Goal: Communication & Community: Answer question/provide support

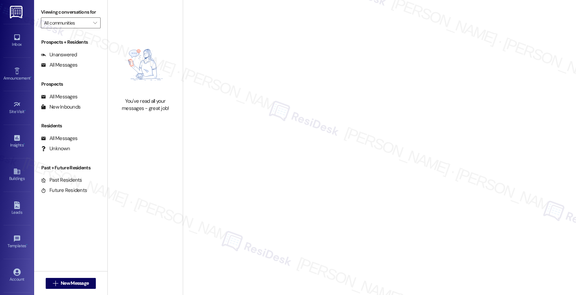
type input "Alon at [GEOGRAPHIC_DATA]"
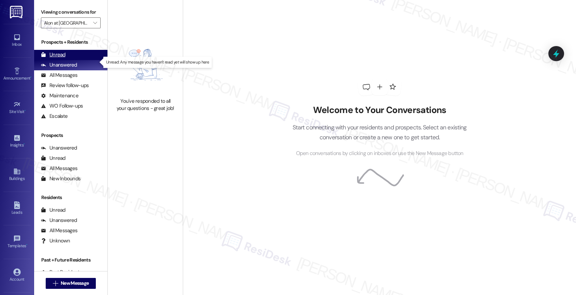
click at [60, 58] on div "Unread" at bounding box center [53, 54] width 25 height 7
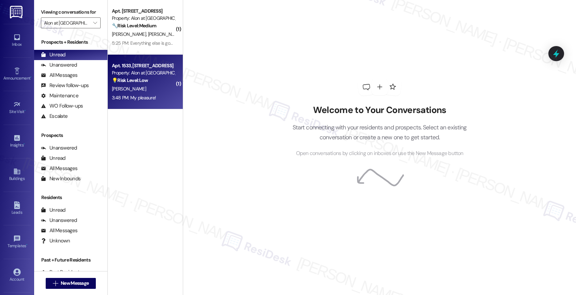
click at [156, 83] on div "💡 Risk Level: Low The resident is asking if a specific staff member is in the o…" at bounding box center [143, 80] width 63 height 7
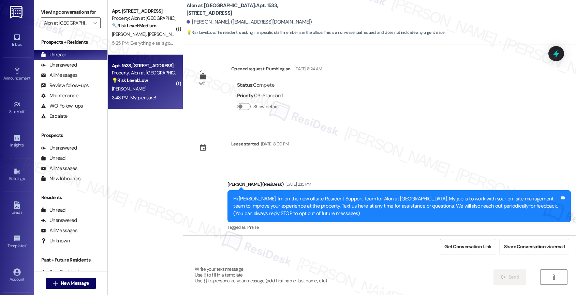
scroll to position [1799, 0]
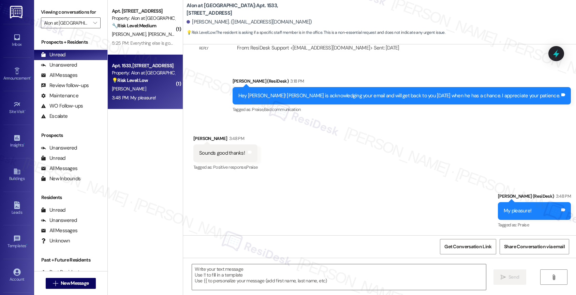
type textarea "Fetching suggested responses. Please feel free to read through the conversation…"
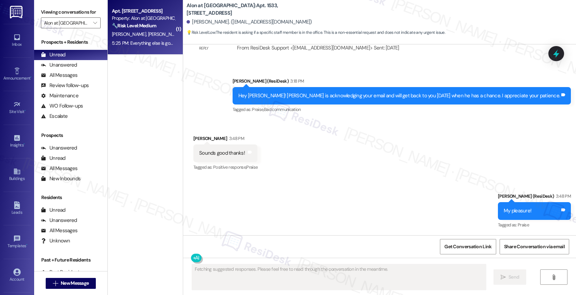
click at [127, 30] on div "[PERSON_NAME] [PERSON_NAME]" at bounding box center [143, 34] width 64 height 9
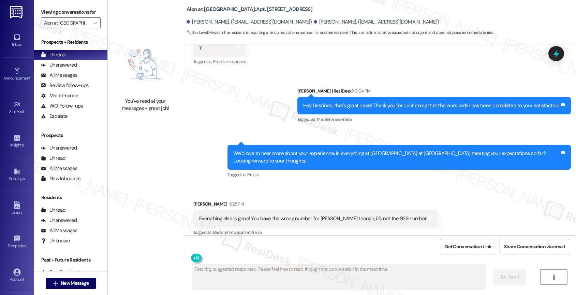
scroll to position [288, 0]
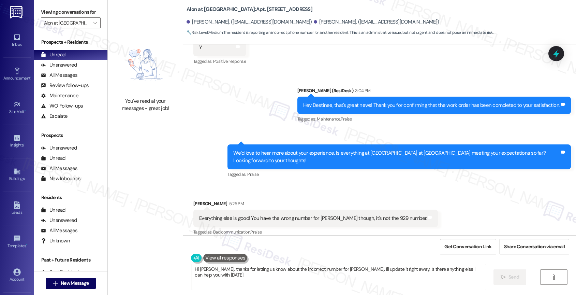
type textarea "Hi [PERSON_NAME], thanks for letting us know about the incorrect number for [PE…"
click at [301, 185] on div "Received via SMS [PERSON_NAME] 5:25 PM Everything else is good! You have the wr…" at bounding box center [379, 214] width 393 height 58
click at [252, 274] on textarea "Hi [PERSON_NAME], thanks for letting us know about the incorrect number for [PE…" at bounding box center [339, 277] width 294 height 26
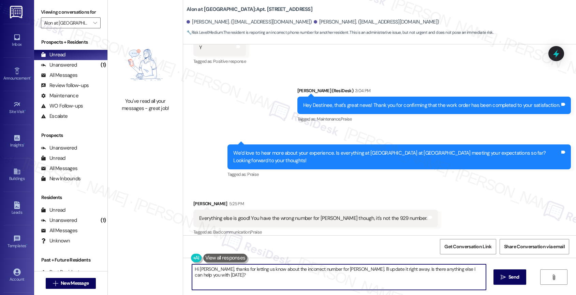
click at [252, 274] on textarea "Hi [PERSON_NAME], thanks for letting us know about the incorrect number for [PE…" at bounding box center [339, 277] width 294 height 26
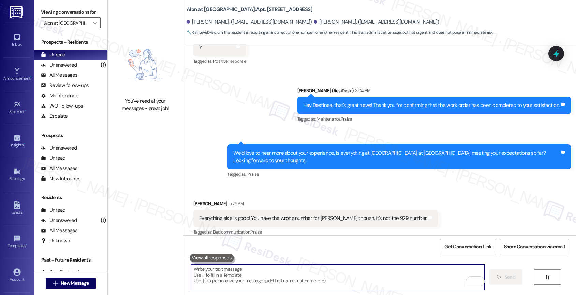
click at [215, 276] on textarea "To enrich screen reader interactions, please activate Accessibility in Grammarl…" at bounding box center [338, 277] width 294 height 26
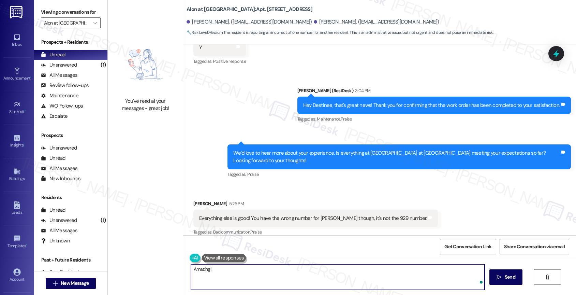
paste textarea "We’re beyond excited to know we’ve lived up to your expectations. Having you as…"
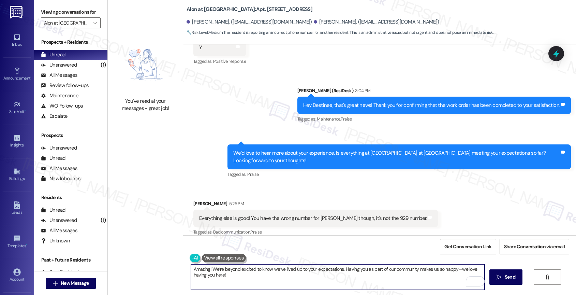
click at [455, 268] on textarea "Amazing! We’re beyond excited to know we’ve lived up to your expectations. Havi…" at bounding box center [338, 277] width 294 height 26
drag, startPoint x: 453, startPoint y: 268, endPoint x: 454, endPoint y: 273, distance: 4.9
click at [454, 273] on textarea "Amazing! We’re beyond excited to know we’ve lived up to your expectations. Havi…" at bounding box center [338, 277] width 294 height 26
type textarea "Amazing! We’re beyond excited to know we’ve lived up to your expectations. Havi…"
click at [499, 275] on icon "" at bounding box center [499, 276] width 5 height 5
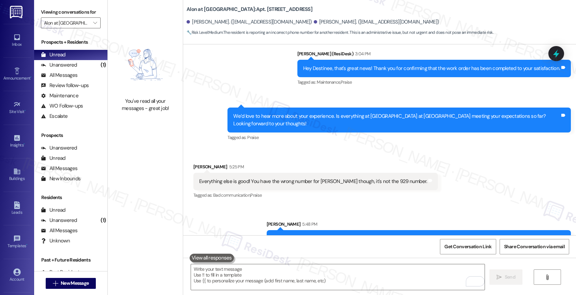
scroll to position [336, 0]
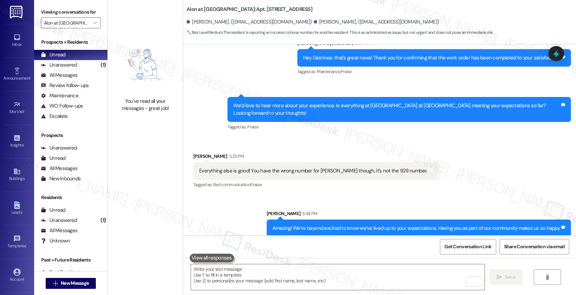
click at [419, 168] on div "Received via SMS Destinee Smith 5:25 PM Everything else is good! You have the w…" at bounding box center [379, 166] width 393 height 58
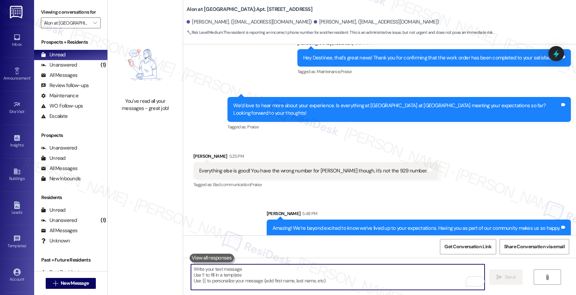
click at [236, 278] on textarea "To enrich screen reader interactions, please activate Accessibility in Grammarl…" at bounding box center [338, 277] width 294 height 26
click at [240, 271] on textarea "To enrich screen reader interactions, please activate Accessibility in Grammarl…" at bounding box center [338, 277] width 294 height 26
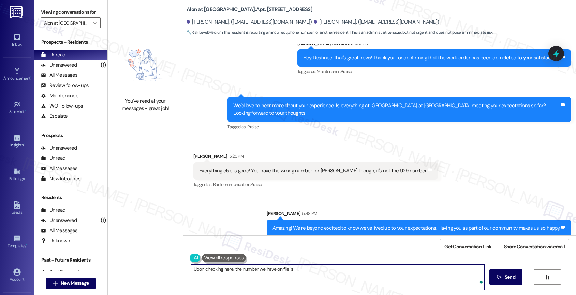
paste textarea "(210) 992-2225"
click at [191, 276] on textarea "Upon checking here, the number we have on file is (210) 992-2225" at bounding box center [338, 277] width 294 height 26
click at [339, 268] on textarea "Upon checking here, the number we have on file is (210) 992-2225" at bounding box center [338, 277] width 294 height 26
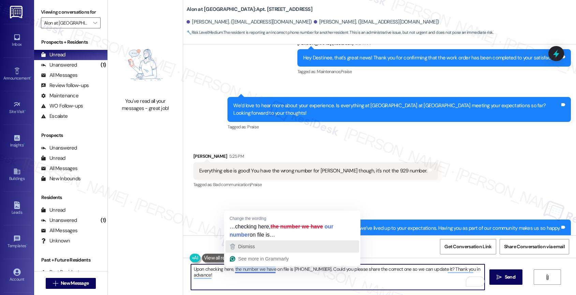
click at [256, 246] on div "Dismiss" at bounding box center [293, 246] width 128 height 10
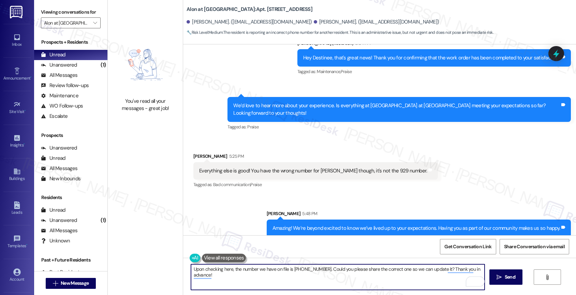
click at [238, 269] on textarea "Upon checking here, the number we have on file is (210) 992-2225. Could you ple…" at bounding box center [338, 277] width 294 height 26
click at [278, 282] on textarea "Upon checking here, the number we have on file is (210) 992-2225. Could you ple…" at bounding box center [338, 277] width 294 height 26
type textarea "Upon checking here, the number we have on file is (210) 992-2225. Could you ple…"
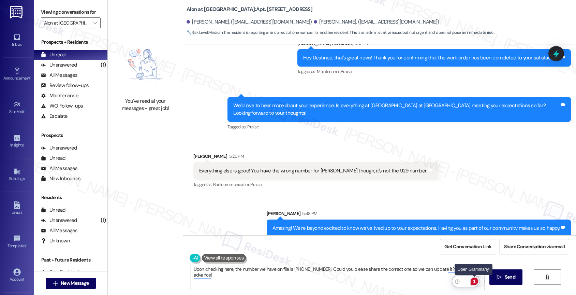
click at [476, 281] on div "1" at bounding box center [475, 281] width 8 height 8
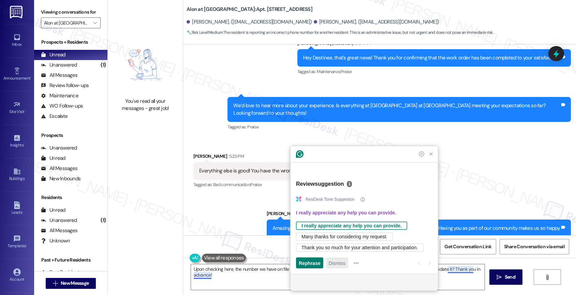
click at [341, 262] on span "Dismiss" at bounding box center [337, 262] width 17 height 7
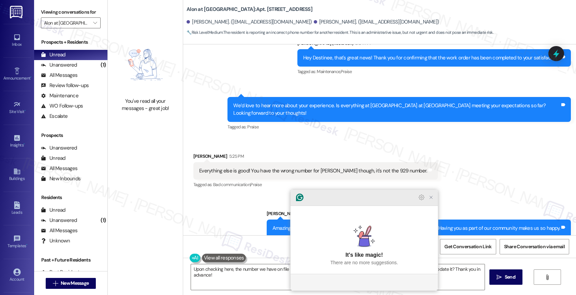
click at [432, 200] on icon "Close Grammarly Assistant" at bounding box center [431, 197] width 5 height 5
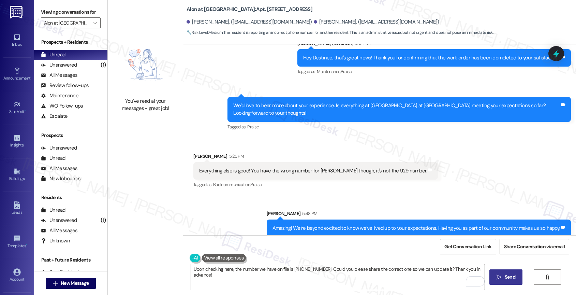
click at [500, 274] on icon "" at bounding box center [499, 276] width 5 height 5
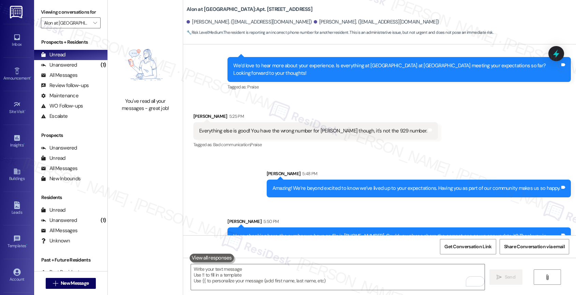
scroll to position [384, 0]
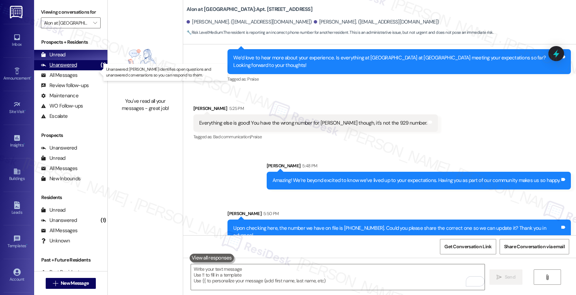
click at [68, 69] on div "Unanswered" at bounding box center [59, 64] width 36 height 7
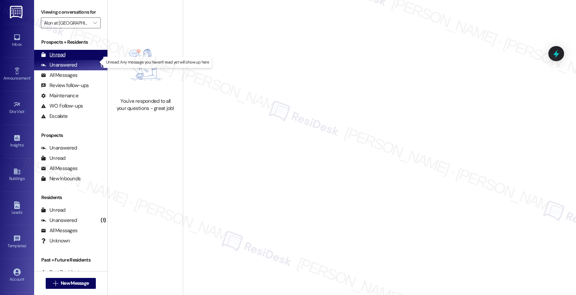
click at [83, 60] on div "Unread (0)" at bounding box center [70, 55] width 73 height 10
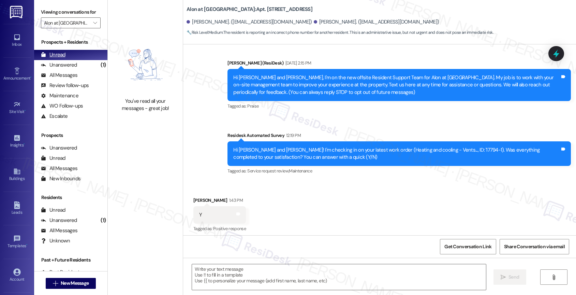
type textarea "Fetching suggested responses. Please feel free to read through the conversation…"
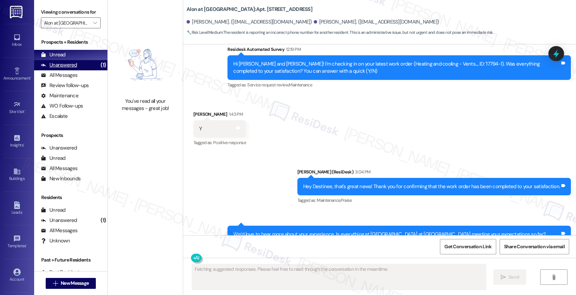
scroll to position [265, 0]
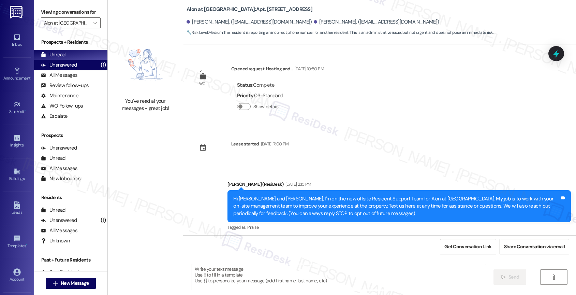
click at [75, 69] on div "Unanswered" at bounding box center [59, 64] width 36 height 7
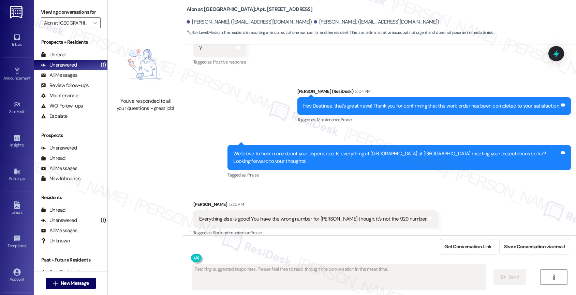
scroll to position [288, 0]
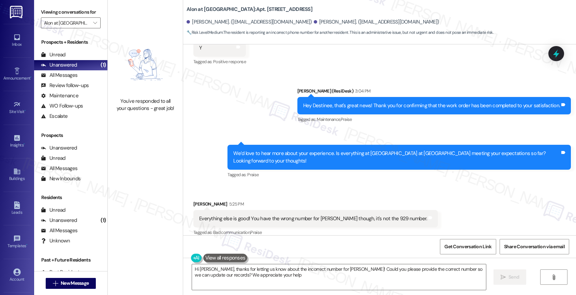
type textarea "Hi Destinee, thanks for letting us know about the incorrect number for Elvira! …"
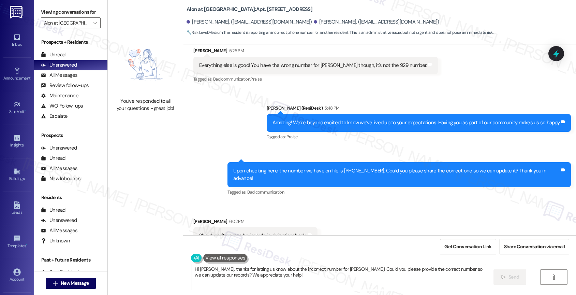
scroll to position [442, 0]
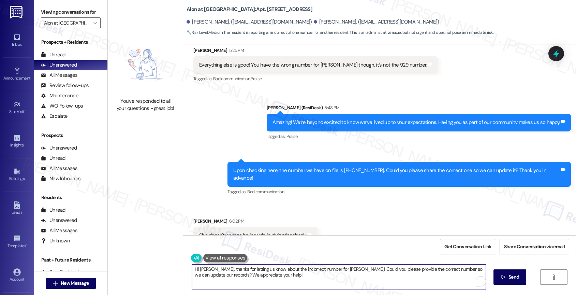
click at [246, 277] on textarea "Hi Destinee, thanks for letting us know about the incorrect number for Elvira! …" at bounding box center [339, 277] width 294 height 26
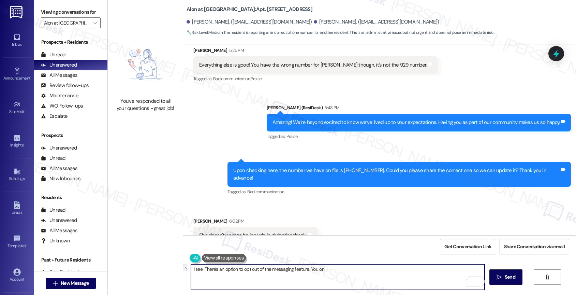
drag, startPoint x: 199, startPoint y: 268, endPoint x: 359, endPoint y: 270, distance: 159.7
click at [359, 270] on textarea "I see. There's an option to opt out of the messaging feature. You on" at bounding box center [338, 277] width 294 height 26
click at [352, 271] on textarea "I see. There's an option to opt out of the messaging feature. You on" at bounding box center [338, 277] width 294 height 26
drag, startPoint x: 349, startPoint y: 272, endPoint x: 191, endPoint y: 269, distance: 158.0
click at [191, 269] on textarea "I see. There's an option to opt out of the messaging feature. You on" at bounding box center [338, 277] width 294 height 26
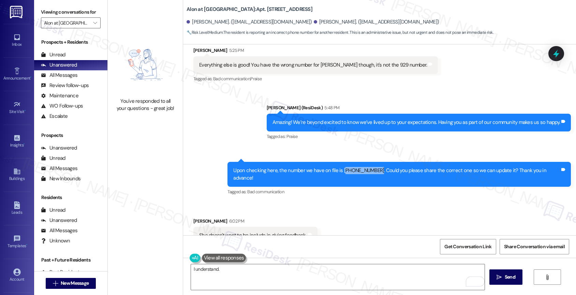
drag, startPoint x: 379, startPoint y: 163, endPoint x: 347, endPoint y: 162, distance: 32.4
click at [347, 167] on div "Upon checking here, the number we have on file is (210) 992-2225. Could you ple…" at bounding box center [396, 174] width 327 height 15
click at [368, 202] on div "Received via SMS Destinee Smith 6:02 PM She doesn't want to be include in givin…" at bounding box center [379, 225] width 393 height 47
drag, startPoint x: 346, startPoint y: 163, endPoint x: 379, endPoint y: 164, distance: 33.1
click at [379, 167] on div "Upon checking here, the number we have on file is (210) 992-2225. Could you ple…" at bounding box center [396, 174] width 327 height 15
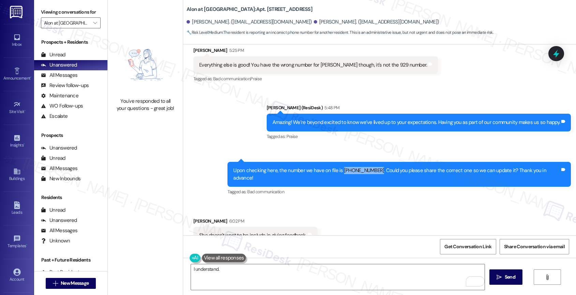
copy div "(210) 992-2225"
click at [371, 202] on div "Received via SMS Destinee Smith 6:02 PM She doesn't want to be include in givin…" at bounding box center [379, 225] width 393 height 47
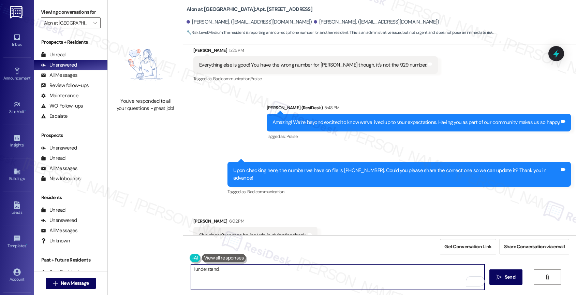
click at [254, 272] on textarea "I understand." at bounding box center [338, 277] width 294 height 26
paste textarea "(210) 992-2225"
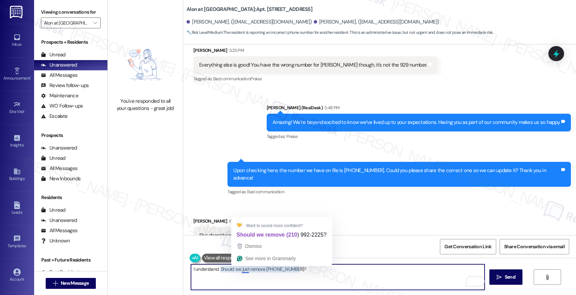
click at [265, 277] on textarea "I understand. Should we just remove (210) 992-2225?" at bounding box center [338, 277] width 294 height 26
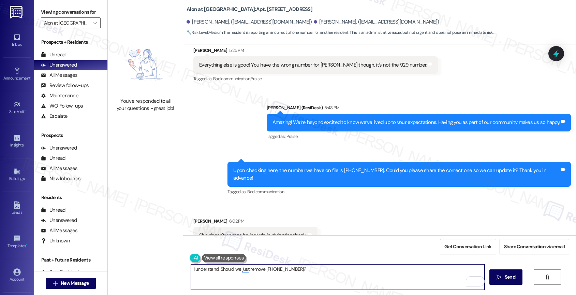
drag, startPoint x: 261, startPoint y: 270, endPoint x: 289, endPoint y: 271, distance: 28.3
click at [261, 270] on textarea "I understand. Should we just remove (210) 992-2225?" at bounding box center [338, 277] width 294 height 26
click at [331, 268] on textarea "I understand. Should we just remove the phone number (210) 992-2225?" at bounding box center [338, 277] width 294 height 26
click at [212, 267] on textarea "I understand. Should we just remove the phone number (210) 992-2225 from our sy…" at bounding box center [338, 277] width 294 height 26
click at [396, 273] on textarea "I understand that. Should we just remove the phone number (210) 992-2225 from o…" at bounding box center [338, 277] width 294 height 26
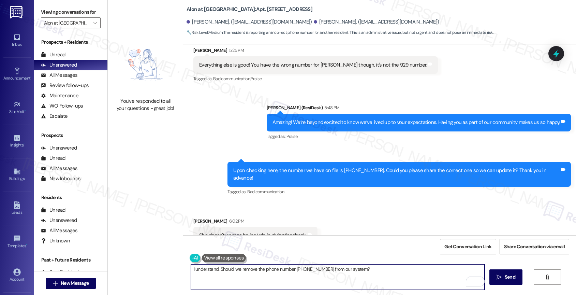
click at [398, 271] on textarea "I understand. Should we remove the phone number (210) 992-2225 from our system?" at bounding box center [338, 277] width 294 height 26
type textarea "I understand. Should we remove the phone number (210) 992-2225 from our system?"
click at [507, 275] on span "Send" at bounding box center [510, 276] width 11 height 7
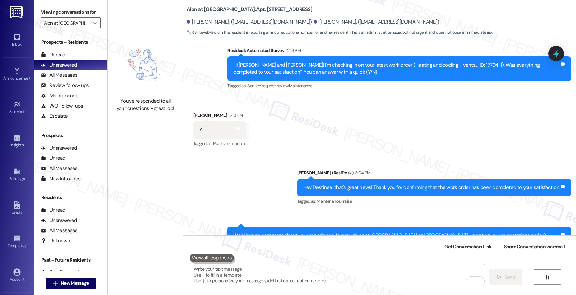
scroll to position [489, 0]
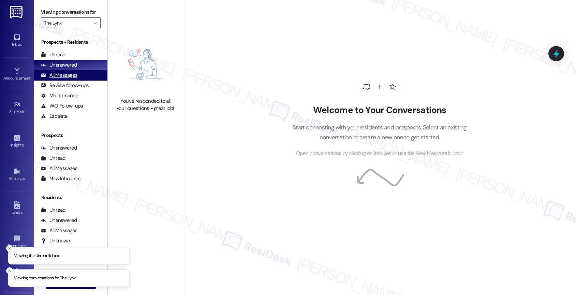
click at [69, 79] on div "All Messages" at bounding box center [59, 75] width 37 height 7
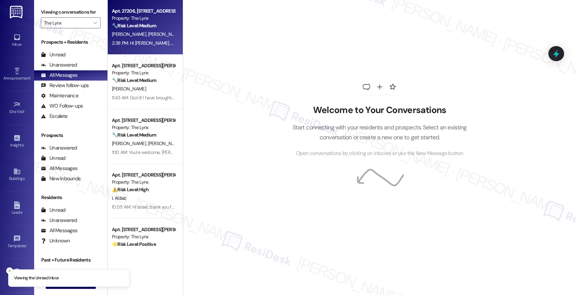
click at [151, 39] on div "2:38 PM: Hi Juanita, thank you for waiting. The team confirmed that you must re…" at bounding box center [143, 43] width 64 height 9
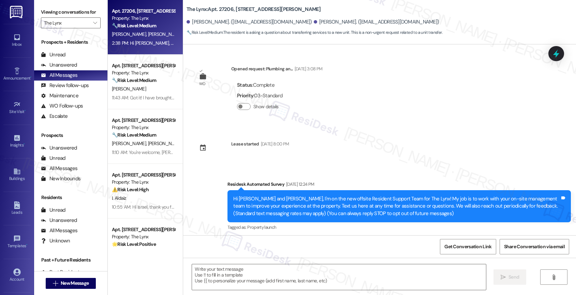
scroll to position [51, 0]
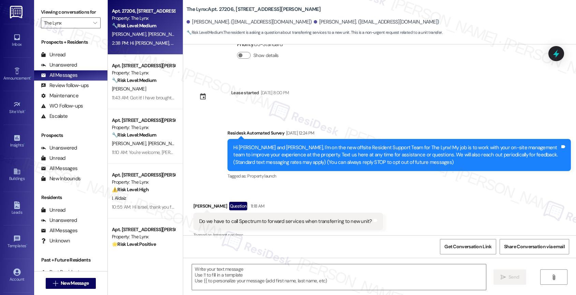
type textarea "Fetching suggested responses. Please feel free to read through the conversation…"
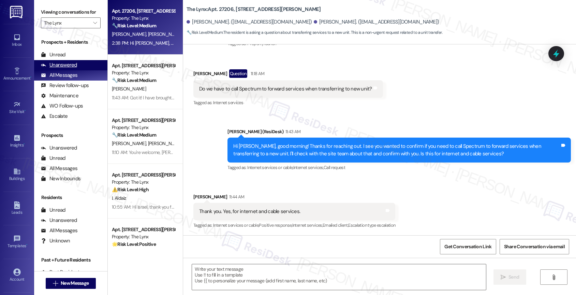
click at [78, 70] on div "Unanswered (0)" at bounding box center [70, 65] width 73 height 10
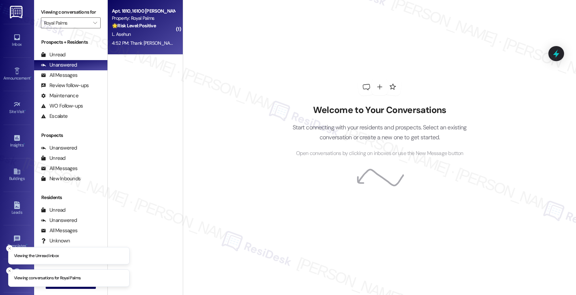
click at [129, 35] on div "L. Asehun" at bounding box center [143, 34] width 64 height 9
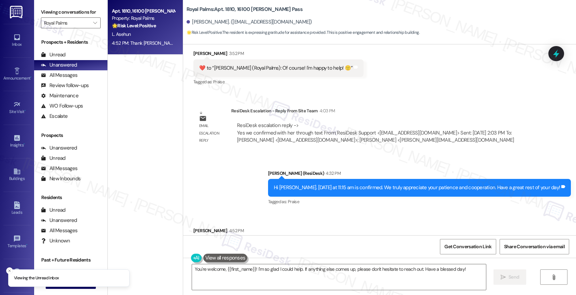
scroll to position [1992, 0]
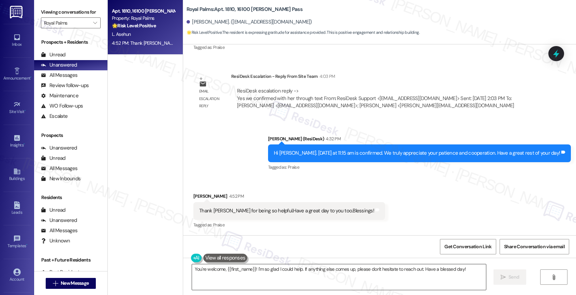
click at [248, 269] on textarea "You're welcome, {{first_name}}! I'm so glad I could help. If anything else come…" at bounding box center [339, 277] width 294 height 26
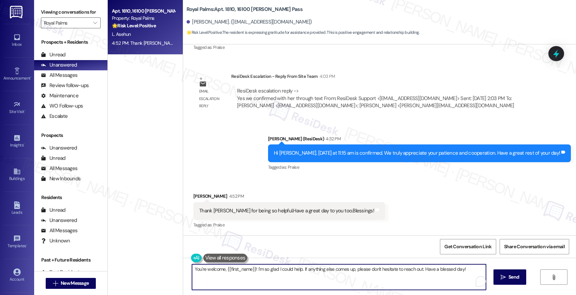
click at [248, 269] on textarea "You're welcome, {{first_name}}! I'm so glad I could help. If anything else come…" at bounding box center [339, 277] width 294 height 26
click at [248, 269] on textarea "You're welcome, {{first_name}}! I'm so glad I could help. If anything else come…" at bounding box center [338, 277] width 294 height 26
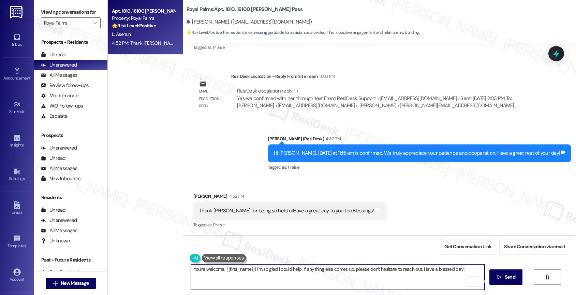
click at [248, 269] on textarea "You're welcome, {{first_name}}! I'm so glad I could help. If anything else come…" at bounding box center [338, 277] width 294 height 26
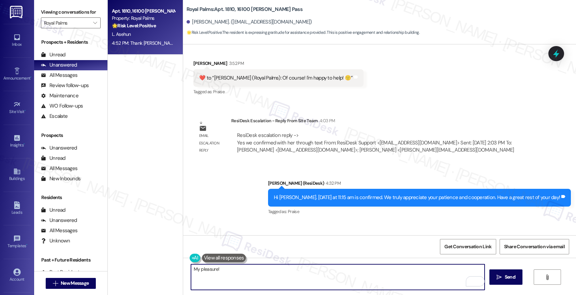
scroll to position [1992, 0]
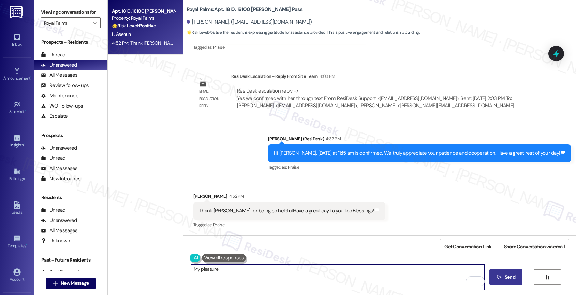
type textarea "My pleasure!"
click at [507, 275] on span "Send" at bounding box center [510, 276] width 11 height 7
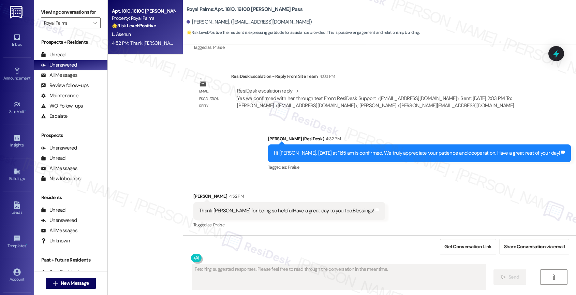
scroll to position [2040, 0]
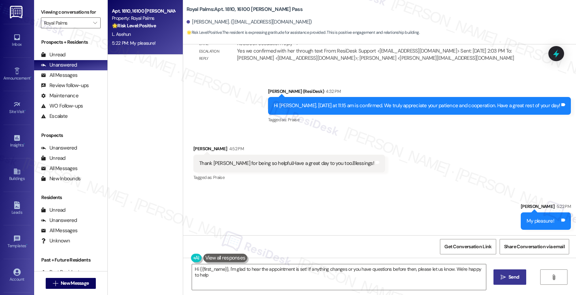
type textarea "Hi {{first_name}}, I'm glad to hear the appointment is set! If anything changes…"
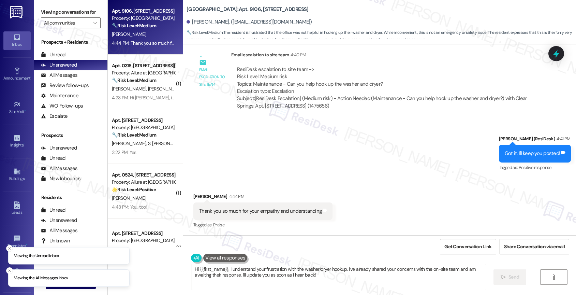
scroll to position [570, 0]
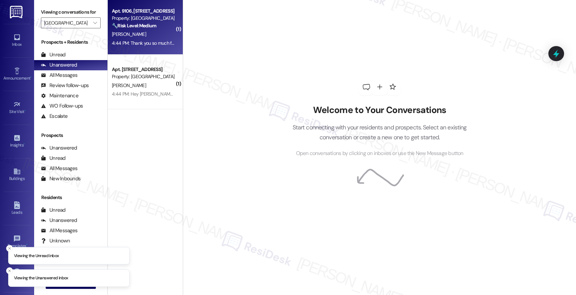
click at [149, 25] on strong "🔧 Risk Level: Medium" at bounding box center [134, 26] width 44 height 6
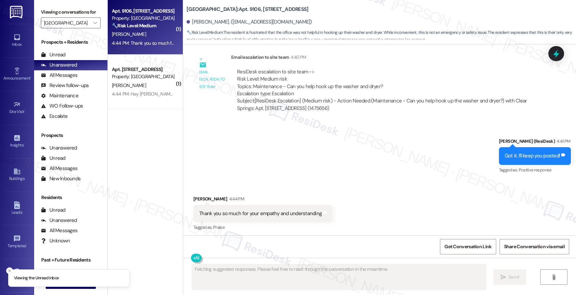
scroll to position [508, 0]
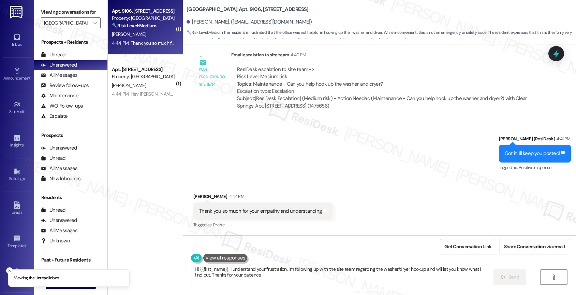
type textarea "Hi {{first_name}}, I understand your frustration. I'm following up with the sit…"
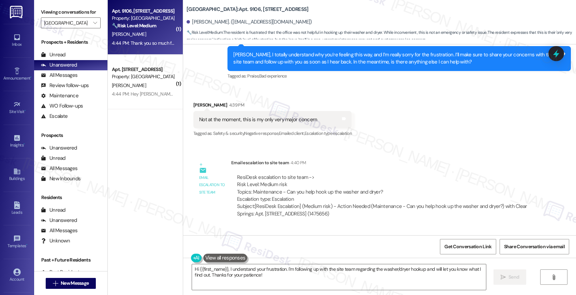
scroll to position [570, 0]
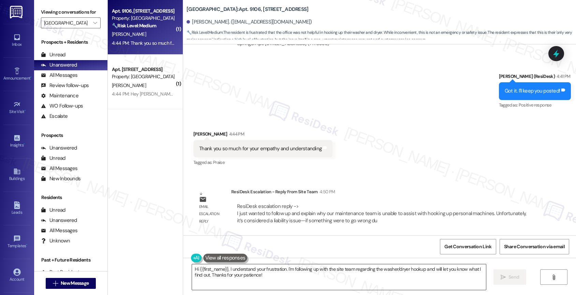
click at [224, 276] on textarea "Hi {{first_name}}, I understand your frustration. I'm following up with the sit…" at bounding box center [339, 277] width 294 height 26
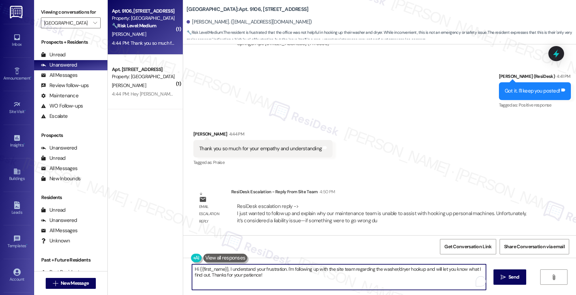
click at [224, 276] on textarea "Hi {{first_name}}, I understand your frustration. I'm following up with the sit…" at bounding box center [339, 277] width 294 height 26
click at [389, 272] on textarea "You're welcome, Melinda. I received a quick update from the team. Unfortunately…" at bounding box center [338, 277] width 294 height 26
paste textarea "team is unable to assist with hooking up personal machines. Unfortunately, it's…"
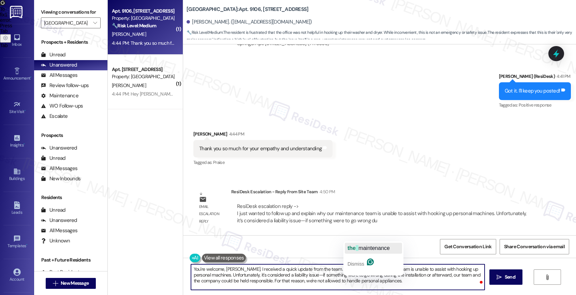
click at [372, 247] on span "maintenance" at bounding box center [374, 248] width 31 height 6
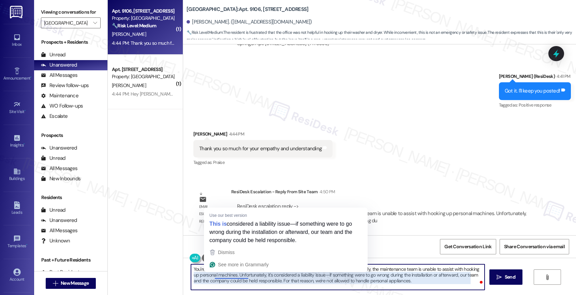
drag, startPoint x: 239, startPoint y: 273, endPoint x: 214, endPoint y: 273, distance: 24.9
click at [214, 273] on textarea "You're welcome, Melinda. I received a quick update from the team. Unfortunately…" at bounding box center [338, 277] width 294 height 26
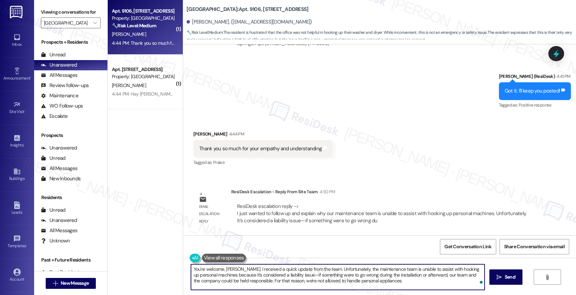
click at [289, 275] on textarea "You're welcome, Melinda. I received a quick update from the team. Unfortunately…" at bounding box center [338, 277] width 294 height 26
click at [370, 284] on textarea "You're welcome, Melinda. I received a quick update from the team. Unfortunately…" at bounding box center [338, 277] width 294 height 26
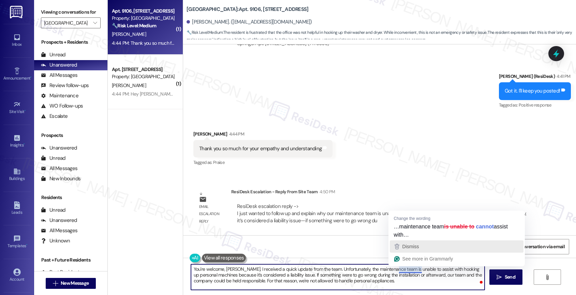
click at [415, 247] on span "Dismiss" at bounding box center [411, 246] width 17 height 5
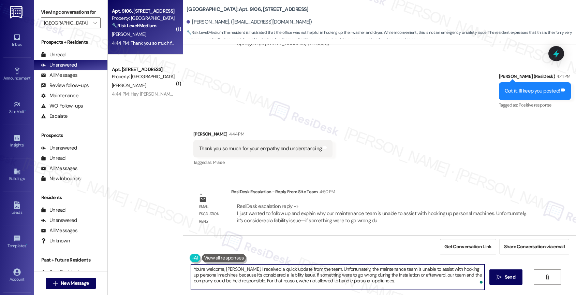
click at [388, 284] on textarea "You're welcome, Melinda. I received a quick update from the team. Unfortunately…" at bounding box center [338, 277] width 294 height 26
click at [477, 280] on icon "Open Grammarly. 0 Suggestions." at bounding box center [475, 281] width 8 height 8
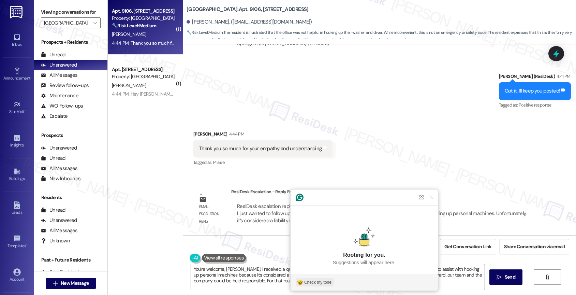
click at [310, 282] on div "Check my tone" at bounding box center [317, 282] width 27 height 6
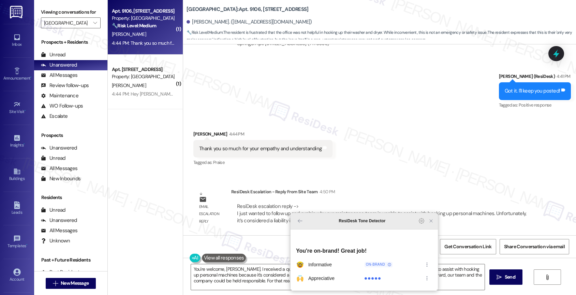
click at [431, 222] on icon "Close Grammarly Assistant" at bounding box center [431, 220] width 3 height 3
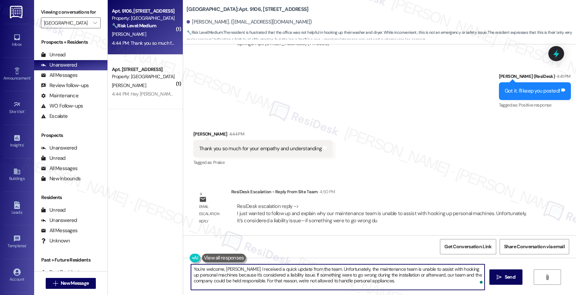
click at [381, 281] on textarea "You're welcome, Melinda. I received a quick update from the team. Unfortunately…" at bounding box center [338, 277] width 294 height 26
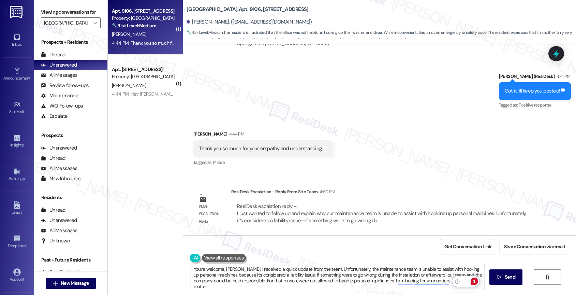
click at [477, 281] on div "1" at bounding box center [475, 281] width 8 height 8
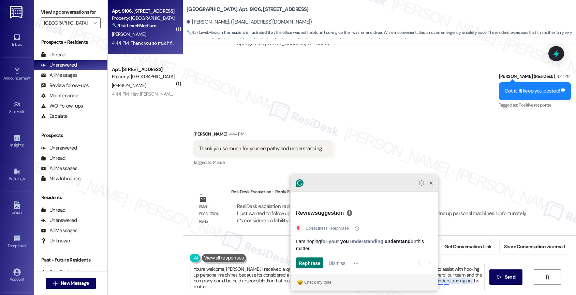
click at [431, 184] on icon "Close Grammarly Assistant" at bounding box center [431, 183] width 3 height 3
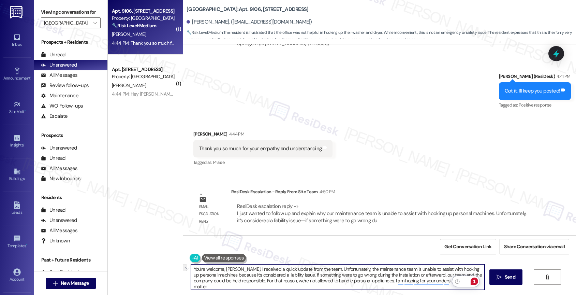
drag, startPoint x: 369, startPoint y: 281, endPoint x: 475, endPoint y: 280, distance: 106.5
click at [475, 280] on html "Inbox Go to Inbox Announcement • Send A Text Announcement Site Visit • Go to Si…" at bounding box center [288, 147] width 576 height 295
type textarea "You're welcome, Melinda. I received a quick update from the team. Unfortunately…"
click at [477, 279] on icon "Open Grammarly. 0 Suggestions." at bounding box center [475, 281] width 8 height 8
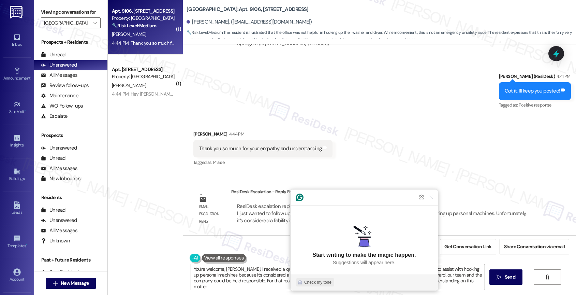
click at [315, 280] on div "Check my tone" at bounding box center [317, 282] width 27 height 6
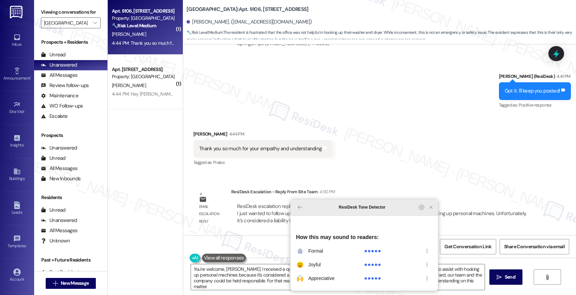
click at [433, 210] on icon "Close Grammarly Assistant" at bounding box center [431, 206] width 5 height 5
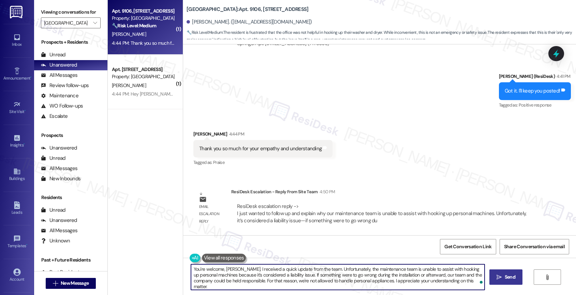
click at [507, 276] on span "Send" at bounding box center [510, 276] width 11 height 7
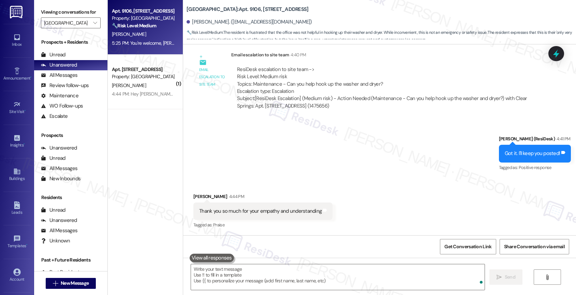
scroll to position [632, 0]
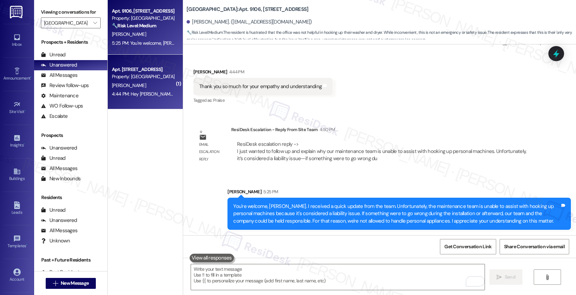
click at [157, 80] on div "Property: [GEOGRAPHIC_DATA]" at bounding box center [143, 76] width 63 height 7
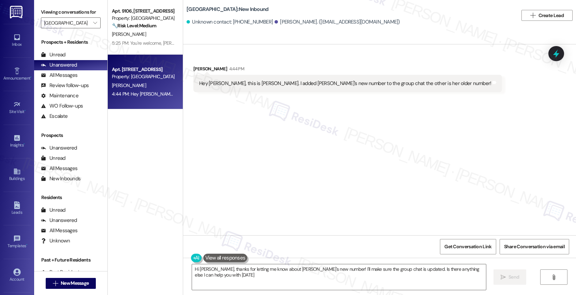
type textarea "Hi Lauren, thanks for letting me know about Torin's new number! I'll make sure …"
click at [440, 85] on div "Received via SMS Lauren Schultz 4:44 PM Hey Sarah, this is Lauren. I added Tori…" at bounding box center [379, 73] width 393 height 47
drag, startPoint x: 264, startPoint y: 22, endPoint x: 295, endPoint y: 23, distance: 30.4
click at [295, 23] on div "Lauren Schultz. (laurensavannah2014@gmail.com)" at bounding box center [338, 21] width 126 height 7
copy div "Lauren Schultz"
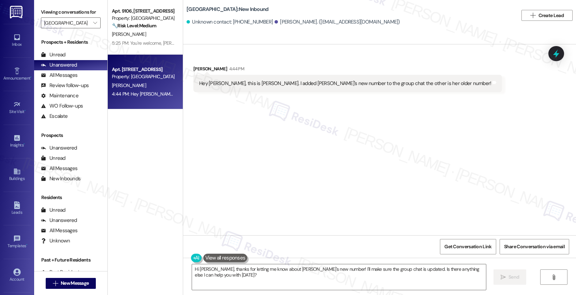
click at [268, 177] on div "Received via SMS Lauren Schultz 4:44 PM Hey Sarah, this is Lauren. I added Tori…" at bounding box center [379, 139] width 393 height 191
click at [67, 283] on span "New Message" at bounding box center [75, 282] width 28 height 7
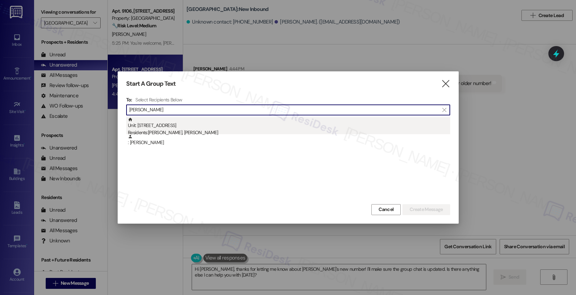
type input "Lauren Schultz"
click at [218, 129] on div "Residents: Torin Watson, Lauren Schultz" at bounding box center [289, 132] width 322 height 7
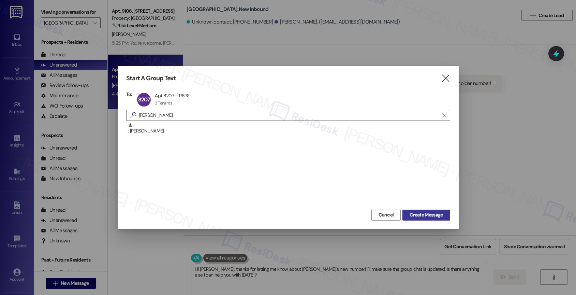
click at [416, 213] on span "Create Message" at bounding box center [426, 214] width 33 height 7
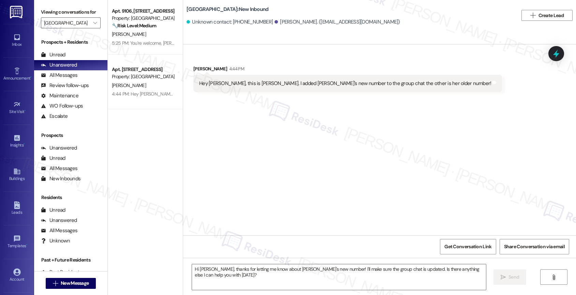
type textarea "Fetching suggested responses. Please feel free to read through the conversation…"
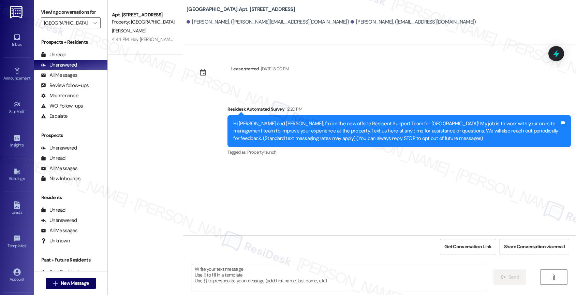
click at [374, 76] on div "Lease started May 10, 2025 at 8:00 PM Survey, sent via SMS Residesk Automated S…" at bounding box center [379, 139] width 393 height 191
click at [369, 79] on div "Lease started May 10, 2025 at 8:00 PM Survey, sent via SMS Residesk Automated S…" at bounding box center [379, 139] width 393 height 191
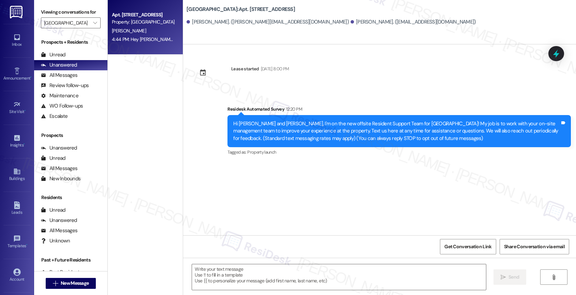
click at [147, 34] on div "L. Schultz" at bounding box center [143, 31] width 64 height 9
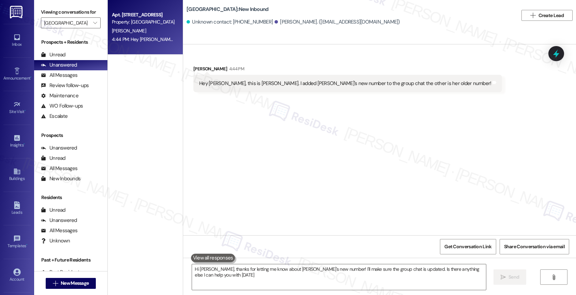
type textarea "Hi Lauren, thanks for letting me know about Torin's new number! I'll make sure …"
click at [237, 273] on textarea "Hi Lauren, thanks for letting me know about Torin's new number! I'll make sure …" at bounding box center [339, 277] width 294 height 26
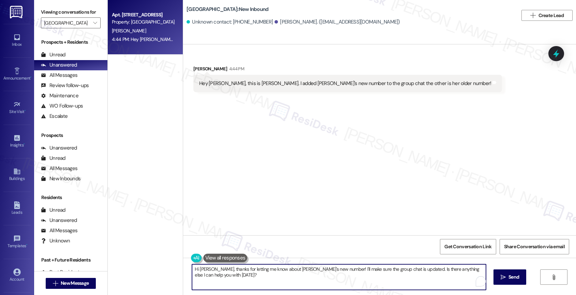
click at [237, 273] on textarea "Hi Lauren, thanks for letting me know about Torin's new number! I'll make sure …" at bounding box center [339, 277] width 294 height 26
click at [282, 192] on div "Received via SMS Lauren Schultz 4:44 PM Hey Sarah, this is Lauren. I added Tori…" at bounding box center [379, 139] width 393 height 191
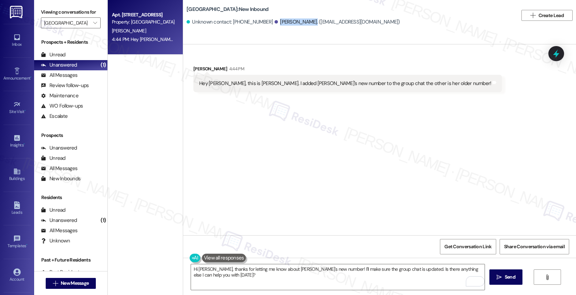
drag, startPoint x: 264, startPoint y: 22, endPoint x: 295, endPoint y: 24, distance: 30.8
click at [295, 24] on div "Lauren Schultz. (laurensavannah2014@gmail.com)" at bounding box center [338, 21] width 126 height 7
copy div "Lauren Schultz"
drag, startPoint x: 283, startPoint y: 143, endPoint x: 249, endPoint y: 158, distance: 36.8
click at [282, 143] on div "Received via SMS Lauren Schultz 4:44 PM Hey Sarah, this is Lauren. I added Tori…" at bounding box center [379, 139] width 393 height 191
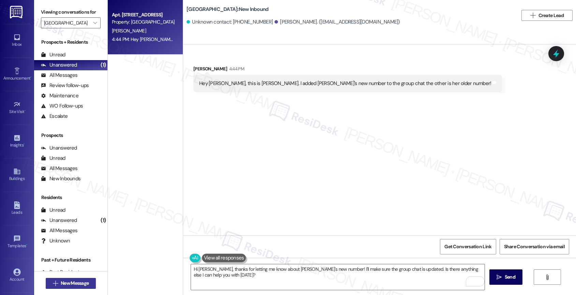
click at [81, 280] on span "New Message" at bounding box center [75, 282] width 28 height 7
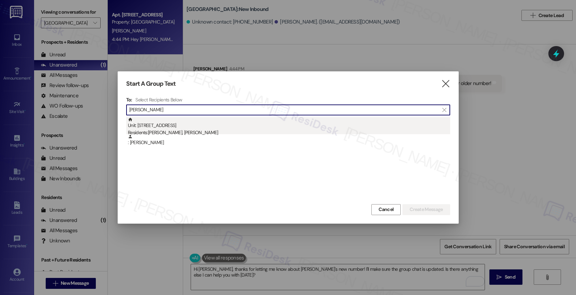
type input "Lauren Schultz"
click at [210, 128] on div "Unit: 8207 - 1767 S. State Hwy 46 Residents: Torin Watson, Lauren Schultz" at bounding box center [289, 126] width 322 height 19
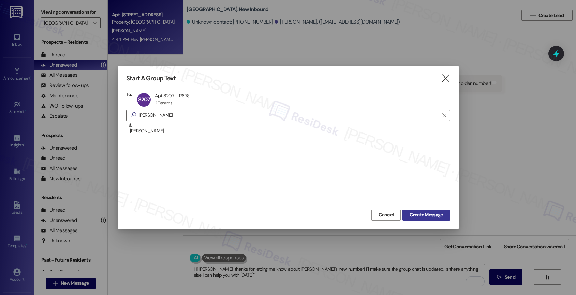
click at [435, 215] on span "Create Message" at bounding box center [426, 214] width 33 height 7
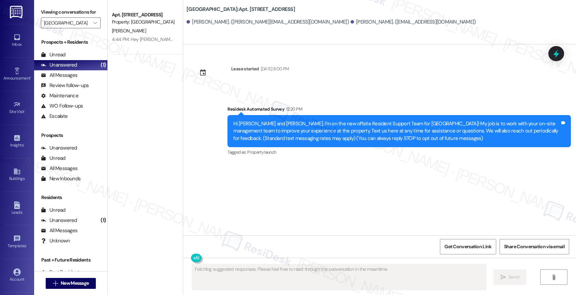
type textarea "Hi"
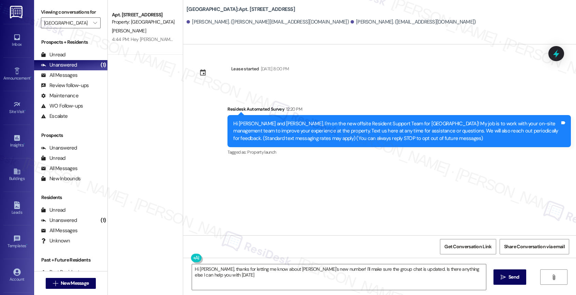
type textarea "Hi Lauren, thanks for letting me know about Torin's new number! I'll make sure …"
drag, startPoint x: 224, startPoint y: 9, endPoint x: 234, endPoint y: 9, distance: 10.6
click at [234, 9] on b "Clear Springs: Apt. 8207, 1767 S. State Hwy 46" at bounding box center [241, 9] width 109 height 7
copy b "8207"
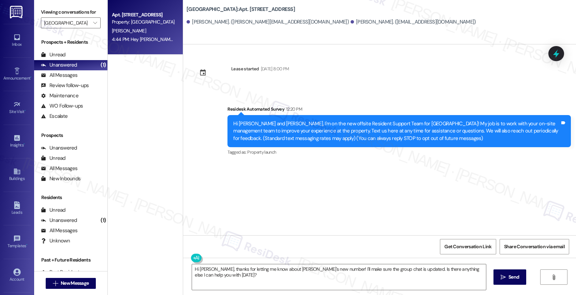
click at [133, 26] on div "Apt. 8207, 1767 S. State Hwy 46 Property: Clear Springs" at bounding box center [143, 19] width 64 height 16
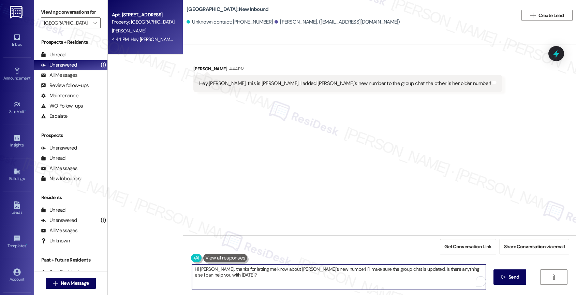
drag, startPoint x: 210, startPoint y: 268, endPoint x: 225, endPoint y: 289, distance: 25.7
click at [225, 289] on textarea "Hi Lauren, thanks for letting me know about Torin's new number! I'll make sure …" at bounding box center [339, 277] width 294 height 26
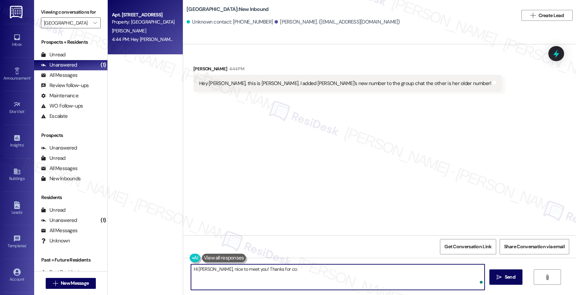
type textarea "Hi Lauren, nice to meet you! Thanks for c"
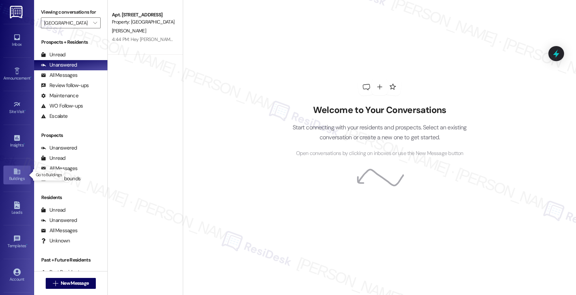
click at [18, 177] on div "Buildings" at bounding box center [17, 178] width 34 height 7
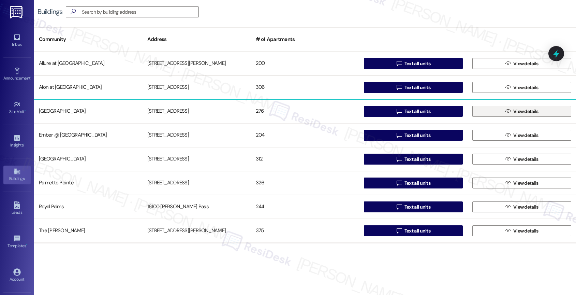
click at [514, 111] on span "View details" at bounding box center [526, 111] width 25 height 7
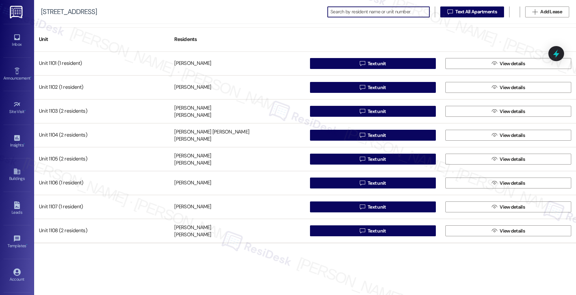
click at [346, 8] on input at bounding box center [380, 12] width 99 height 10
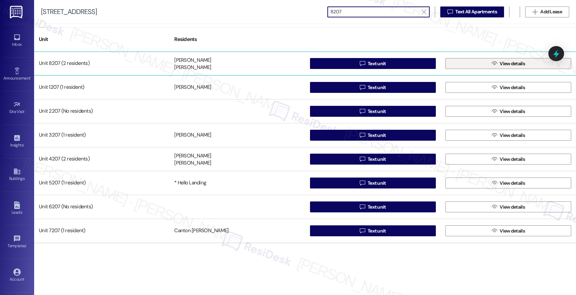
type input "8207"
click at [491, 64] on span " View details" at bounding box center [509, 63] width 36 height 10
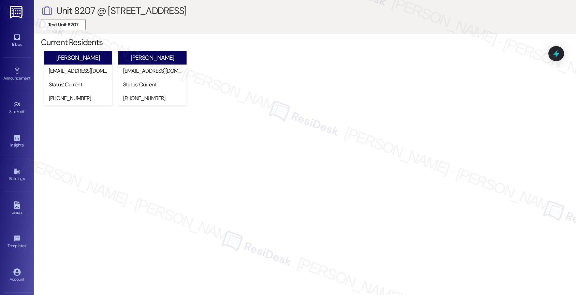
click at [156, 161] on div " Unit 8207 @ 1767 S. State Hwy 46 Text Unit 8207 Current Residents Torin Watso…" at bounding box center [305, 147] width 542 height 295
drag, startPoint x: 88, startPoint y: 98, endPoint x: 46, endPoint y: 97, distance: 42.3
click at [46, 97] on div "[PHONE_NUMBER]" at bounding box center [78, 99] width 68 height 14
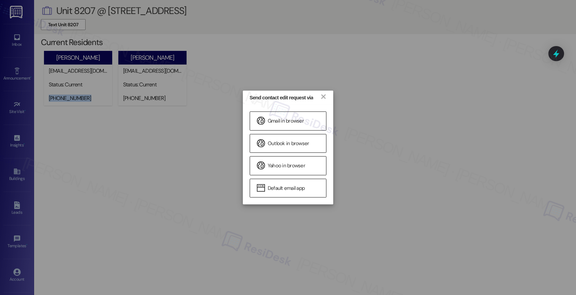
copy div "[PHONE_NUMBER]"
click at [323, 96] on link "×" at bounding box center [323, 95] width 7 height 7
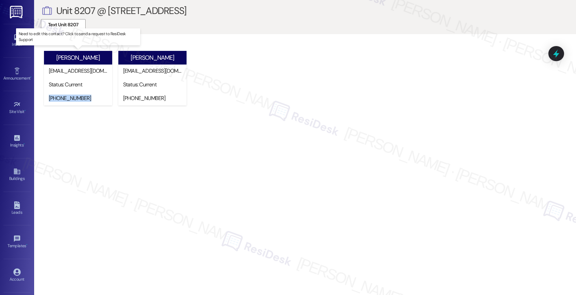
copy div "[PHONE_NUMBER]"
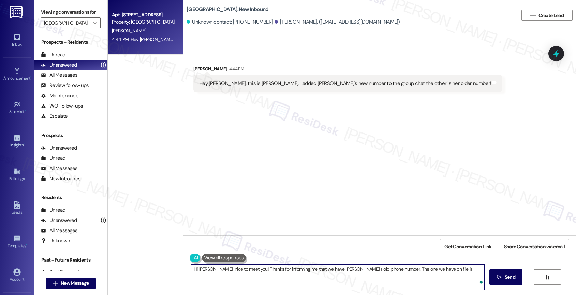
paste textarea "[PHONE_NUMBER]"
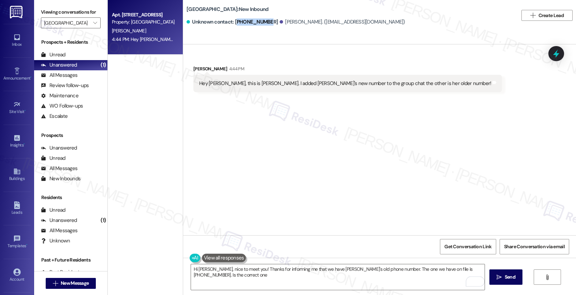
copy div "18303187292"
click at [288, 276] on textarea "Hi [PERSON_NAME], nice to meet you! Thanks for informing me that we have [PERSO…" at bounding box center [338, 277] width 294 height 26
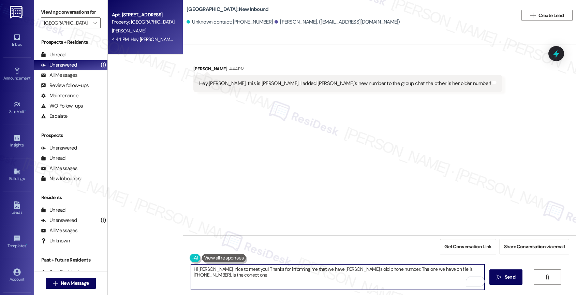
paste textarea "18303187292"
click at [262, 275] on textarea "Hi [PERSON_NAME], nice to meet you! Thanks for informing me that we have [PERSO…" at bounding box center [338, 277] width 294 height 26
click at [325, 280] on textarea "Hi [PERSON_NAME], nice to meet you! Thanks for informing me that we have [PERSO…" at bounding box center [338, 277] width 294 height 26
type textarea "Hi [PERSON_NAME], nice to meet you! Thanks for informing me that we have [PERSO…"
click at [476, 280] on icon "Open Grammarly. 0 Suggestions." at bounding box center [475, 281] width 8 height 8
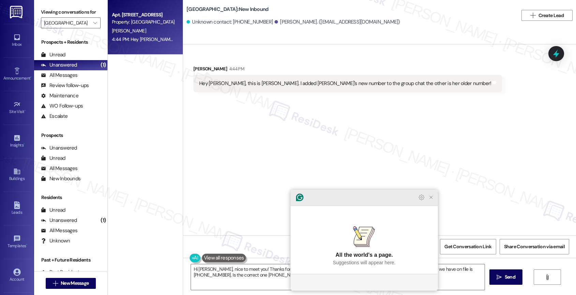
click at [433, 200] on icon "Close Grammarly Assistant" at bounding box center [431, 197] width 5 height 5
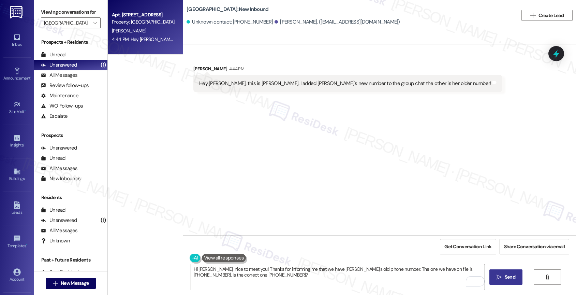
click at [501, 280] on span " Send" at bounding box center [506, 276] width 21 height 7
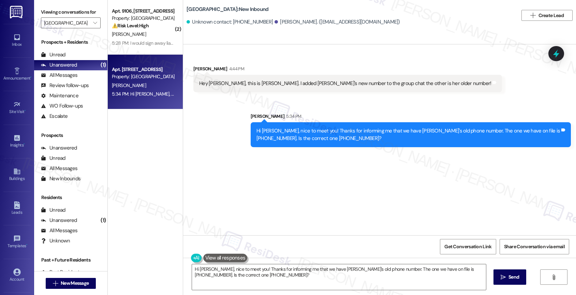
click at [267, 160] on div "Received via SMS [PERSON_NAME] 4:44 PM Hey [PERSON_NAME], this is [PERSON_NAME]…" at bounding box center [379, 139] width 393 height 191
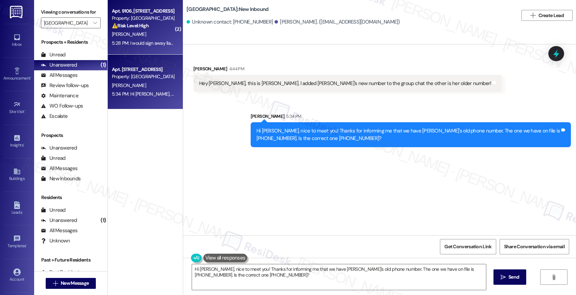
click at [149, 45] on div "5:28 PM: I would sign away liability to get it done anyways 5:28 PM: I would si…" at bounding box center [169, 43] width 115 height 6
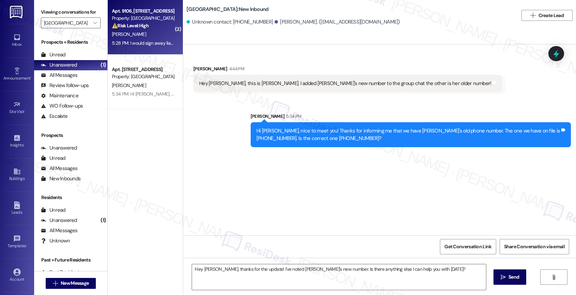
type textarea "Fetching suggested responses. Please feel free to read through the conversation…"
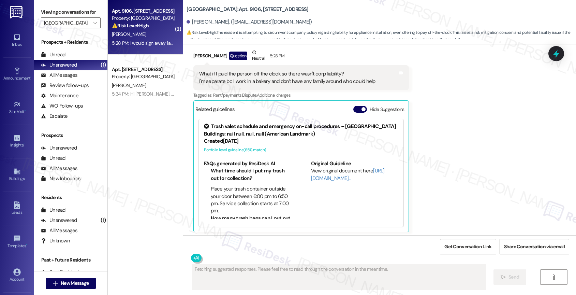
scroll to position [894, 0]
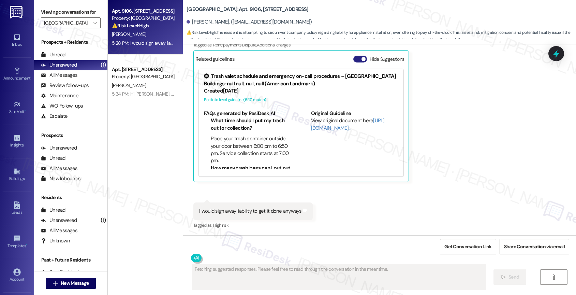
click at [354, 58] on button "Hide Suggestions" at bounding box center [361, 59] width 14 height 7
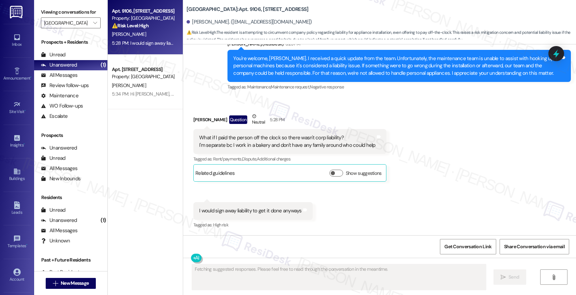
click at [327, 206] on div "Received via SMS [PERSON_NAME] Question Neutral 5:28 PM What if I paid the pers…" at bounding box center [379, 166] width 393 height 138
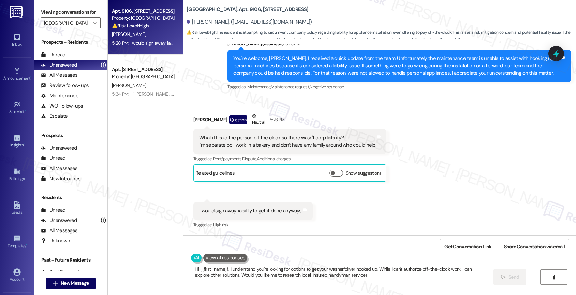
type textarea "Hi {{first_name}}, I understand you're looking for options to get your washer/d…"
click at [257, 137] on div "What if I paid the person off the clock so there wasn't corp liability? I'm sep…" at bounding box center [287, 141] width 176 height 15
copy div "What if I paid the person off the clock so there wasn't corp liability?"
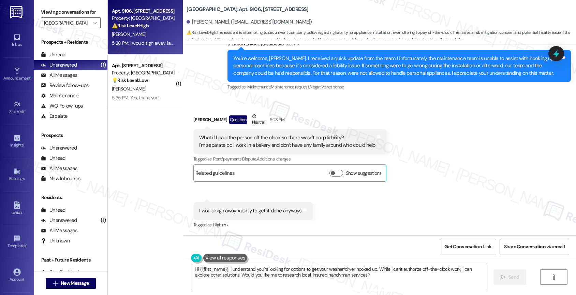
click at [341, 207] on div "Received via SMS [PERSON_NAME] Question Neutral 5:28 PM What if I paid the pers…" at bounding box center [379, 166] width 393 height 138
click at [258, 274] on textarea "Hi {{first_name}}, I understand you're looking for options to get your washer/d…" at bounding box center [339, 277] width 294 height 26
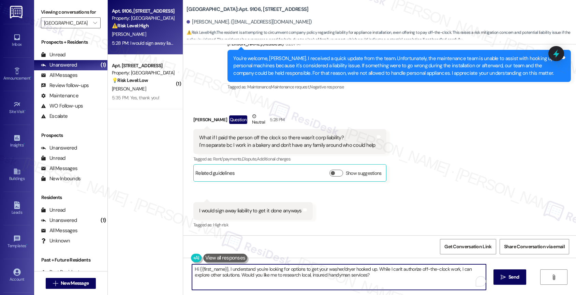
click at [258, 274] on textarea "Hi {{first_name}}, I understand you're looking for options to get your washer/d…" at bounding box center [339, 277] width 294 height 26
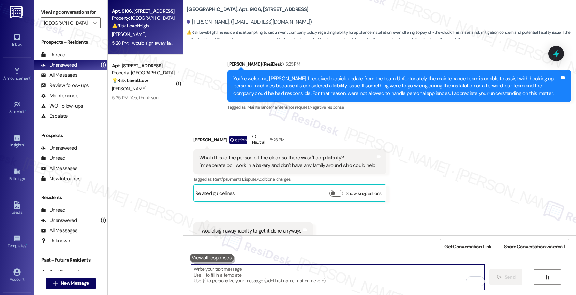
scroll to position [751, 0]
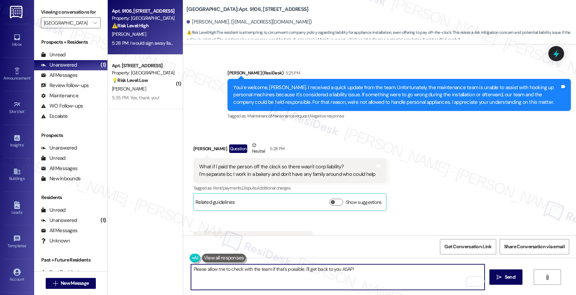
click at [219, 267] on textarea "Please allow me to check with the team if that's possible. I'll get back to you…" at bounding box center [338, 277] width 294 height 26
click at [398, 269] on textarea "Please allow me time to check with the team if that's possible. I'll get back t…" at bounding box center [338, 277] width 294 height 26
type textarea "Please allow me time to check with the team if that's possible. I'll get back t…"
click at [476, 281] on icon "Open Grammarly. 0 Suggestions." at bounding box center [474, 281] width 5 height 5
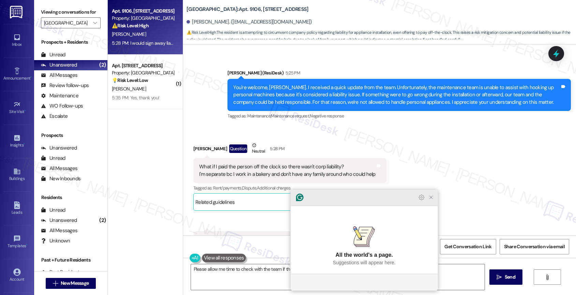
click at [431, 200] on icon "Close Grammarly Assistant" at bounding box center [431, 197] width 5 height 5
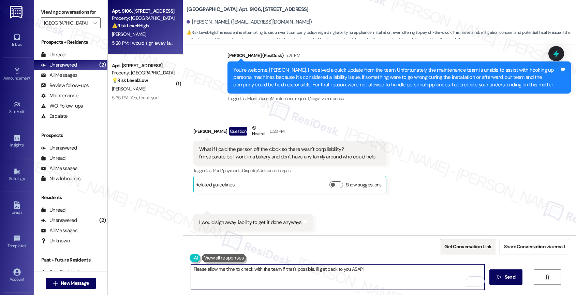
scroll to position [780, 0]
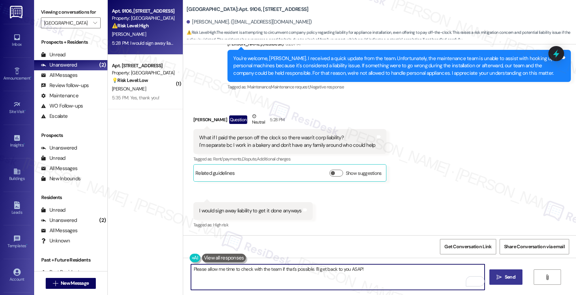
click at [505, 275] on span "Send" at bounding box center [510, 276] width 11 height 7
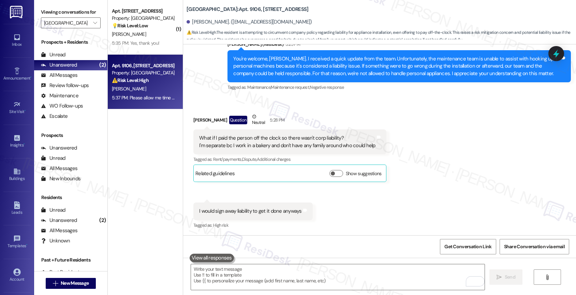
scroll to position [828, 0]
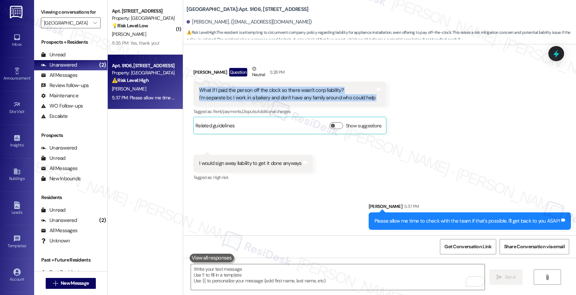
drag, startPoint x: 372, startPoint y: 98, endPoint x: 191, endPoint y: 91, distance: 181.0
click at [193, 91] on div "What if I paid the person off the clock so there wasn't corp liability? I'm sep…" at bounding box center [289, 94] width 193 height 25
copy div "What if I paid the person off the clock so there wasn't corp liability? I'm sep…"
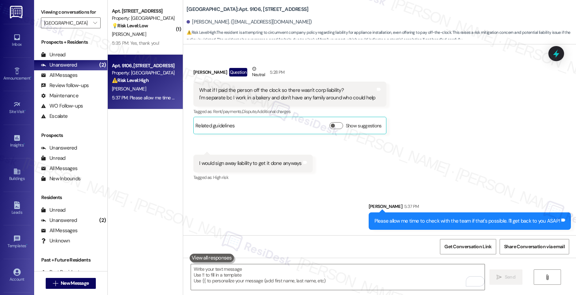
click at [232, 164] on div "I would sign away liability to get it done anyways" at bounding box center [250, 163] width 103 height 7
copy div "I would sign away liability to get it done anyways Tags and notes"
click at [309, 192] on div "Sent via SMS [PERSON_NAME] 5:37 PM Please allow me time to check with the team …" at bounding box center [379, 210] width 393 height 47
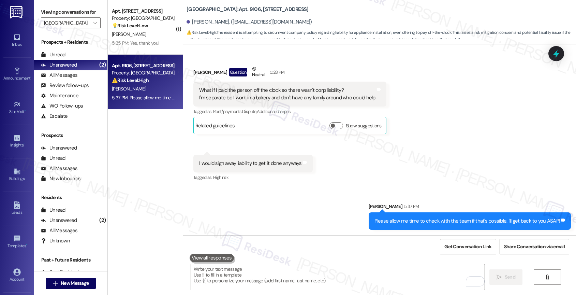
click at [309, 191] on div "Sent via SMS [PERSON_NAME] 5:37 PM Please allow me time to check with the team …" at bounding box center [379, 210] width 393 height 47
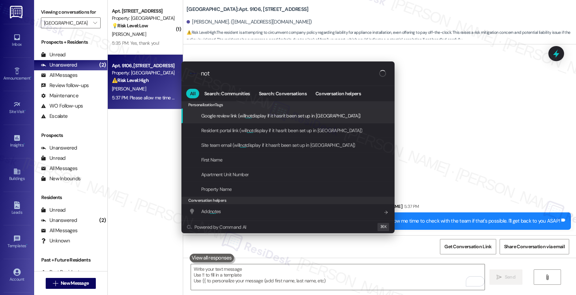
type input "note"
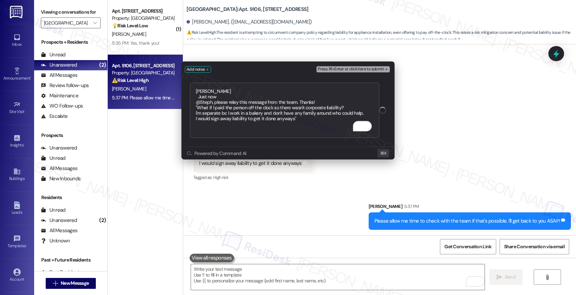
type textarea "[PERSON_NAME] Just now @Steph, please relay this message from the team. Thanks!…"
click at [381, 68] on span "Press ⌘+Enter or click here to submit" at bounding box center [351, 69] width 66 height 5
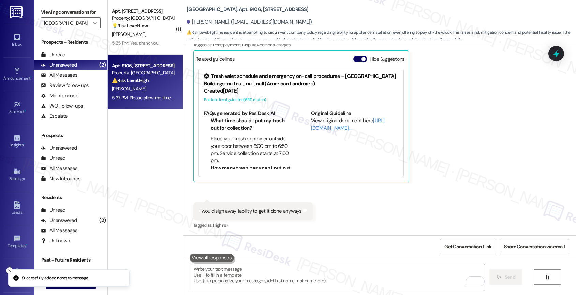
scroll to position [1046, 0]
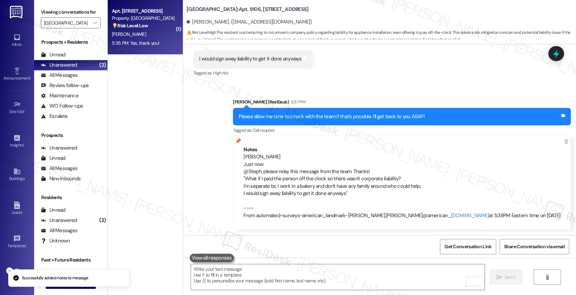
click at [141, 32] on div "[PERSON_NAME]" at bounding box center [143, 34] width 64 height 9
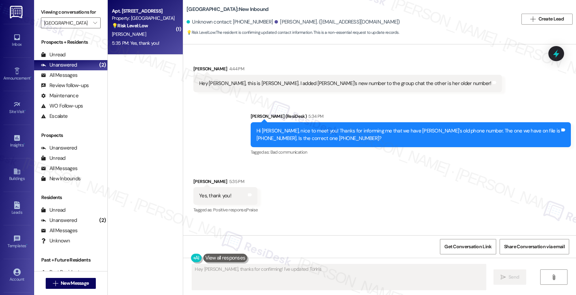
scroll to position [0, 0]
type textarea "Hey [PERSON_NAME], thanks for confirming! I've updated Torin's number to [PHONE…"
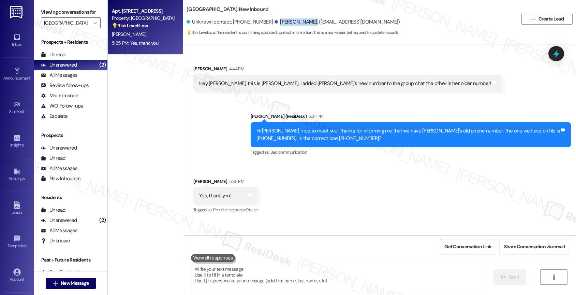
drag, startPoint x: 279, startPoint y: 19, endPoint x: 294, endPoint y: 19, distance: 15.4
click at [294, 19] on div "[PERSON_NAME]. ([EMAIL_ADDRESS][DOMAIN_NAME])" at bounding box center [338, 21] width 126 height 7
copy div "[PERSON_NAME]"
click at [327, 68] on div "Lauren Schultz 4:44 PM" at bounding box center [347, 70] width 309 height 10
copy div "18303187292"
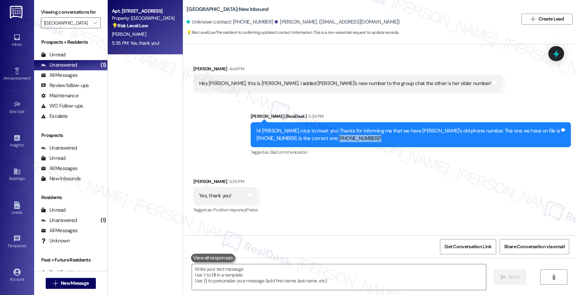
drag, startPoint x: 410, startPoint y: 138, endPoint x: 422, endPoint y: 138, distance: 11.9
click at [422, 138] on div "Hi Lauren, nice to meet you! Thanks for informing me that we have Torin's old p…" at bounding box center [409, 134] width 304 height 15
copy div "(830) 318-7292?"
click at [469, 246] on span "Get Conversation Link" at bounding box center [468, 246] width 47 height 7
click at [308, 189] on div "Received via SMS Lauren Schultz 5:35 PM Yes, thank you! Tags and notes Tagged a…" at bounding box center [379, 191] width 393 height 58
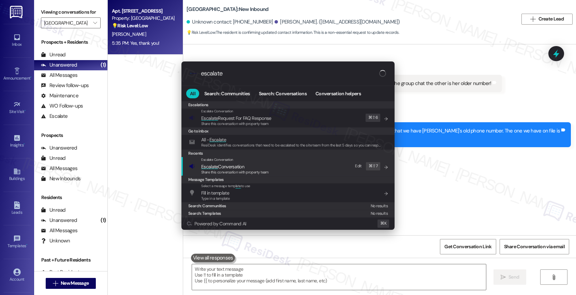
type input "escalate"
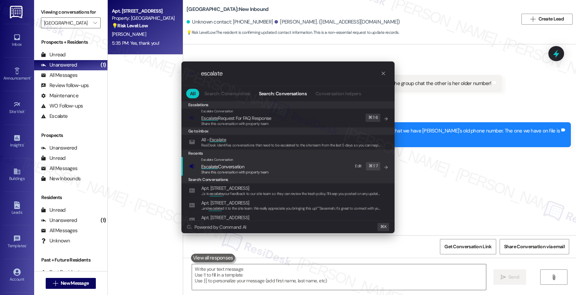
click at [234, 167] on span "Escalate Conversation" at bounding box center [222, 166] width 43 height 6
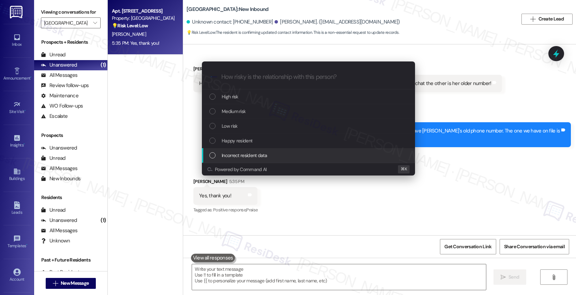
click at [239, 157] on span "Incorrect resident data" at bounding box center [244, 156] width 45 height 8
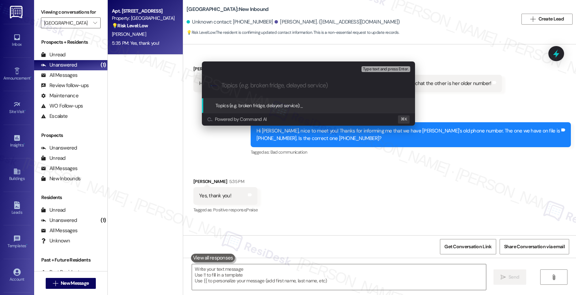
type input "N"
paste input "Torin Watson"
type input "Bad datae - Please update Torin Watson's phone number."
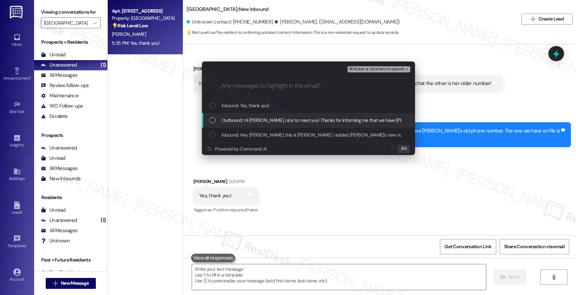
click at [258, 119] on span "Outbound: Hi Lauren, nice to meet you! Thanks for informing me that we have Tor…" at bounding box center [430, 120] width 417 height 8
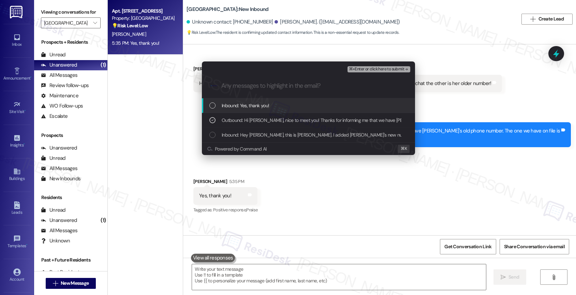
click at [396, 67] on span "⌘+Enter or click here to submit" at bounding box center [376, 69] width 55 height 5
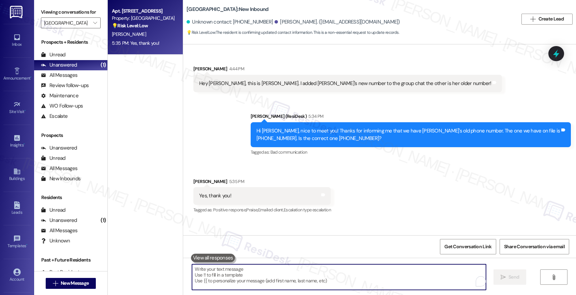
click at [238, 272] on textarea "To enrich screen reader interactions, please activate Accessibility in Grammarl…" at bounding box center [339, 277] width 294 height 26
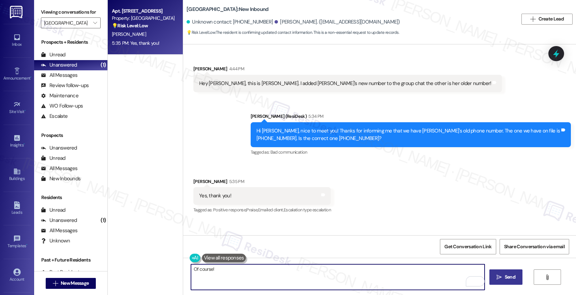
drag, startPoint x: 196, startPoint y: 273, endPoint x: 157, endPoint y: 271, distance: 39.3
click at [161, 272] on div "Apt. 8207, 1767 S. State Hwy 46 Property: Clear Springs 💡 Risk Level: Low The r…" at bounding box center [342, 147] width 469 height 295
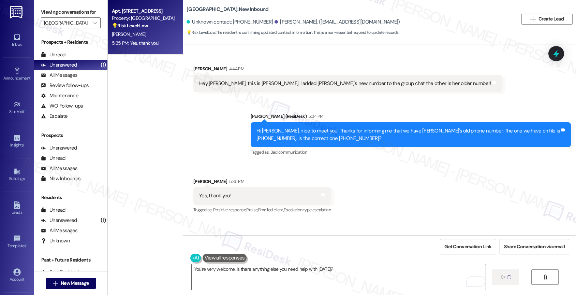
type textarea "Fetching suggested responses. Please feel free to read through the conversation…"
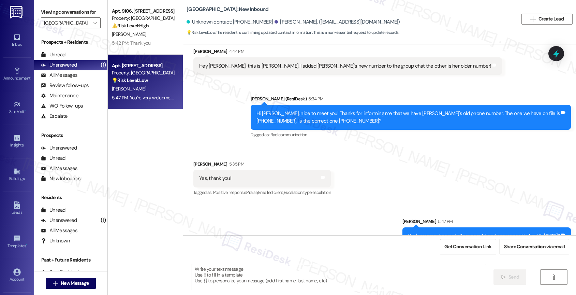
scroll to position [32, 0]
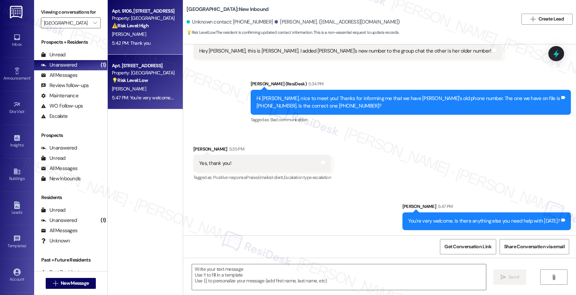
click at [140, 34] on div "[PERSON_NAME]" at bounding box center [143, 34] width 64 height 9
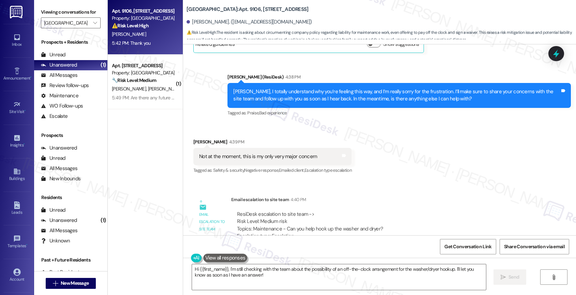
scroll to position [990, 0]
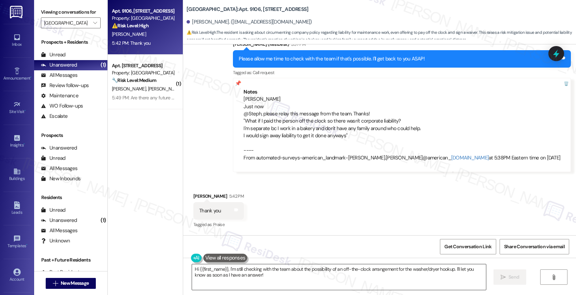
click at [232, 268] on textarea "Hi {{first_name}}, I'm still checking with the team about the possibility of an…" at bounding box center [339, 277] width 294 height 26
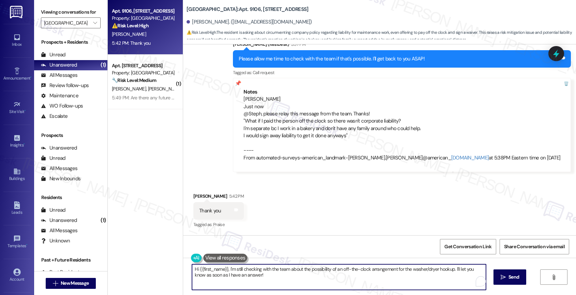
click at [232, 268] on textarea "Hi {{first_name}}, I'm still checking with the team about the possibility of an…" at bounding box center [339, 277] width 294 height 26
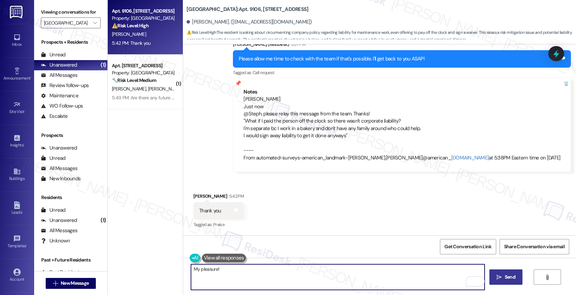
type textarea "My pleasure!"
click at [501, 275] on icon "" at bounding box center [499, 276] width 5 height 5
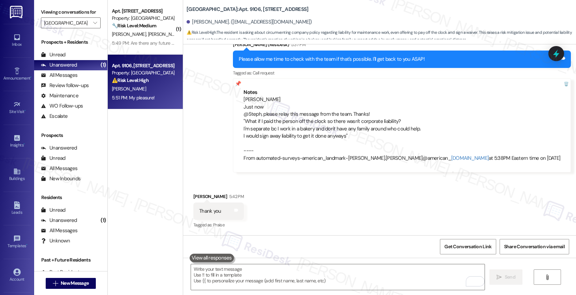
scroll to position [1037, 0]
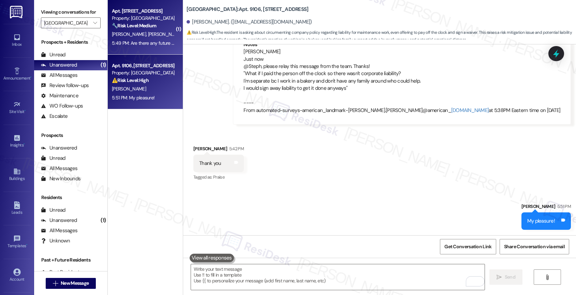
click at [142, 30] on div "J. Ayala A. Garza-Rodriguez" at bounding box center [143, 34] width 64 height 9
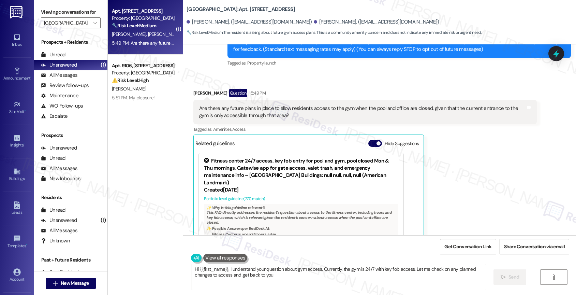
type textarea "Hi {{first_name}}, I understand your question about gym access. Currently, the …"
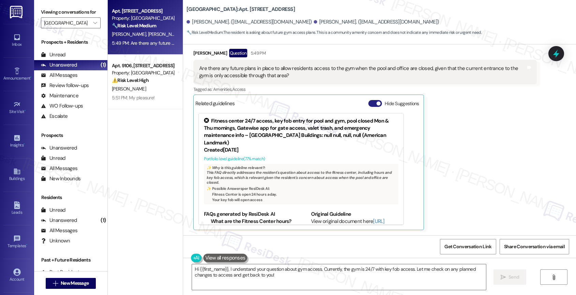
click at [369, 101] on button "Hide Suggestions" at bounding box center [376, 103] width 14 height 7
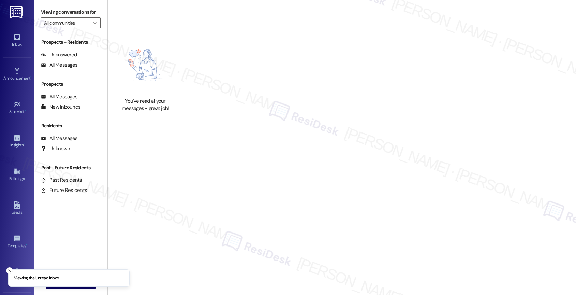
type input "The Lynx"
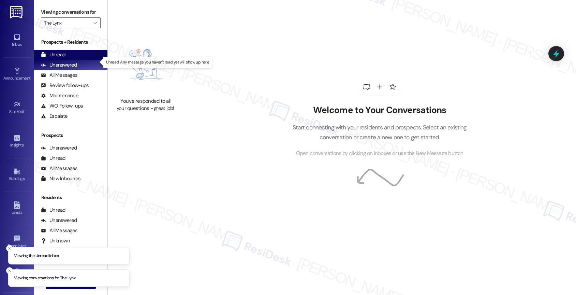
click at [66, 60] on div "Unread (0)" at bounding box center [70, 55] width 73 height 10
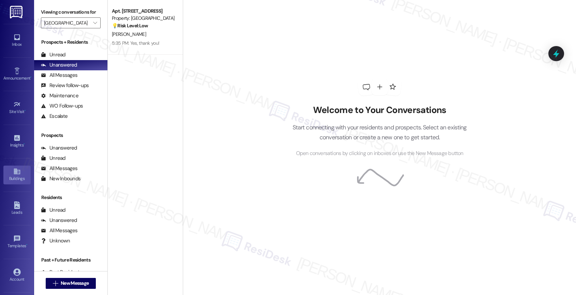
click at [10, 174] on link "Buildings" at bounding box center [16, 175] width 27 height 18
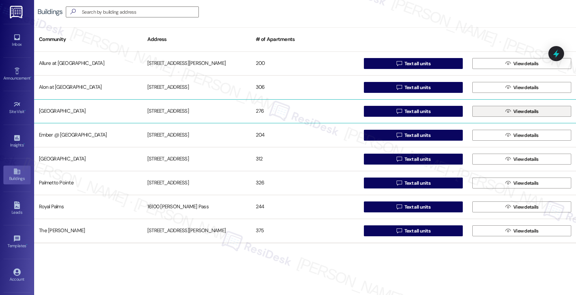
click at [512, 108] on span "View details" at bounding box center [526, 111] width 28 height 7
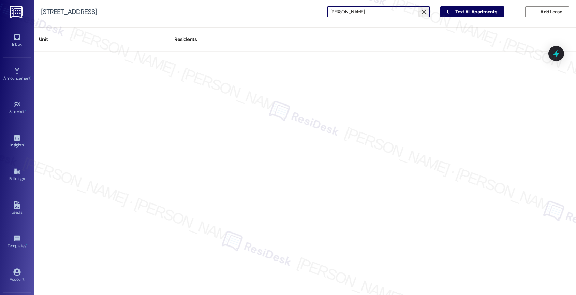
type input "Lauren Schultz"
click at [425, 11] on icon "" at bounding box center [424, 11] width 4 height 5
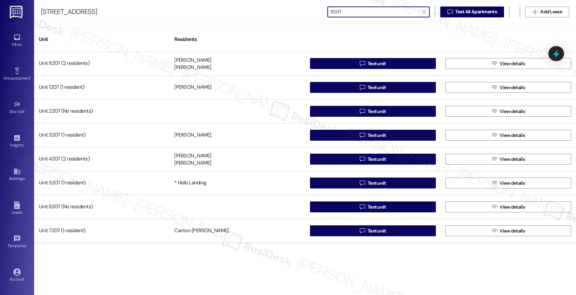
type input "8207"
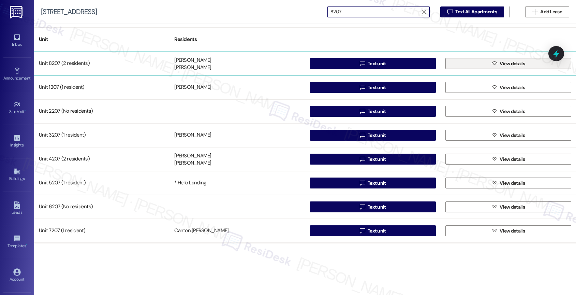
click at [506, 65] on span "View details" at bounding box center [512, 63] width 25 height 7
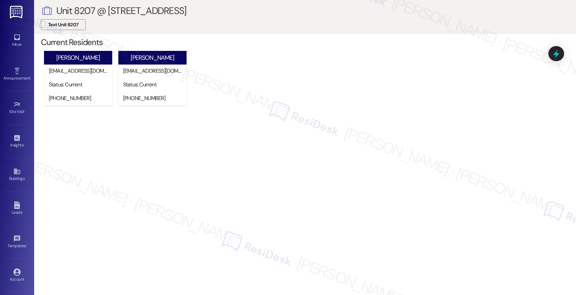
click at [69, 26] on span "Text Unit 8207" at bounding box center [63, 24] width 30 height 7
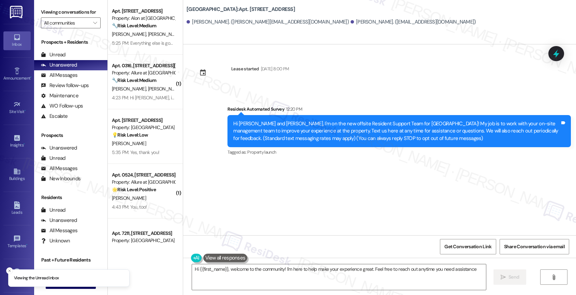
type textarea "Hi {{first_name}}, welcome to the community! I'm here to help make your experie…"
drag, startPoint x: 187, startPoint y: 21, endPoint x: 214, endPoint y: 21, distance: 27.6
click at [214, 21] on div "Torin Watson. (torin.watson4@gmail.com)" at bounding box center [268, 21] width 162 height 7
copy div "Torin Watson"
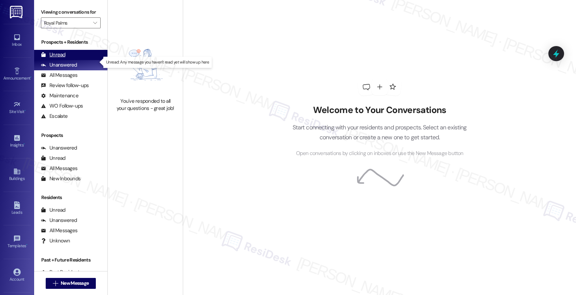
click at [67, 59] on div "Unread (0)" at bounding box center [70, 55] width 73 height 10
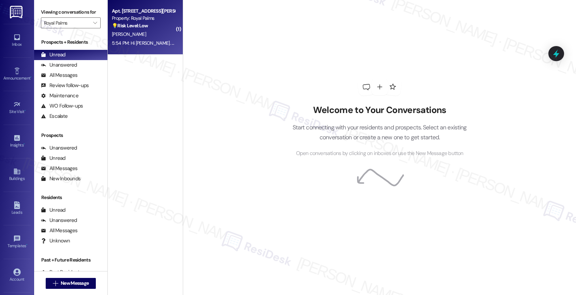
click at [156, 38] on div "[PERSON_NAME]" at bounding box center [143, 34] width 64 height 9
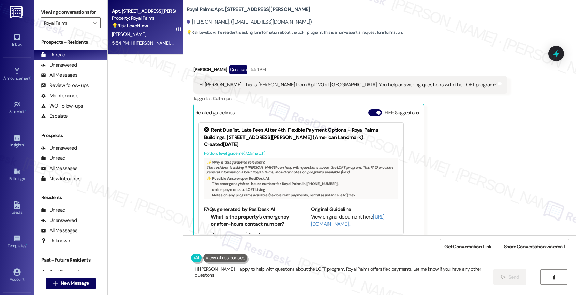
scroll to position [210, 0]
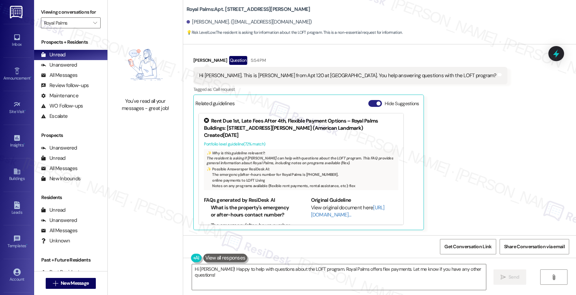
click at [369, 102] on button "Hide Suggestions" at bounding box center [376, 103] width 14 height 7
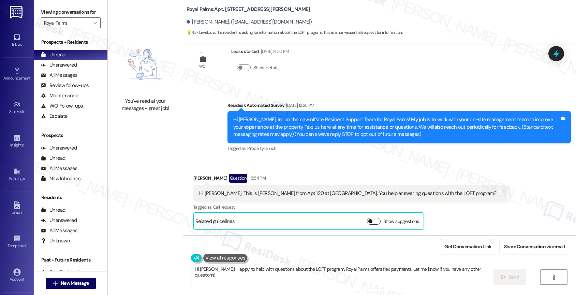
scroll to position [92, 0]
click at [299, 154] on div "Survey, sent via SMS Residesk Automated Survey [DATE] 12:25 PM Hi [PERSON_NAME]…" at bounding box center [400, 128] width 354 height 62
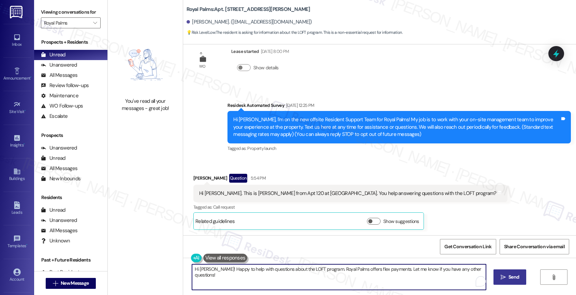
drag, startPoint x: 323, startPoint y: 270, endPoint x: 500, endPoint y: 272, distance: 176.8
click at [500, 272] on div "Hi Richard! Happy to help with questions about the LOFT program. Royal Palms of…" at bounding box center [379, 283] width 393 height 51
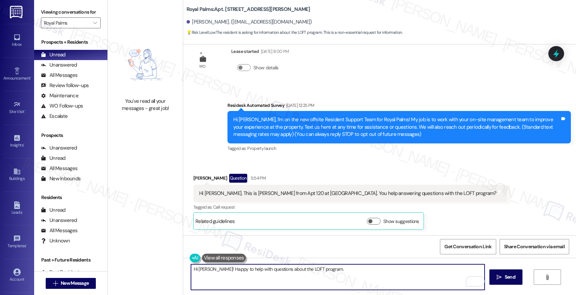
click at [208, 267] on textarea "Hi Richard! Happy to help with questions about the LOFT program." at bounding box center [338, 277] width 294 height 26
drag, startPoint x: 210, startPoint y: 267, endPoint x: 243, endPoint y: 270, distance: 33.2
click at [243, 270] on textarea "Hi Richard, nice to meet you! Happy to help with questions about the LOFT progr…" at bounding box center [338, 277] width 294 height 26
click at [405, 273] on textarea "Hi Richard, thank you for reaching out! Happy to help with questions about the …" at bounding box center [338, 277] width 294 height 26
type textarea "Hi Richard, thank you for reaching out! Happy to help with questions about the …"
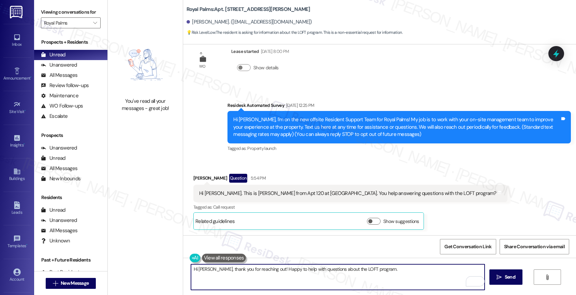
click at [229, 257] on button at bounding box center [224, 258] width 44 height 9
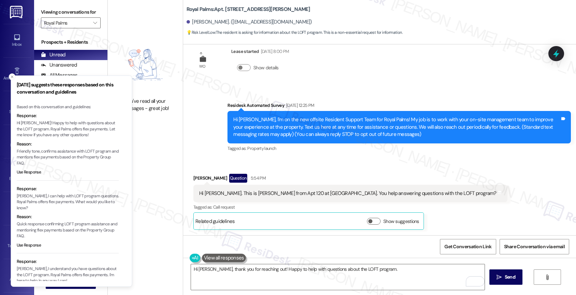
click at [69, 206] on p "Richard, I can help with LOFT program questions. Royal Palms offers flex paymen…" at bounding box center [68, 202] width 102 height 18
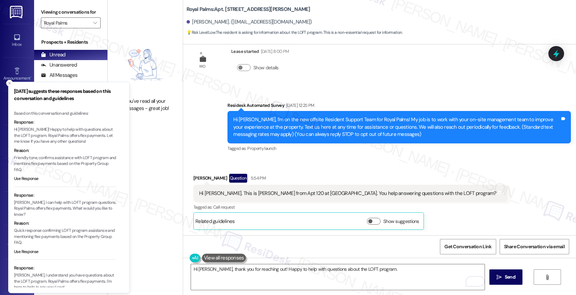
drag, startPoint x: 64, startPoint y: 201, endPoint x: 67, endPoint y: 207, distance: 6.6
click at [67, 207] on p "Richard, I can help with LOFT program questions. Royal Palms offers flex paymen…" at bounding box center [65, 208] width 102 height 18
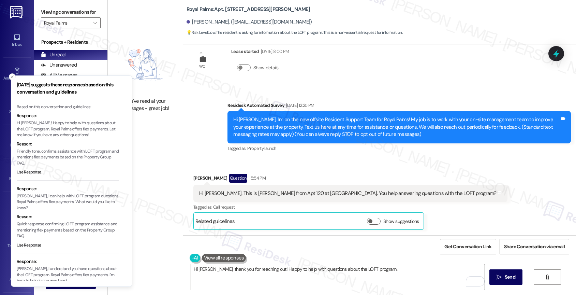
drag, startPoint x: 65, startPoint y: 204, endPoint x: 70, endPoint y: 210, distance: 7.5
click at [70, 210] on p "Richard, I can help with LOFT program questions. Royal Palms offers flex paymen…" at bounding box center [68, 202] width 102 height 18
drag, startPoint x: 64, startPoint y: 198, endPoint x: 68, endPoint y: 205, distance: 8.0
click at [69, 206] on p "Richard, I can help with LOFT program questions. Royal Palms offers flex paymen…" at bounding box center [67, 202] width 102 height 18
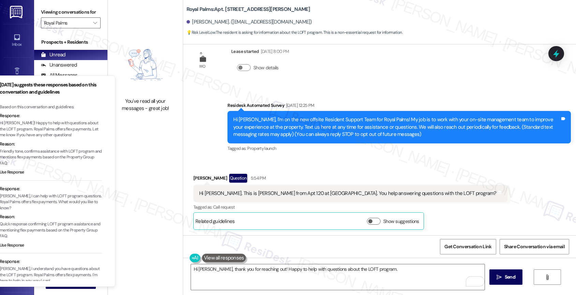
drag, startPoint x: 29, startPoint y: 207, endPoint x: 14, endPoint y: 206, distance: 14.4
click at [14, 206] on p "Richard, I can help with LOFT program questions. Royal Palms offers flex paymen…" at bounding box center [51, 202] width 102 height 18
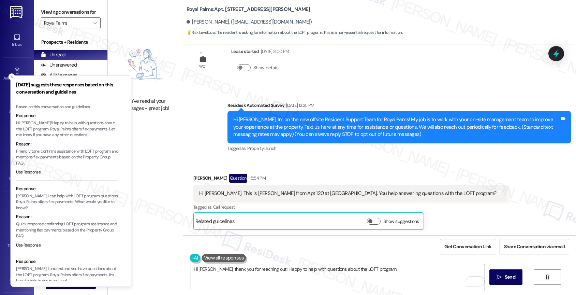
click at [67, 206] on p "Richard, I can help with LOFT program questions. Royal Palms offers flex paymen…" at bounding box center [67, 202] width 102 height 18
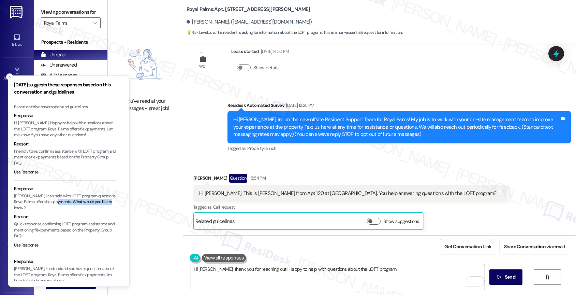
drag, startPoint x: 62, startPoint y: 200, endPoint x: 72, endPoint y: 206, distance: 11.9
click at [72, 206] on p "Richard, I can help with LOFT program questions. Royal Palms offers flex paymen…" at bounding box center [65, 202] width 102 height 18
copy p ". What would you like to know?"
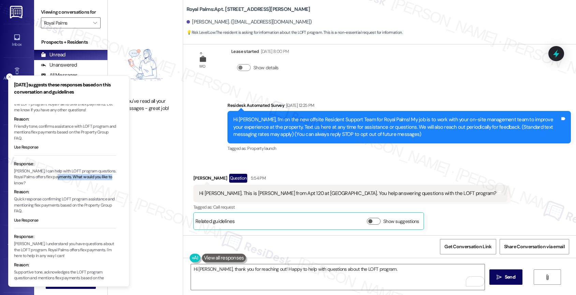
scroll to position [45, 0]
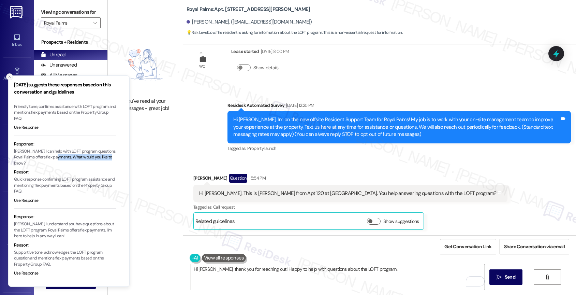
click at [11, 75] on icon "Close toast" at bounding box center [10, 77] width 4 height 4
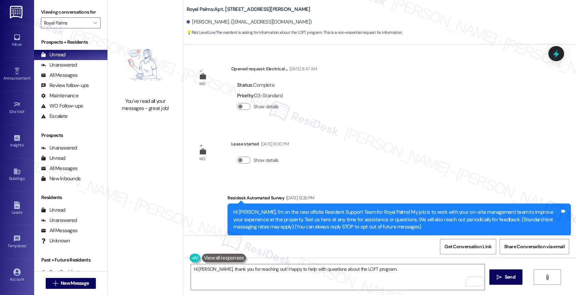
scroll to position [92, 0]
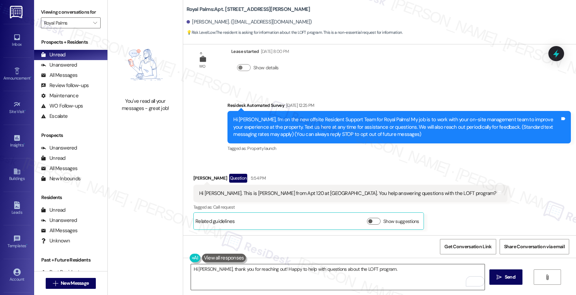
click at [393, 274] on textarea "Hi Richard, thank you for reaching out! Happy to help with questions about the …" at bounding box center [338, 277] width 294 height 26
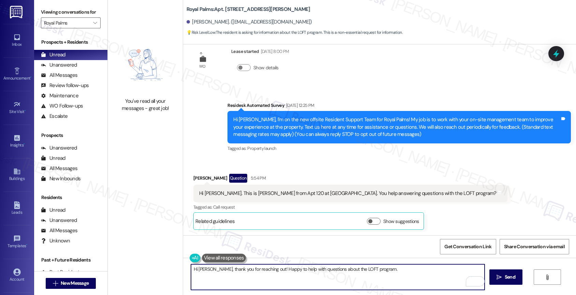
paste textarea ". What would you like to know?"
click at [377, 271] on textarea "Hi Richard, thank you for reaching out! Happy to help with questions about the …" at bounding box center [338, 277] width 294 height 26
click at [456, 269] on textarea "Hi Richard, thank you for reaching out! Happy to help with questions about the …" at bounding box center [338, 277] width 294 height 26
type textarea "Hi Richard, thank you for reaching out! Happy to help with questions about the …"
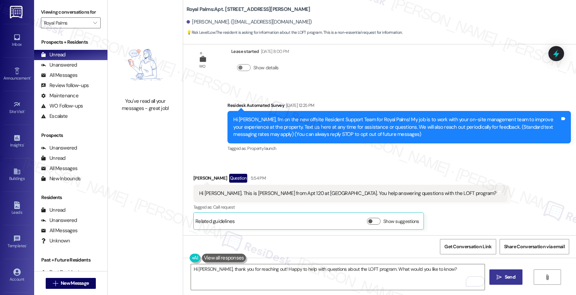
click at [502, 275] on span " Send" at bounding box center [506, 276] width 21 height 7
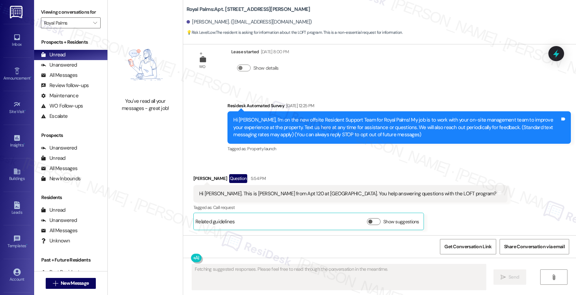
scroll to position [140, 0]
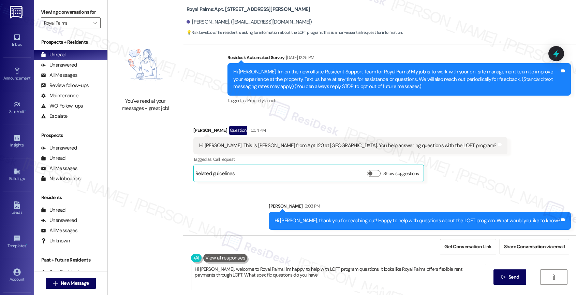
type textarea "Hi Richard, welcome to Royal Palms! I'm happy to help with LOFT program questio…"
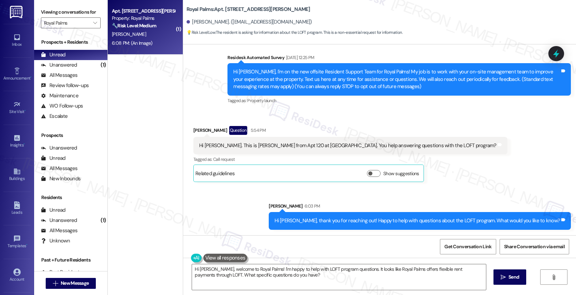
scroll to position [301, 0]
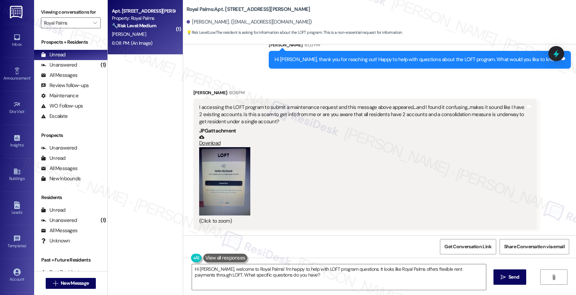
click at [261, 77] on div "Received via SMS Richard Guerrero 6:08 PM I accessing the LOFT program to submi…" at bounding box center [379, 154] width 393 height 161
click at [223, 177] on button "Zoom image" at bounding box center [224, 181] width 51 height 68
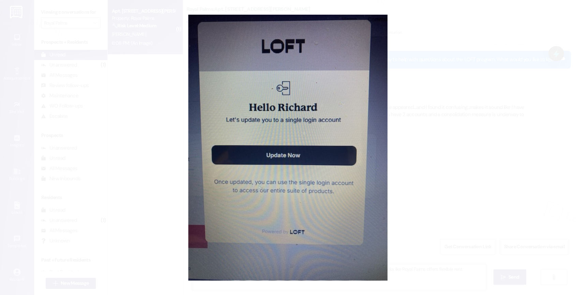
click at [333, 217] on button "Unzoom image" at bounding box center [288, 147] width 576 height 295
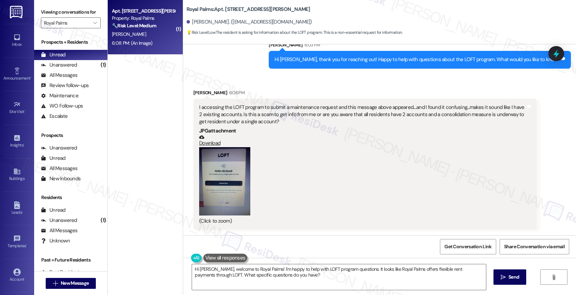
click at [229, 178] on button "Zoom image" at bounding box center [224, 181] width 51 height 68
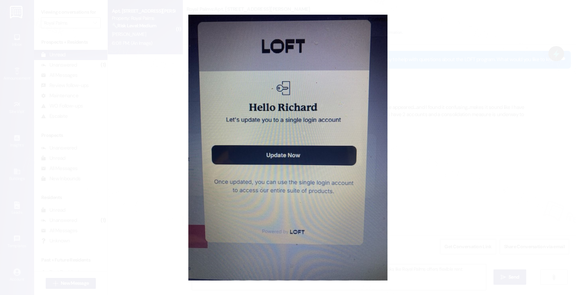
click at [329, 175] on button "Unzoom image" at bounding box center [288, 147] width 576 height 295
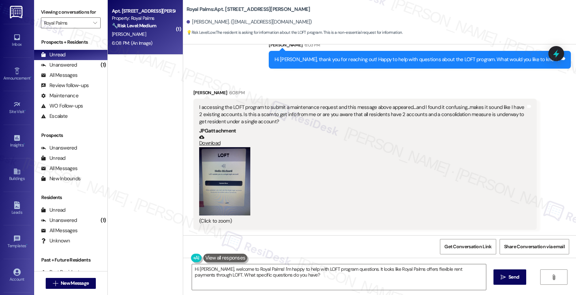
click at [223, 175] on button "Zoom image" at bounding box center [224, 181] width 51 height 68
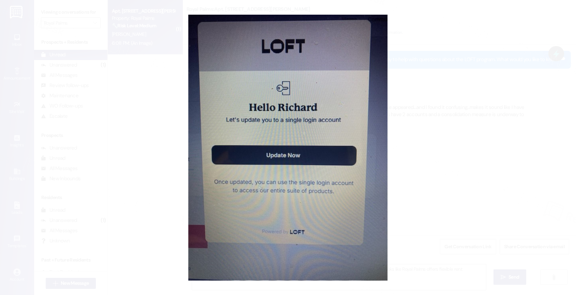
click at [317, 172] on button "Unzoom image" at bounding box center [288, 147] width 576 height 295
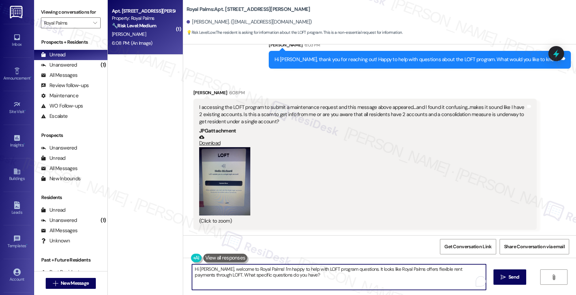
click at [240, 268] on textarea "Hi Richard, welcome to Royal Palms! I'm happy to help with LOFT program questio…" at bounding box center [339, 277] width 294 height 26
paste textarea "This message just means that the system is updating your account so you can use…"
click at [230, 188] on button "Zoom image" at bounding box center [224, 181] width 51 height 68
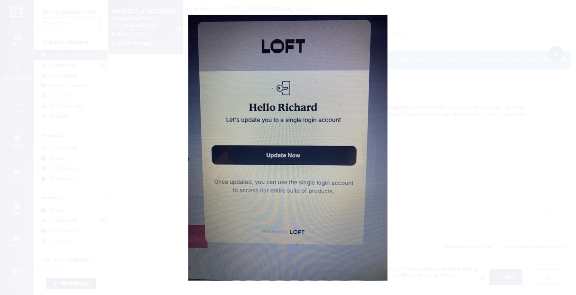
click at [315, 209] on button "Unzoom image" at bounding box center [288, 147] width 576 height 295
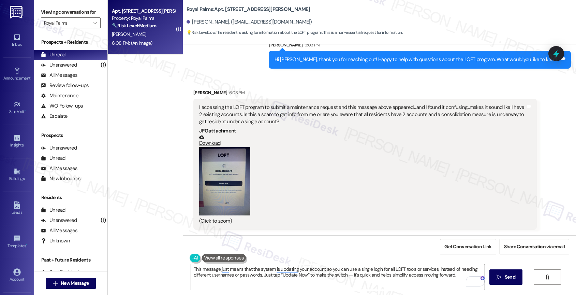
click at [347, 277] on textarea "This message just means that the system is updating your account so you can use…" at bounding box center [338, 277] width 294 height 26
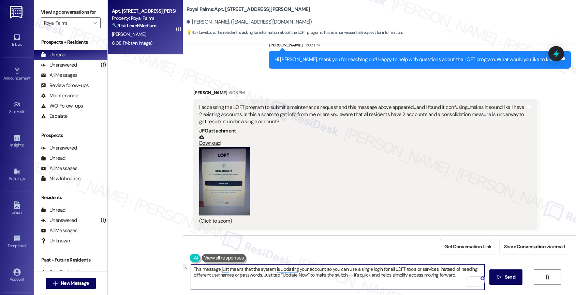
drag, startPoint x: 457, startPoint y: 277, endPoint x: 394, endPoint y: 276, distance: 62.8
click at [394, 276] on textarea "This message just means that the system is updating your account so you can use…" at bounding box center [338, 277] width 294 height 26
click at [280, 284] on textarea "This message just means that the system is updating your account so you can use…" at bounding box center [338, 277] width 294 height 26
click at [346, 276] on textarea "This message just means that the system is updating your account so you can use…" at bounding box center [338, 277] width 294 height 26
drag, startPoint x: 346, startPoint y: 276, endPoint x: 259, endPoint y: 275, distance: 87.0
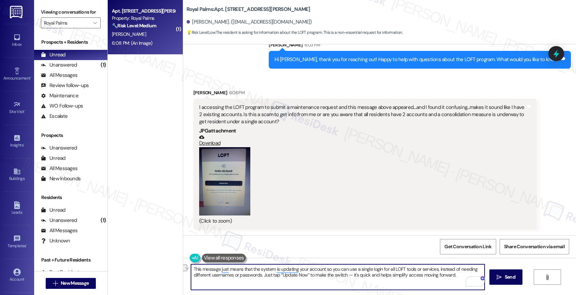
click at [259, 275] on textarea "This message just means that the system is updating your account so you can use…" at bounding box center [338, 277] width 294 height 26
drag, startPoint x: 295, startPoint y: 274, endPoint x: 270, endPoint y: 276, distance: 25.0
click at [270, 276] on textarea "This message just means that the system is updating your account so you can use…" at bounding box center [338, 277] width 294 height 26
click at [377, 275] on textarea "This message just means that the system is updating your account so you can use…" at bounding box center [338, 277] width 294 height 26
click at [454, 276] on textarea "This message just means that the system is updating your account so you can use…" at bounding box center [338, 277] width 294 height 26
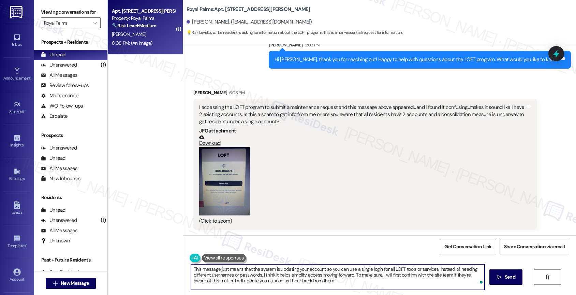
type textarea "This message just means that the system is updating your account so you can use…"
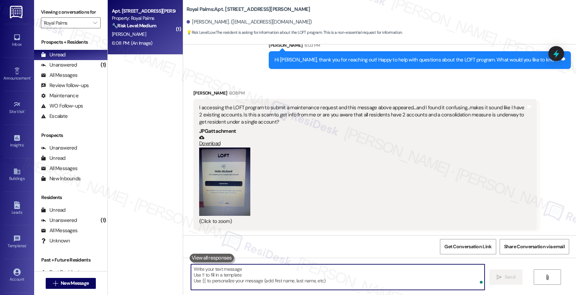
scroll to position [363, 0]
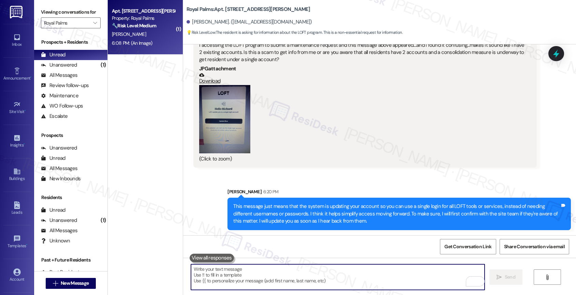
click at [224, 270] on textarea "To enrich screen reader interactions, please activate Accessibility in Grammarl…" at bounding box center [338, 277] width 294 height 26
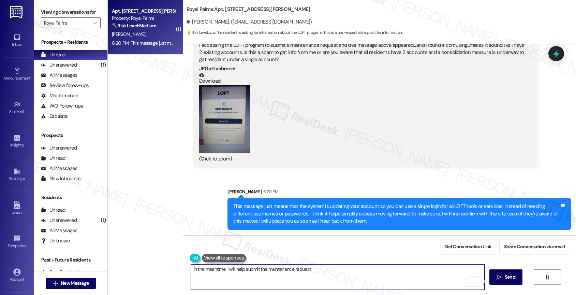
click at [329, 271] on textarea "In the meantime, I will help submit the maintenance request" at bounding box center [338, 277] width 294 height 26
click at [262, 269] on textarea "In the meantime, I will help submit the maintenance request" at bounding box center [338, 277] width 294 height 26
click at [341, 270] on textarea "In the meantime, I will help submit your maintenance request" at bounding box center [338, 277] width 294 height 26
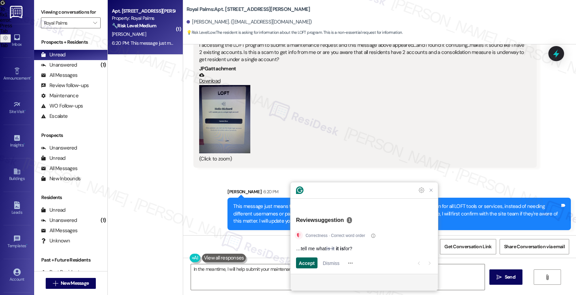
click at [304, 261] on span "Accept" at bounding box center [307, 262] width 16 height 7
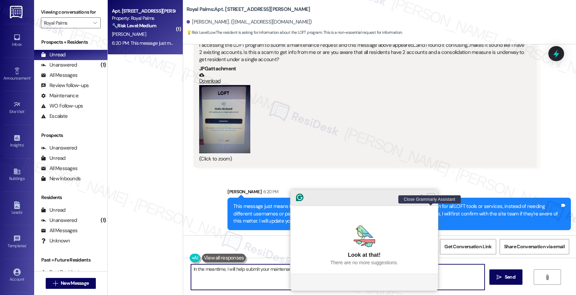
type textarea "In the meantime, I will help submit your maintenance request. Could you please …"
click at [431, 200] on icon "Close Grammarly Assistant" at bounding box center [431, 197] width 5 height 5
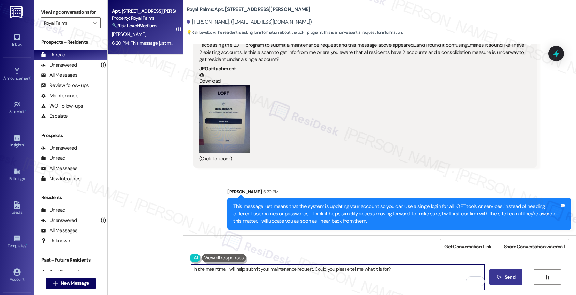
click at [508, 276] on span "Send" at bounding box center [510, 276] width 11 height 7
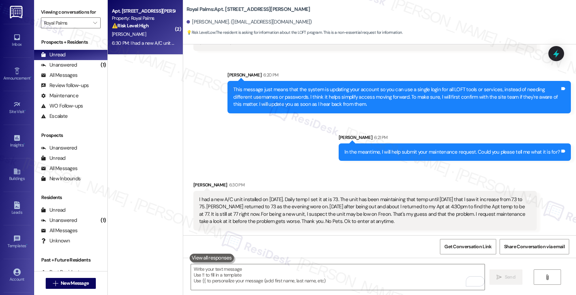
scroll to position [481, 0]
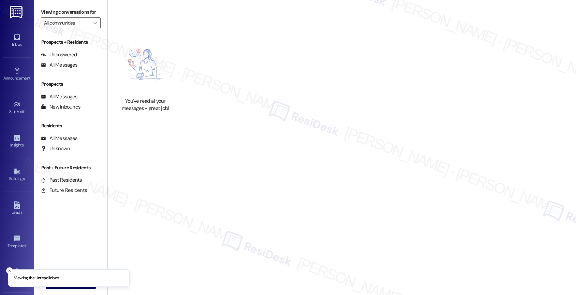
type input "Alon at [GEOGRAPHIC_DATA]"
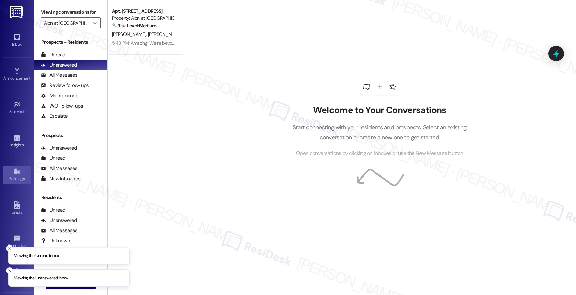
click at [15, 175] on div "Buildings" at bounding box center [17, 178] width 34 height 7
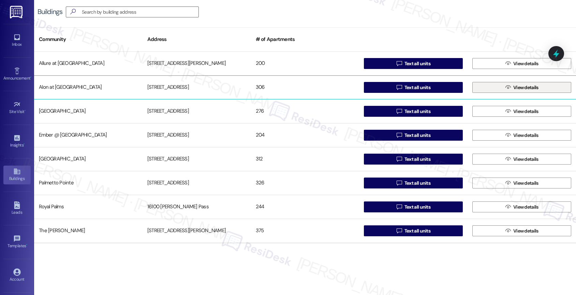
click at [504, 87] on span " View details" at bounding box center [522, 87] width 36 height 10
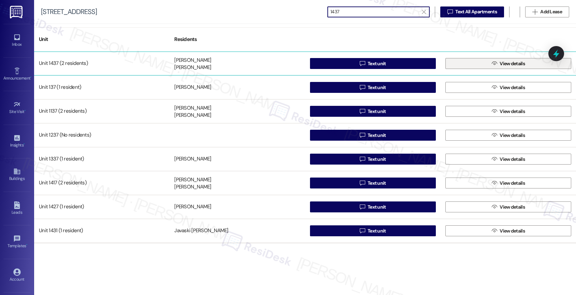
type input "1437"
click at [478, 61] on button " View details" at bounding box center [509, 63] width 126 height 11
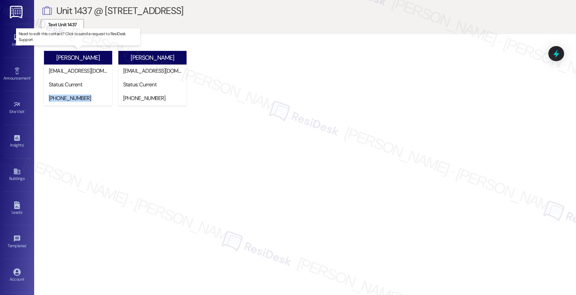
drag, startPoint x: 87, startPoint y: 99, endPoint x: 46, endPoint y: 97, distance: 41.0
click at [46, 97] on div "[PHONE_NUMBER]" at bounding box center [78, 99] width 68 height 14
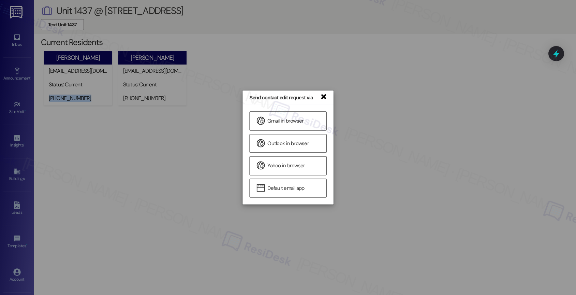
click at [323, 95] on link "×" at bounding box center [323, 95] width 7 height 7
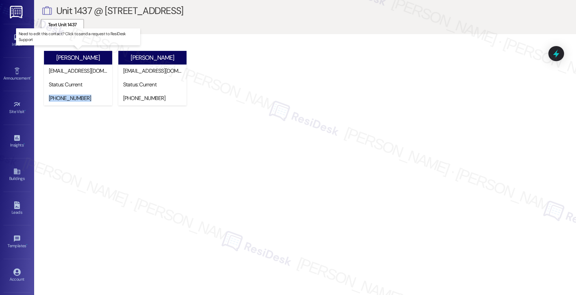
copy div "(210) 992-2225"
click at [230, 92] on div "Elvira Arrieta earrieta9803@gmail.com Status: Current (210) 992-2225 Need to ed…" at bounding box center [308, 80] width 535 height 63
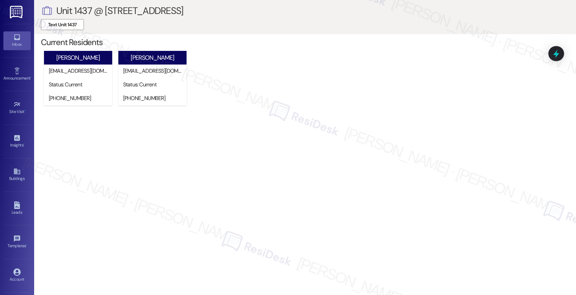
click at [17, 38] on icon at bounding box center [17, 37] width 6 height 6
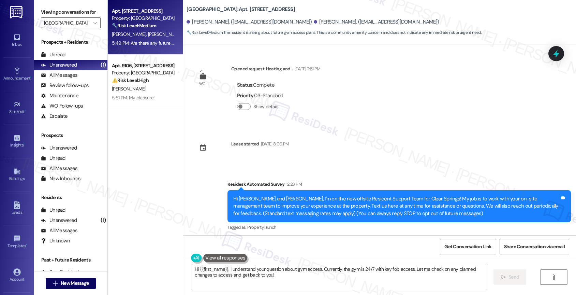
scroll to position [86, 0]
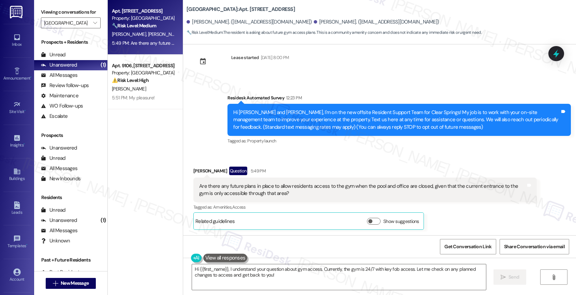
click at [303, 164] on div "Received via SMS [PERSON_NAME] Question 5:49 PM Are there any future plans in p…" at bounding box center [365, 198] width 354 height 74
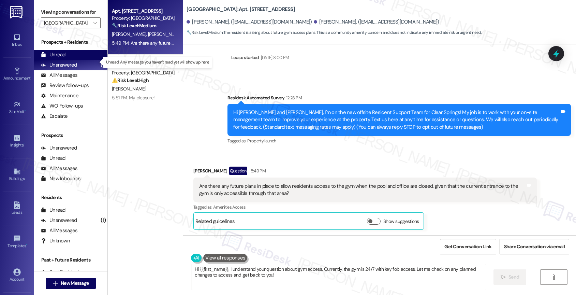
click at [67, 60] on div "Unread (0)" at bounding box center [70, 55] width 73 height 10
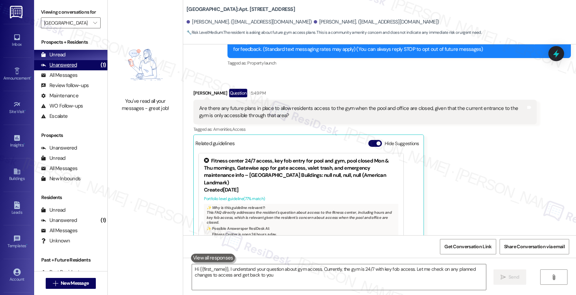
type textarea "Hi {{first_name}}, I understand your question about gym access. Currently, the …"
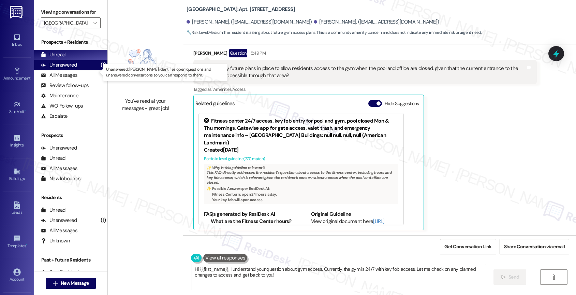
click at [84, 70] on div "Unanswered (1)" at bounding box center [70, 65] width 73 height 10
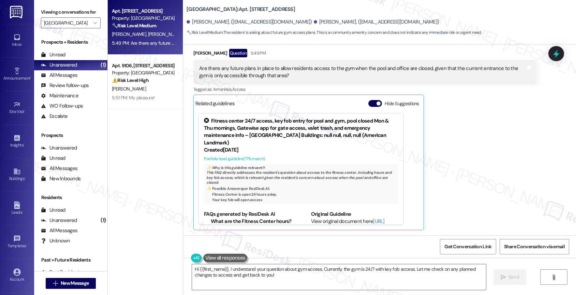
click at [147, 38] on div "J. Ayala A. Garza-Rodriguez" at bounding box center [143, 34] width 64 height 9
click at [371, 102] on button "Hide Suggestions" at bounding box center [376, 103] width 14 height 7
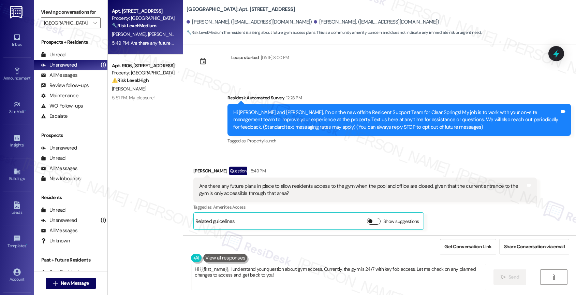
scroll to position [86, 0]
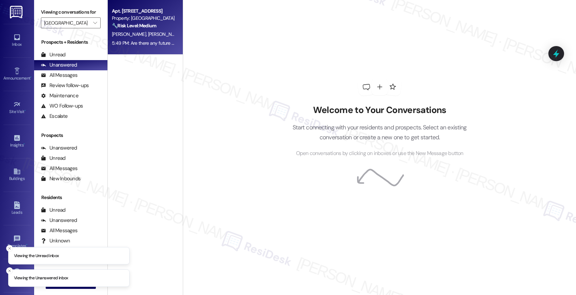
click at [150, 28] on strong "🔧 Risk Level: Medium" at bounding box center [134, 26] width 44 height 6
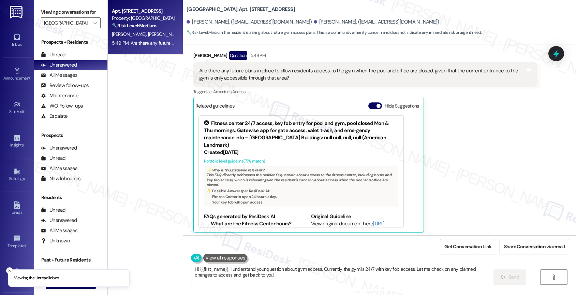
scroll to position [204, 0]
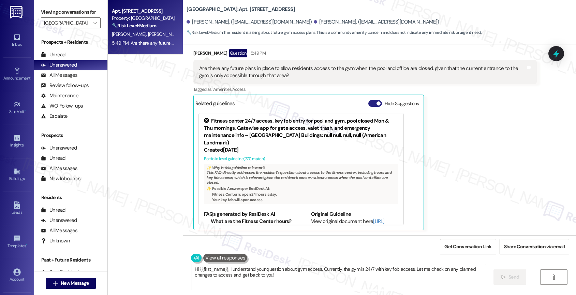
click at [370, 104] on button "Hide Suggestions" at bounding box center [376, 103] width 14 height 7
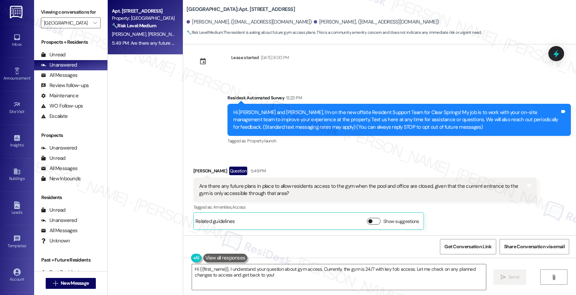
scroll to position [86, 0]
click at [226, 267] on textarea "Hi {{first_name}}, I understand your question about gym access. Currently, the …" at bounding box center [339, 277] width 294 height 26
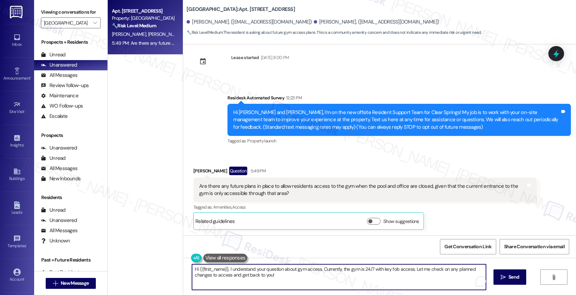
click at [226, 267] on textarea "Hi {{first_name}}, I understand your question about gym access. Currently, the …" at bounding box center [339, 277] width 294 height 26
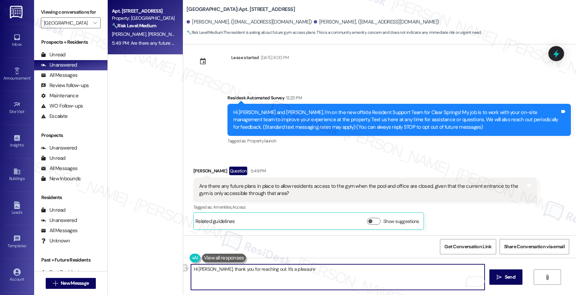
drag, startPoint x: 202, startPoint y: 268, endPoint x: 329, endPoint y: 271, distance: 126.7
click at [329, 271] on textarea "Hi Ana, thank you for reaching out. It's a pleasure" at bounding box center [338, 277] width 294 height 26
type textarea "Hi Ana, nice to meet you!"
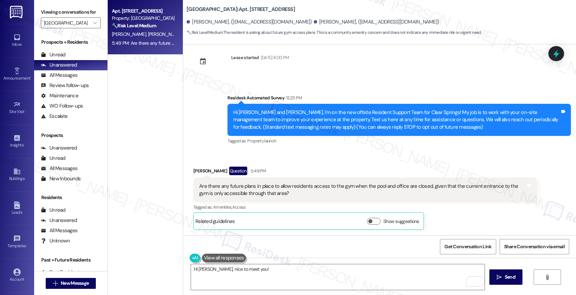
click at [231, 257] on button at bounding box center [224, 258] width 44 height 9
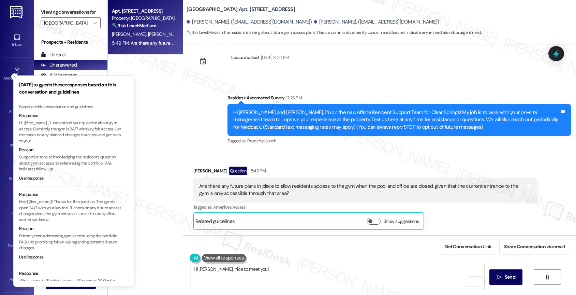
drag, startPoint x: 14, startPoint y: 122, endPoint x: 43, endPoint y: 132, distance: 31.1
click at [43, 132] on p "Hi {{first_name}}, I understand your question about gym access. Currently, the …" at bounding box center [70, 132] width 102 height 24
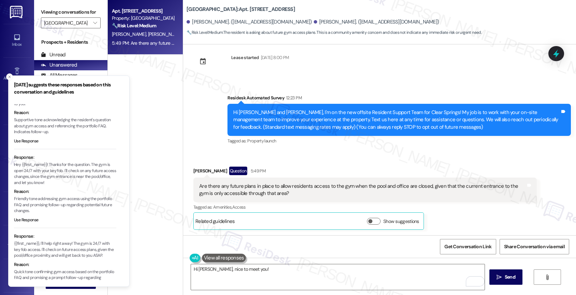
scroll to position [0, 0]
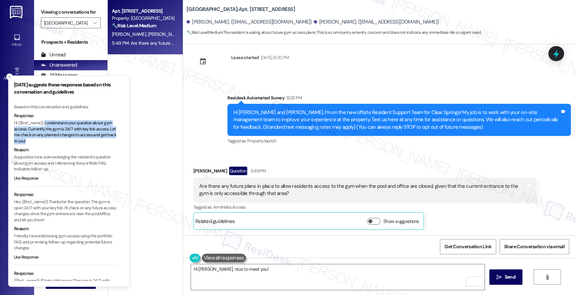
drag, startPoint x: 46, startPoint y: 120, endPoint x: 56, endPoint y: 140, distance: 22.1
click at [56, 140] on p "Hi {{first_name}}, I understand your question about gym access. Currently, the …" at bounding box center [65, 132] width 102 height 24
copy p "I understand your question about gym access. Currently, the gym is 24/7 with ke…"
click at [289, 278] on textarea "Hi Ana, nice to meet you!" at bounding box center [338, 277] width 294 height 26
click at [290, 273] on textarea "Hi Ana, nice to meet you!" at bounding box center [338, 277] width 294 height 26
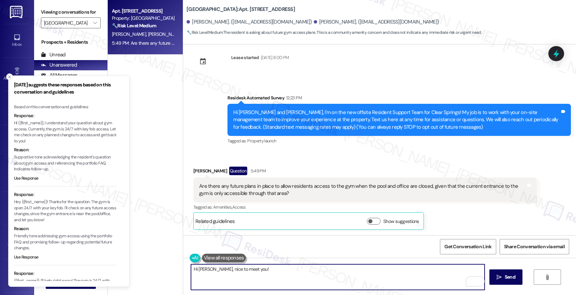
click at [9, 76] on line "Close toast" at bounding box center [10, 77] width 2 height 2
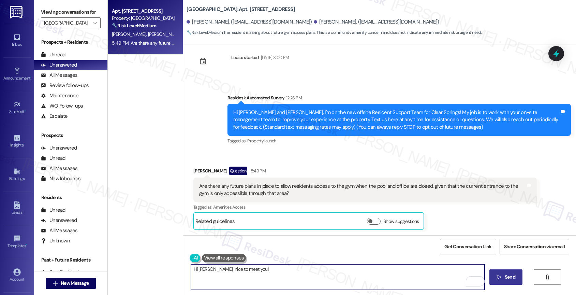
click at [505, 277] on span "Send" at bounding box center [510, 276] width 11 height 7
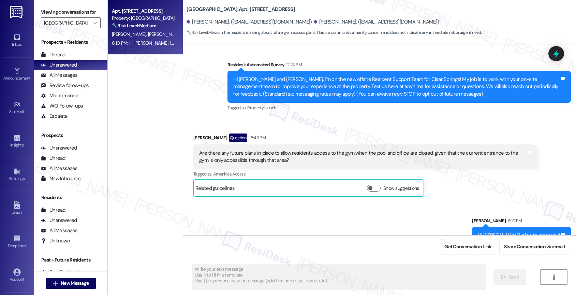
scroll to position [134, 0]
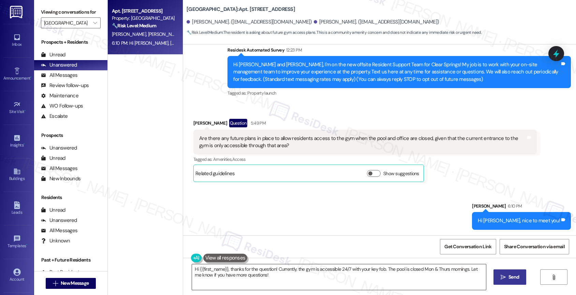
click at [245, 273] on textarea "Hi {{first_name}}, thanks for the question! Currently, the gym is accessible 24…" at bounding box center [339, 277] width 294 height 26
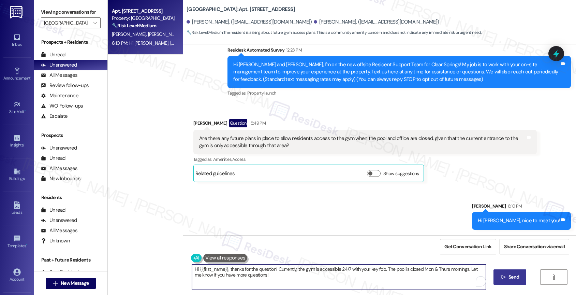
click at [245, 273] on textarea "Hi {{first_name}}, thanks for the question! Currently, the gym is accessible 24…" at bounding box center [339, 277] width 294 height 26
paste textarea "I understand your question about gym access. Currently, the gym is 24/7 with ke…"
drag, startPoint x: 222, startPoint y: 269, endPoint x: 238, endPoint y: 279, distance: 18.5
click at [238, 279] on textarea "I understand your question about gym access. Currently, the gym is 24/7 with ke…" at bounding box center [338, 277] width 294 height 26
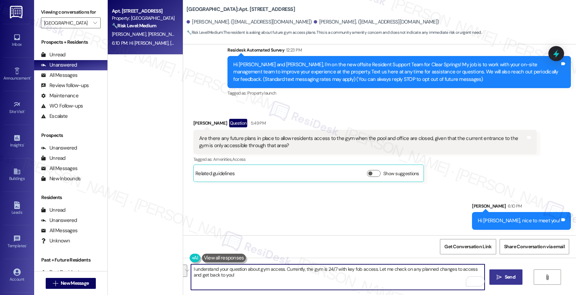
type textarea "I understand you"
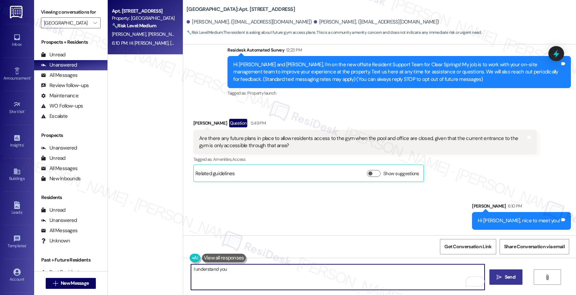
click at [185, 270] on div "I understand you  Send " at bounding box center [379, 283] width 393 height 51
click at [451, 273] on textarea "I see you wanted to know if there are future plans to allow residents access to…" at bounding box center [338, 277] width 294 height 26
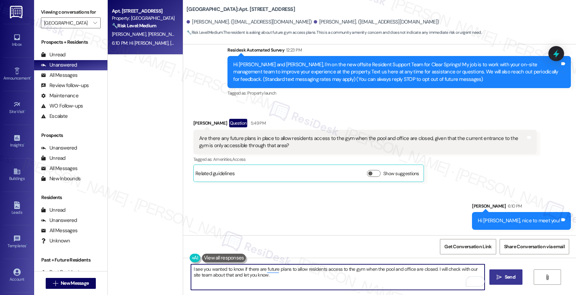
drag, startPoint x: 230, startPoint y: 275, endPoint x: 316, endPoint y: 284, distance: 86.8
click at [316, 284] on textarea "I see you wanted to know if there are future plans to allow residents access to…" at bounding box center [338, 277] width 294 height 26
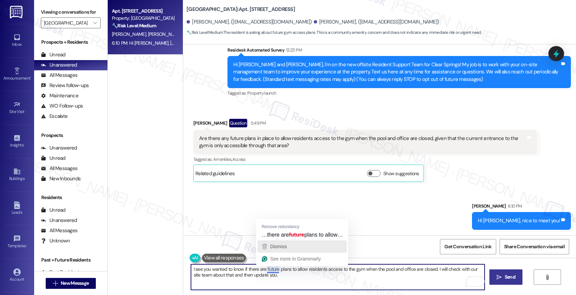
click at [289, 248] on div "Dismiss" at bounding box center [302, 246] width 83 height 10
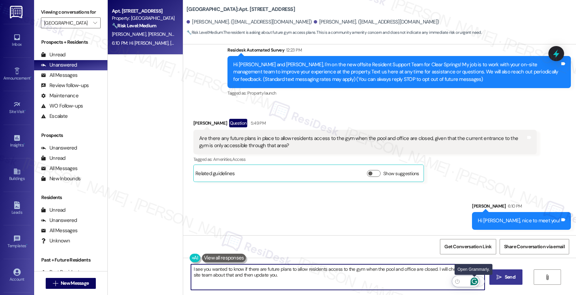
type textarea "I see you wanted to know if there are future plans to allow residents access to…"
click at [474, 279] on icon "Open Grammarly. 0 Suggestions." at bounding box center [475, 281] width 8 height 8
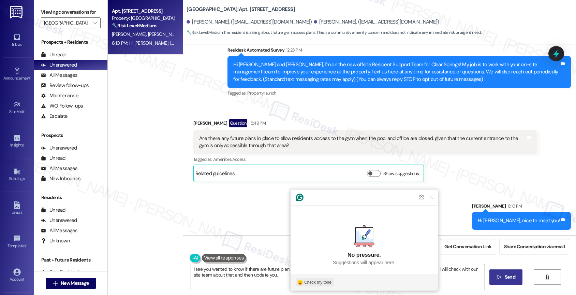
click at [317, 283] on div "Check my tone" at bounding box center [317, 282] width 27 height 6
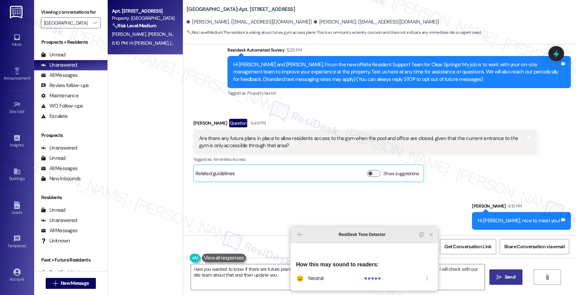
click at [432, 236] on icon "Close Grammarly Assistant" at bounding box center [431, 234] width 3 height 3
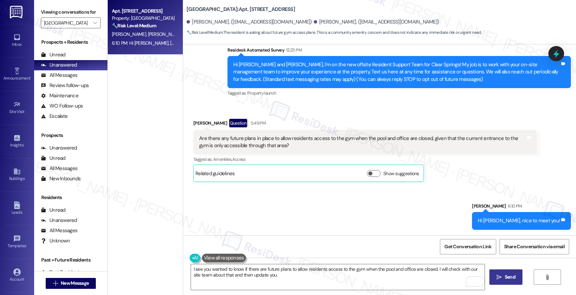
click at [502, 276] on span " Send" at bounding box center [506, 276] width 21 height 7
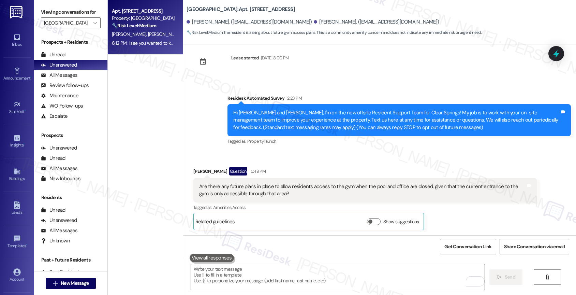
scroll to position [189, 0]
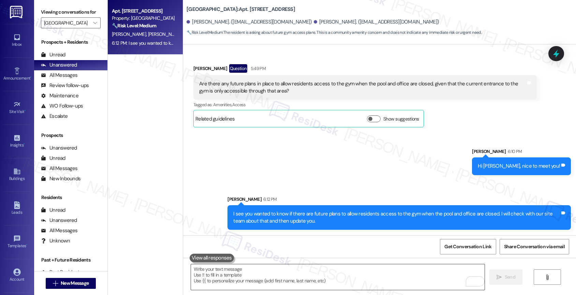
click at [246, 273] on textarea "To enrich screen reader interactions, please activate Accessibility in Grammarl…" at bounding box center [338, 277] width 294 height 26
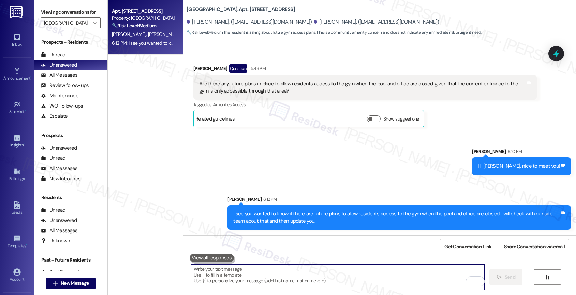
click at [233, 278] on textarea "To enrich screen reader interactions, please activate Accessibility in Grammarl…" at bounding box center [338, 277] width 294 height 26
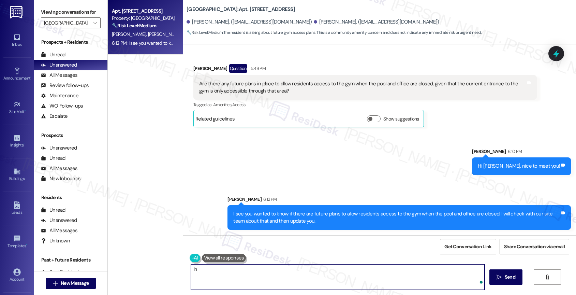
type textarea "I"
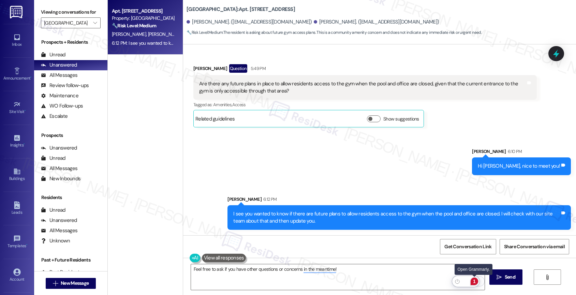
click at [475, 281] on div "1" at bounding box center [475, 281] width 8 height 8
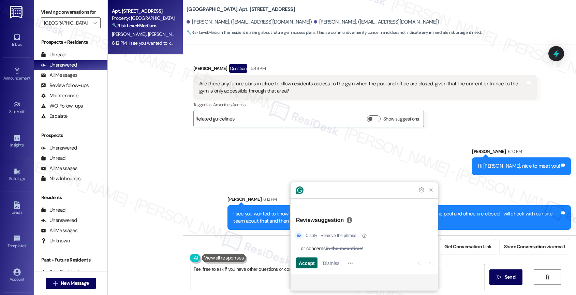
click at [304, 264] on span "Accept" at bounding box center [307, 262] width 16 height 7
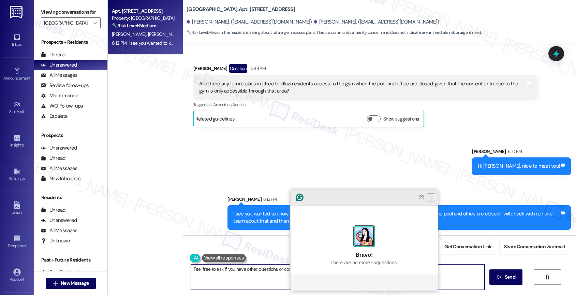
type textarea "Feel free to ask if you have other questions or concerns!"
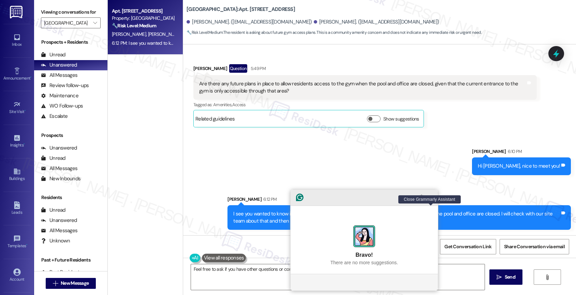
click at [431, 200] on icon "Close Grammarly Assistant" at bounding box center [431, 197] width 5 height 5
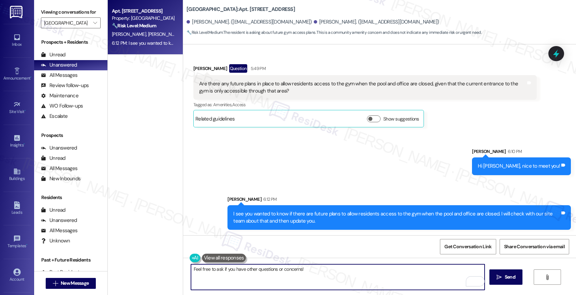
click at [311, 270] on textarea "Feel free to ask if you have other questions or concerns!" at bounding box center [338, 277] width 294 height 26
click at [506, 279] on span "Send" at bounding box center [510, 276] width 11 height 7
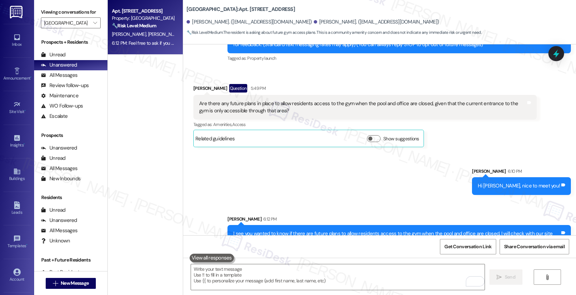
scroll to position [150, 0]
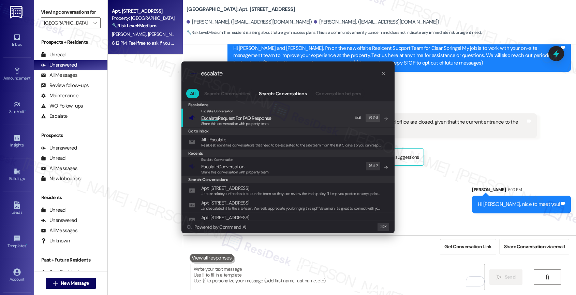
type input "escalate"
click at [243, 166] on span "Escalate Conversation" at bounding box center [222, 166] width 43 height 6
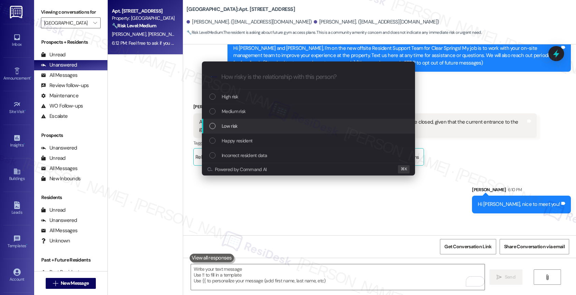
click at [242, 124] on div "Low risk" at bounding box center [310, 126] width 200 height 8
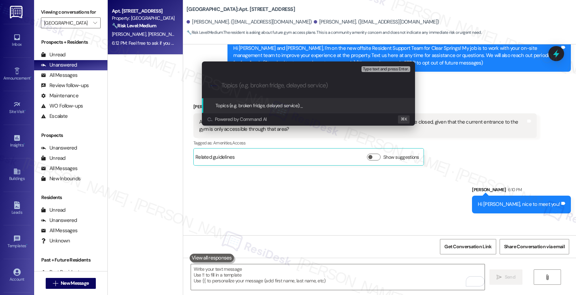
click at [244, 87] on input "Topics (e.g. broken fridge, delayed service)" at bounding box center [313, 85] width 185 height 7
type input "G"
type input "I"
type input "Question about future plans for Gym Access"
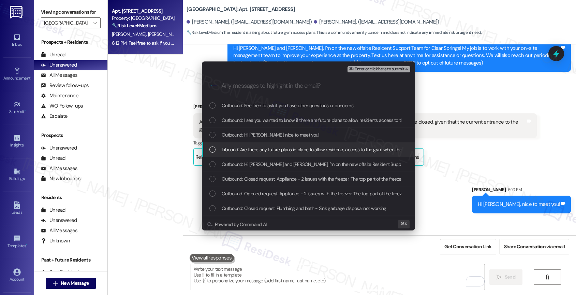
click at [264, 149] on span "Inbound: Are there any future plans in place to allow residents access to the g…" at bounding box center [418, 150] width 393 height 8
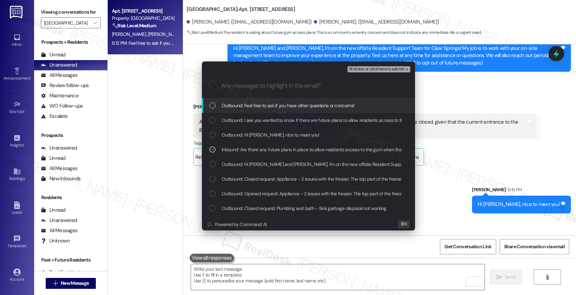
click at [403, 69] on span "⌘+Enter or click here to submit" at bounding box center [376, 69] width 55 height 5
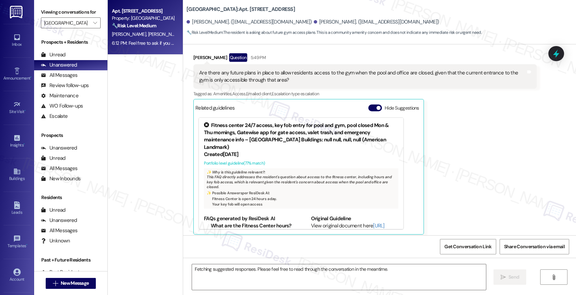
scroll to position [204, 0]
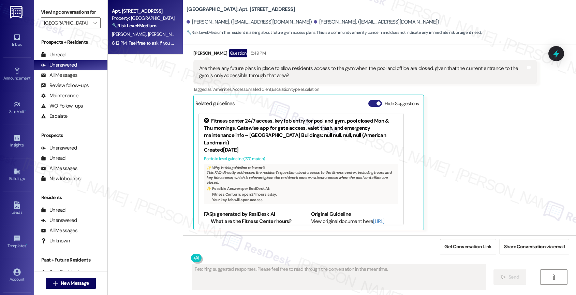
click at [369, 104] on button "Hide Suggestions" at bounding box center [376, 103] width 14 height 7
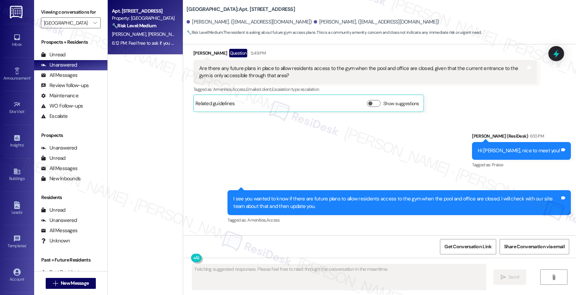
scroll to position [247, 0]
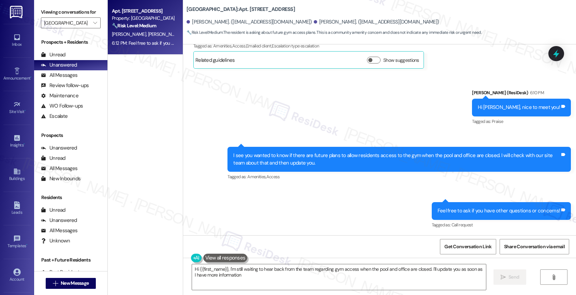
type textarea "Hi {{first_name}}, I'm still waiting to hear back from the team regarding gym a…"
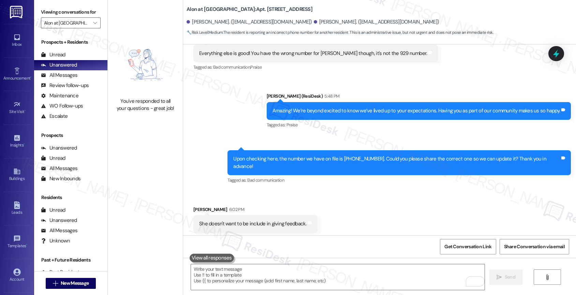
scroll to position [537, 0]
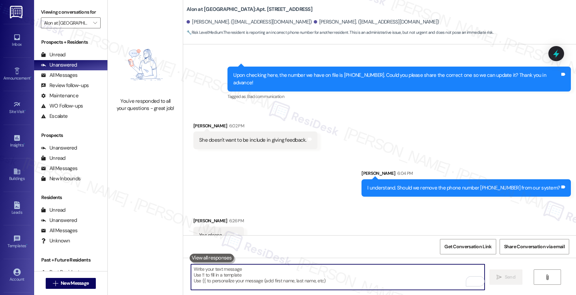
click at [224, 270] on textarea "To enrich screen reader interactions, please activate Accessibility in Grammarl…" at bounding box center [338, 277] width 294 height 26
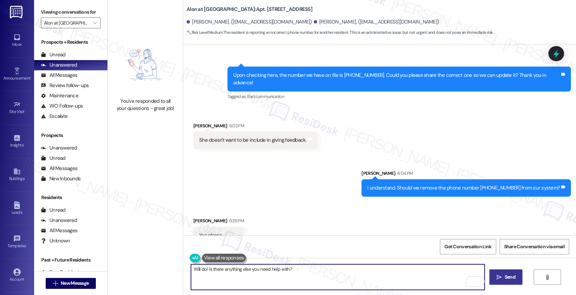
type textarea "Will do! Is there anything else you need help with?"
click at [502, 277] on span " Send" at bounding box center [506, 276] width 21 height 7
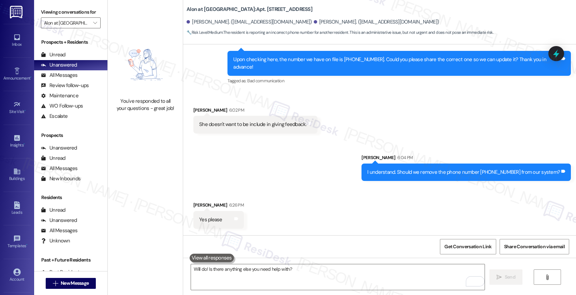
scroll to position [584, 0]
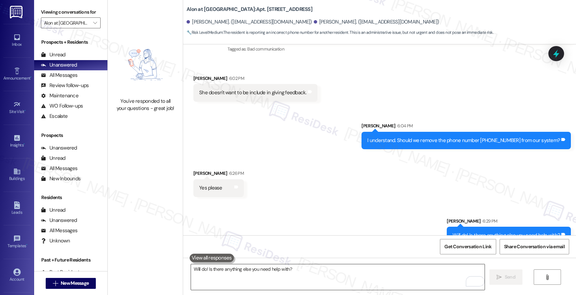
click at [245, 277] on textarea "Will do! Is there anything else you need help with?" at bounding box center [338, 277] width 294 height 26
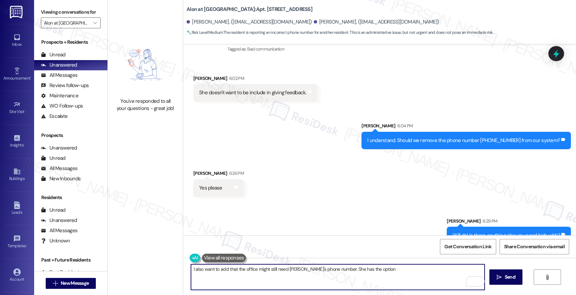
click at [266, 268] on textarea "I also want to add that the office might still need Elvira's phone number. She …" at bounding box center [338, 277] width 294 height 26
click at [392, 273] on textarea "I also want to add that the office might still need Elvira's phone number. She …" at bounding box center [338, 277] width 294 height 26
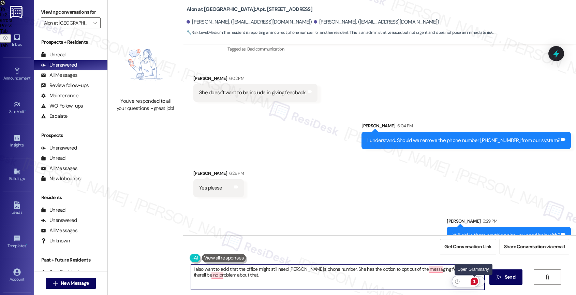
click at [476, 281] on div "1" at bounding box center [475, 281] width 8 height 8
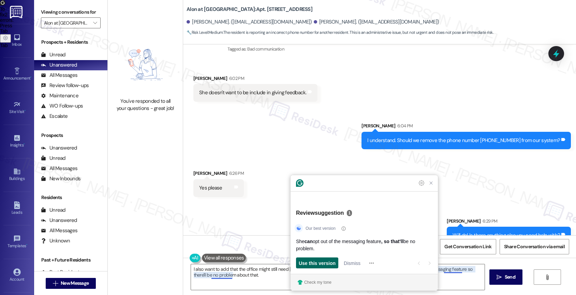
click at [322, 260] on span "Use this version" at bounding box center [317, 262] width 37 height 7
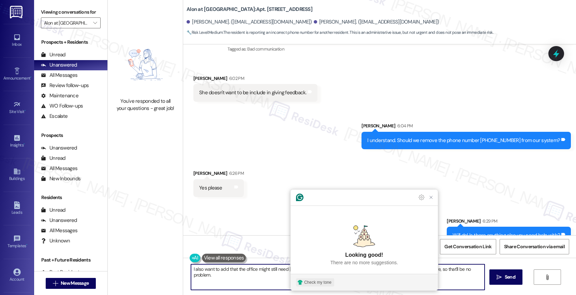
click at [314, 281] on div "Check my tone" at bounding box center [317, 282] width 27 height 6
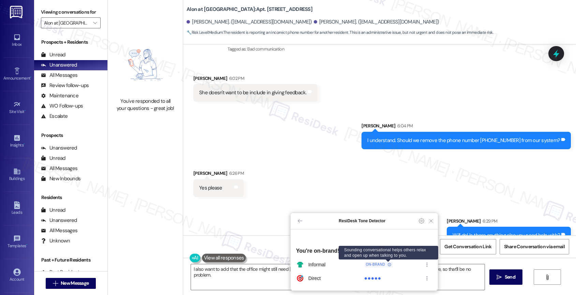
click at [389, 263] on icon at bounding box center [389, 264] width 3 height 3
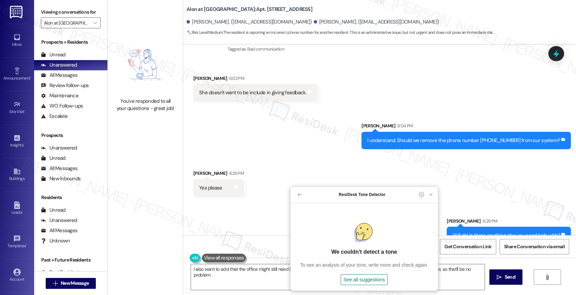
click at [432, 232] on article "We couldn't detect a tone To see an analysis of your tone, write more and check…" at bounding box center [364, 252] width 147 height 75
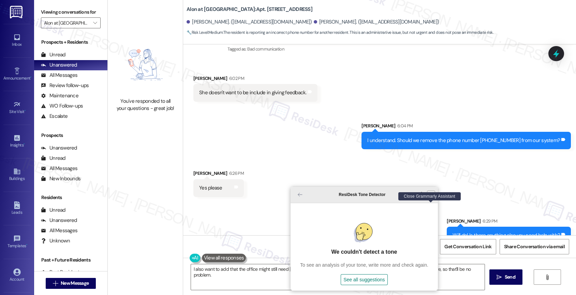
click at [429, 199] on icon "Close Grammarly Assistant" at bounding box center [431, 194] width 8 height 8
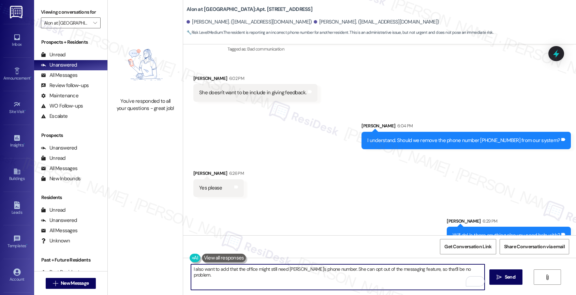
click at [224, 268] on textarea "I also want to add that the office might still need Elvira's phone number. She …" at bounding box center [338, 277] width 294 height 26
type textarea "I also want to mention that the office might still need Elvira's phone number. …"
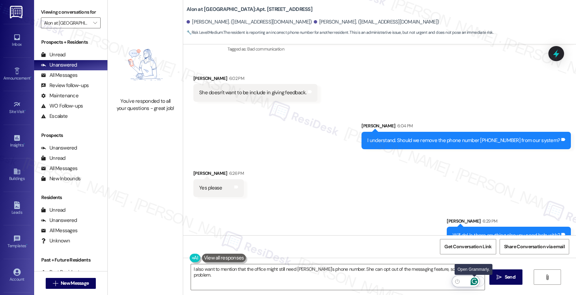
click at [477, 280] on icon "Open Grammarly. 0 Suggestions." at bounding box center [475, 281] width 8 height 8
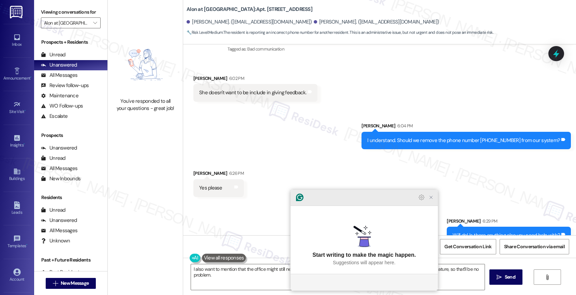
click at [432, 200] on icon "Close Grammarly Assistant" at bounding box center [431, 197] width 5 height 5
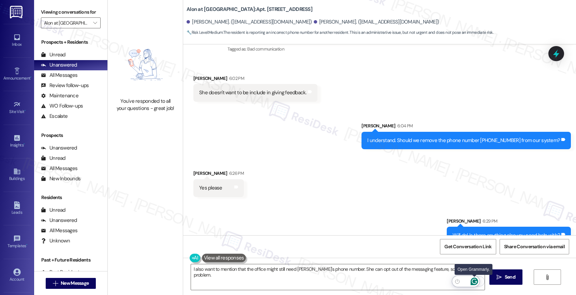
click at [475, 280] on icon "Open Grammarly. 0 Suggestions." at bounding box center [475, 281] width 8 height 8
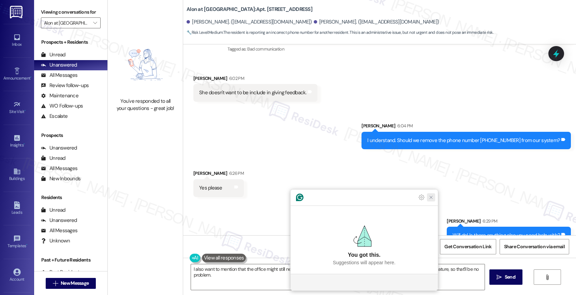
click at [433, 200] on icon "Close Grammarly Assistant" at bounding box center [431, 197] width 5 height 5
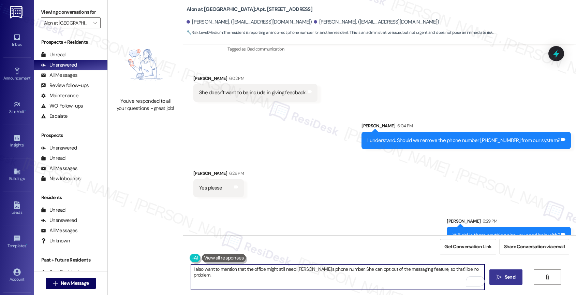
click at [504, 271] on button " Send" at bounding box center [506, 276] width 33 height 15
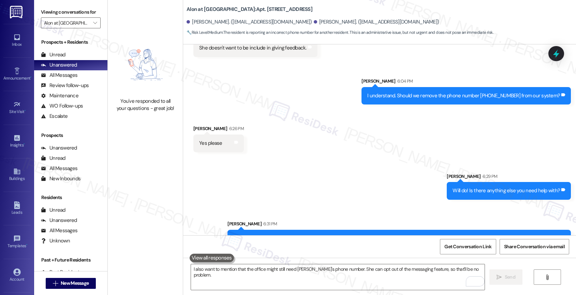
scroll to position [632, 0]
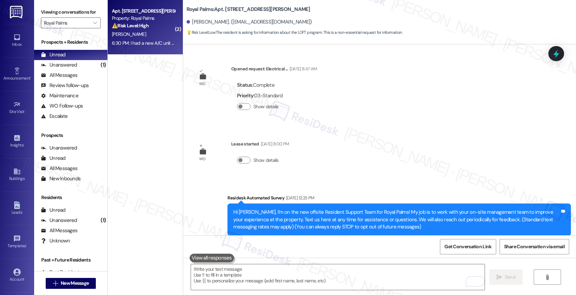
scroll to position [481, 0]
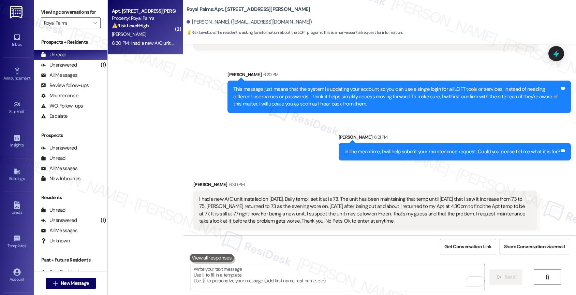
click at [276, 142] on div "Sent via SMS [PERSON_NAME] 6:20 PM This message just means that the system is u…" at bounding box center [379, 111] width 393 height 110
click at [381, 212] on div "I had a new A/C unit installed on [DATE]. Daily temp I set it at is 73. The uni…" at bounding box center [362, 210] width 327 height 29
click at [371, 219] on div "I had a new A/C unit installed on [DATE]. Daily temp I set it at is 73. The uni…" at bounding box center [362, 210] width 327 height 29
click at [471, 214] on div "I had a new A/C unit installed on [DATE]. Daily temp I set it at is 73. The uni…" at bounding box center [362, 210] width 327 height 29
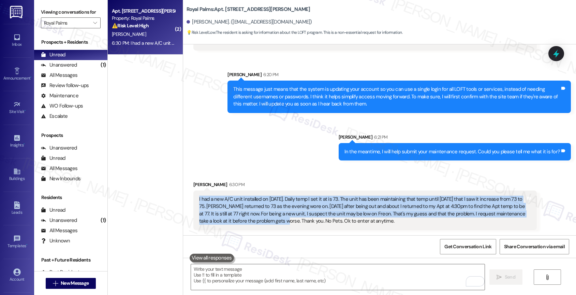
drag, startPoint x: 202, startPoint y: 197, endPoint x: 262, endPoint y: 222, distance: 64.7
click at [262, 222] on div "I had a new A/C unit installed on [DATE]. Daily temp I set it at is 73. The uni…" at bounding box center [365, 210] width 344 height 40
copy div "I had a new A/C unit installed on [DATE]. Daily temp I set it at is 73. The uni…"
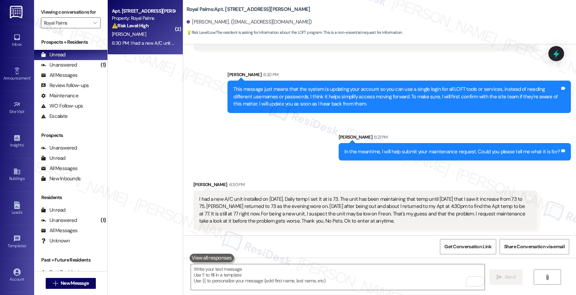
click at [383, 224] on div "I had a new A/C unit installed on [DATE]. Daily temp I set it at is 73. The uni…" at bounding box center [362, 210] width 327 height 29
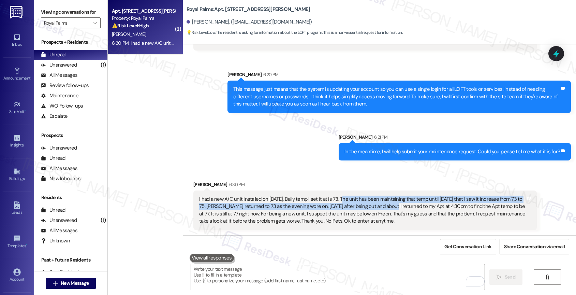
drag, startPoint x: 336, startPoint y: 198, endPoint x: 373, endPoint y: 203, distance: 36.9
click at [373, 203] on div "I had a new A/C unit installed on [DATE]. Daily temp I set it at is 73. The uni…" at bounding box center [362, 210] width 327 height 29
click at [359, 209] on div "I had a new A/C unit installed on [DATE]. Daily temp I set it at is 73. The uni…" at bounding box center [362, 210] width 327 height 29
drag, startPoint x: 282, startPoint y: 197, endPoint x: 303, endPoint y: 204, distance: 23.0
click at [399, 207] on div "I had a new A/C unit installed on [DATE]. Daily temp I set it at is 73. The uni…" at bounding box center [362, 210] width 327 height 29
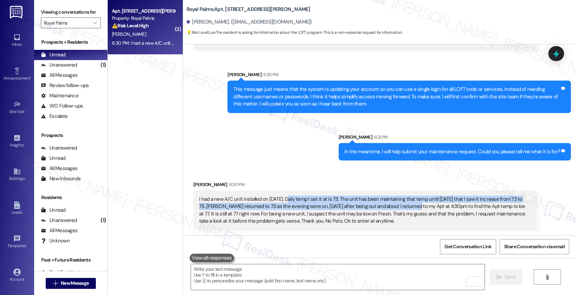
click at [267, 209] on div "I had a new A/C unit installed on [DATE]. Daily temp I set it at is 73. The uni…" at bounding box center [362, 210] width 327 height 29
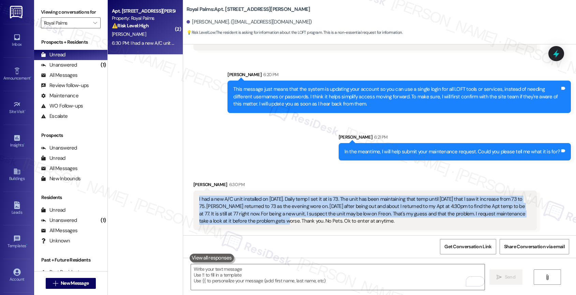
drag, startPoint x: 191, startPoint y: 197, endPoint x: 261, endPoint y: 220, distance: 73.8
click at [261, 220] on div "I had a new A/C unit installed on [DATE]. Daily temp I set it at is 73. The uni…" at bounding box center [365, 210] width 344 height 40
copy div "I had a new A/C unit installed on [DATE]. Daily temp I set it at is 73. The uni…"
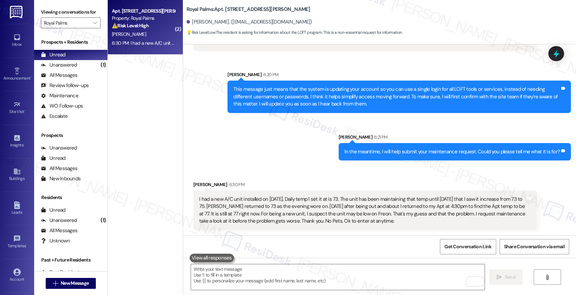
click at [271, 158] on div "Sent via SMS [PERSON_NAME] 6:20 PM This message just means that the system is u…" at bounding box center [379, 111] width 393 height 110
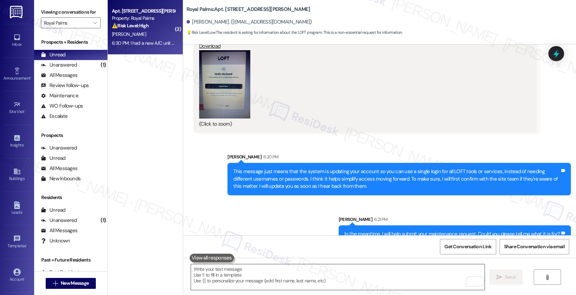
click at [247, 281] on textarea "To enrich screen reader interactions, please activate Accessibility in Grammarl…" at bounding box center [338, 277] width 294 height 26
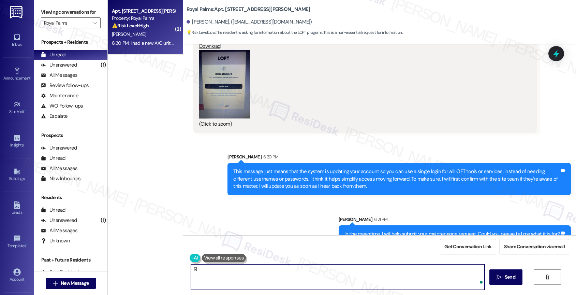
type textarea "R"
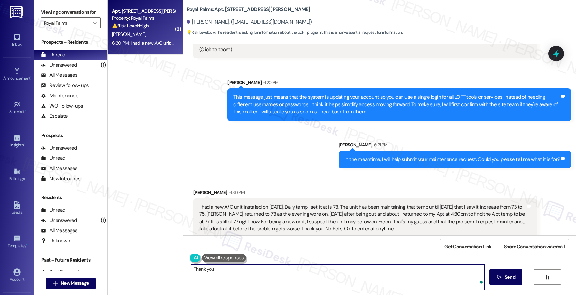
scroll to position [481, 0]
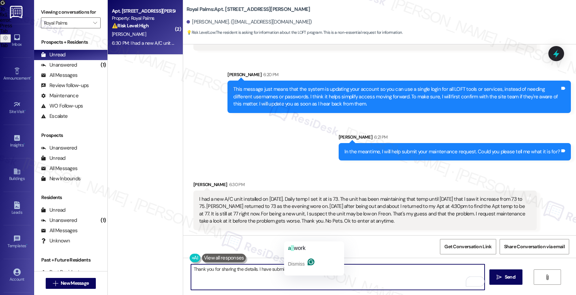
click at [371, 271] on textarea "Thank you for sharing the details. I have submitted work order 10818-1" at bounding box center [338, 277] width 294 height 26
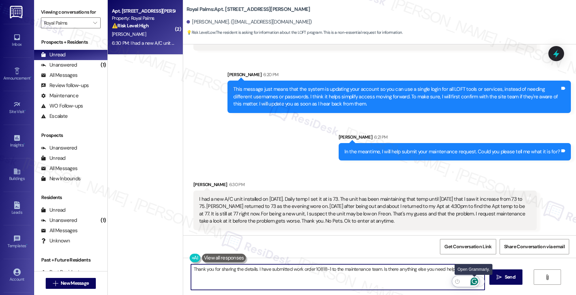
type textarea "Thank you for sharing the details. I have submitted work order 10818-1 to the m…"
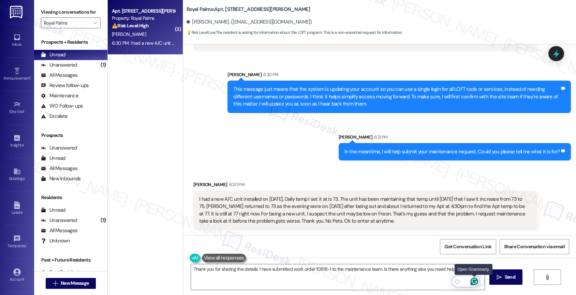
click at [476, 282] on icon "Open Grammarly. 0 Suggestions." at bounding box center [475, 281] width 8 height 8
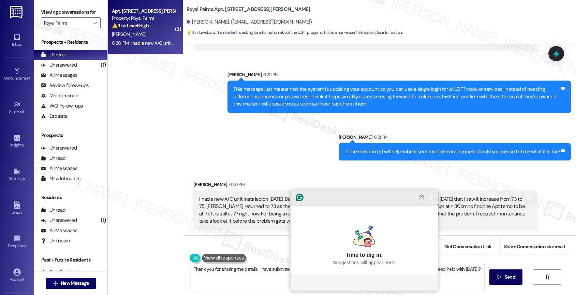
click at [434, 200] on icon "Close Grammarly Assistant" at bounding box center [431, 197] width 5 height 5
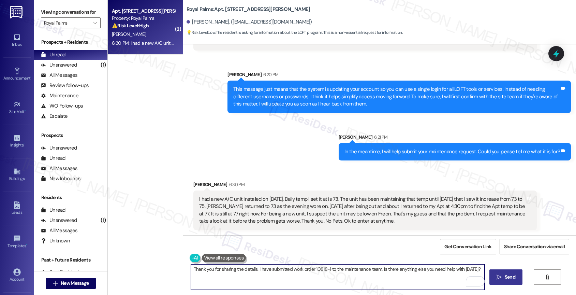
click at [505, 278] on span "Send" at bounding box center [510, 276] width 11 height 7
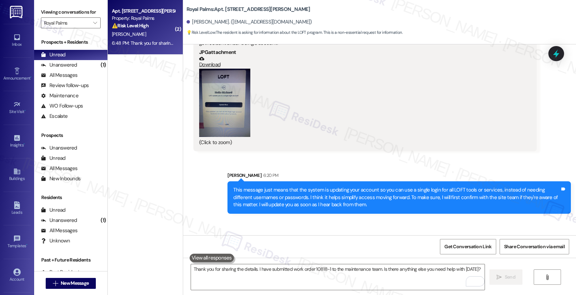
scroll to position [528, 0]
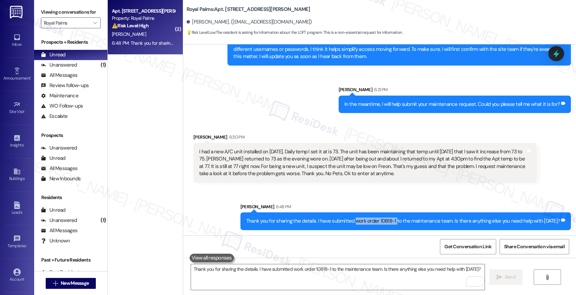
drag, startPoint x: 360, startPoint y: 221, endPoint x: 399, endPoint y: 219, distance: 39.6
click at [399, 219] on div "Thank you for sharing the details. I have submitted work order 10818-1 to the m…" at bounding box center [403, 220] width 314 height 7
copy div "work order 10818-1"
click at [313, 186] on div "Received via SMS Richard Guerrero 6:30 PM I had a new A/C unit installed on Aug…" at bounding box center [365, 157] width 354 height 59
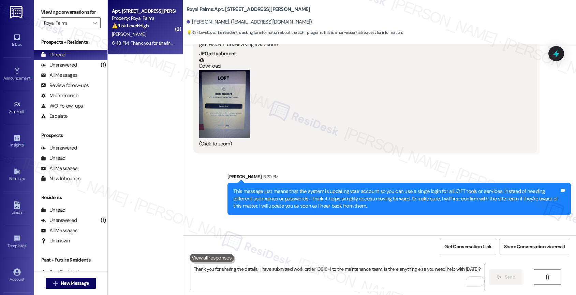
scroll to position [330, 0]
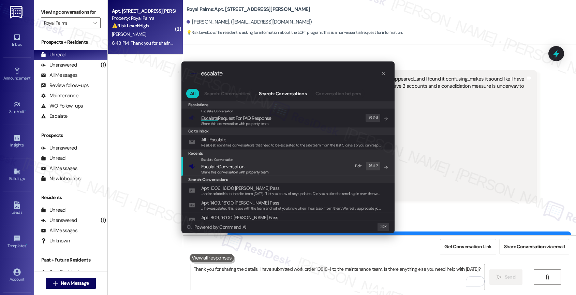
type input "escalate"
click at [232, 162] on div "Escalate Conversation Escalate Conversation Share this conversation with proper…" at bounding box center [235, 166] width 68 height 18
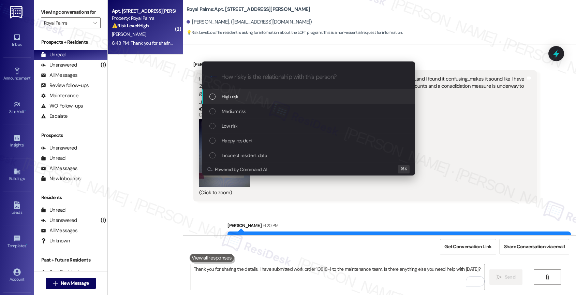
click at [236, 96] on span "High risk" at bounding box center [230, 97] width 17 height 8
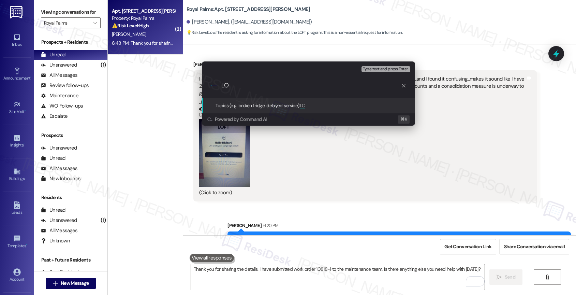
type input "L"
paste input "work order 10818-1"
type input "New work order 10818-1 and LOFT app Inquiry"
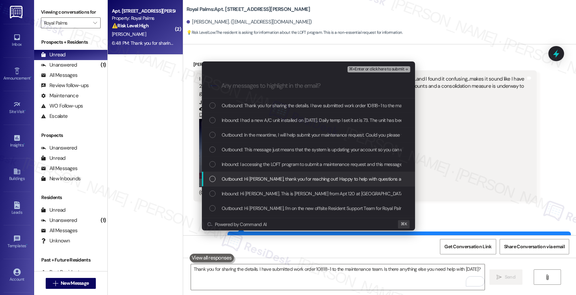
click at [279, 179] on span "Outbound: Hi Richard, thank you for reaching out! Happy to help with questions …" at bounding box center [365, 179] width 286 height 8
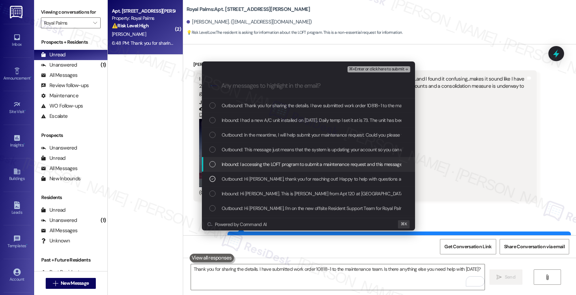
click at [278, 164] on span "Inbound: I accessing the LOFT program to submit a maintenance request and this …" at bounding box center [566, 164] width 688 height 8
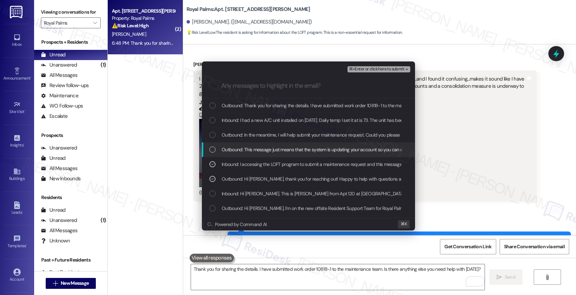
click at [281, 148] on span "Outbound: This message just means that the system is updating your account so y…" at bounding box center [586, 150] width 728 height 8
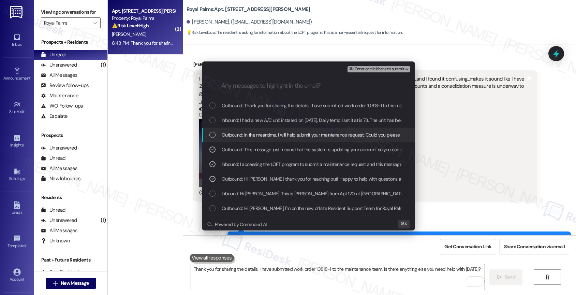
click at [279, 133] on span "Outbound: In the meantime, I will help submit your maintenance request. Could y…" at bounding box center [332, 135] width 220 height 8
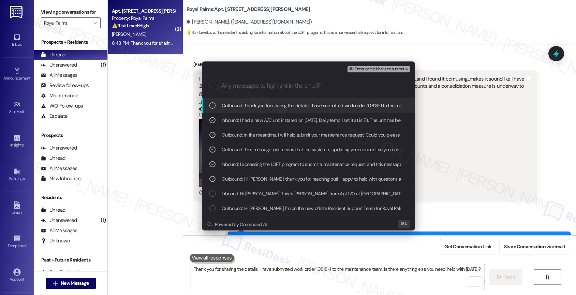
click at [315, 105] on span "Outbound: Thank you for sharing the details. I have submitted work order 10818-…" at bounding box center [377, 106] width 310 height 8
click at [391, 68] on span "⌘+Enter or click here to submit" at bounding box center [376, 69] width 55 height 5
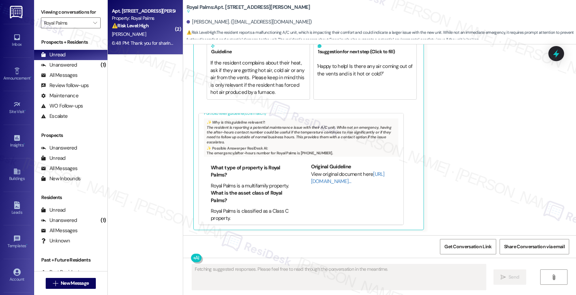
scroll to position [31, 0]
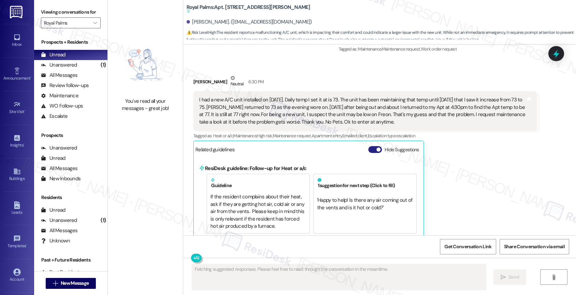
click at [371, 150] on button "Hide Suggestions" at bounding box center [376, 149] width 14 height 7
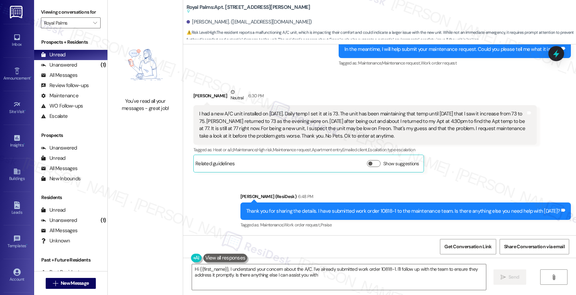
type textarea "Hi {{first_name}}, I understand your concern about the A/C. I've already submit…"
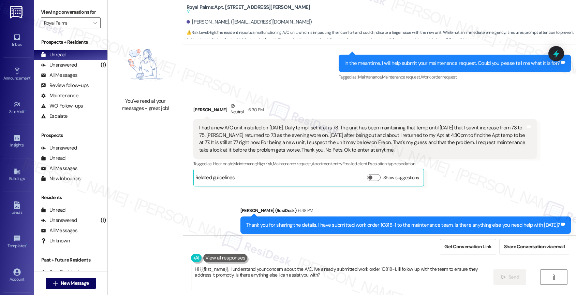
scroll to position [642, 0]
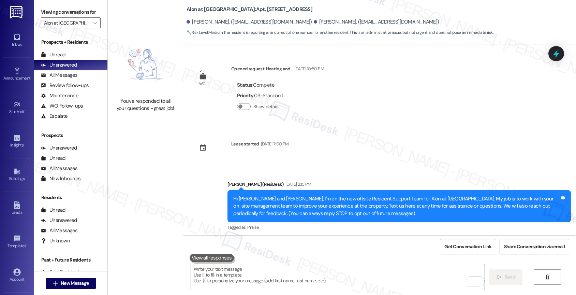
scroll to position [632, 0]
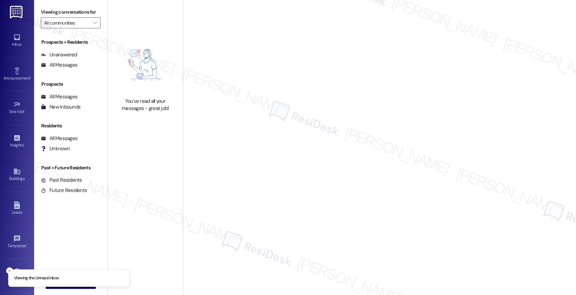
type input "Royal Palms"
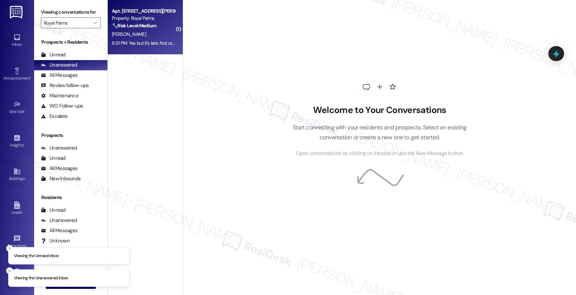
click at [133, 24] on strong "🔧 Risk Level: Medium" at bounding box center [134, 26] width 44 height 6
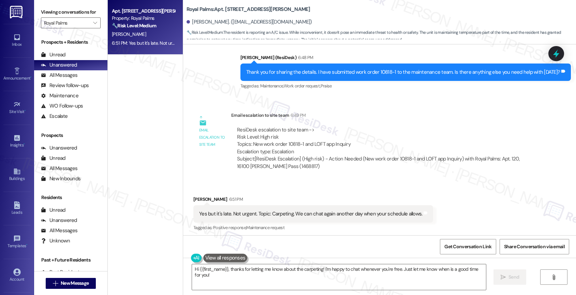
scroll to position [816, 0]
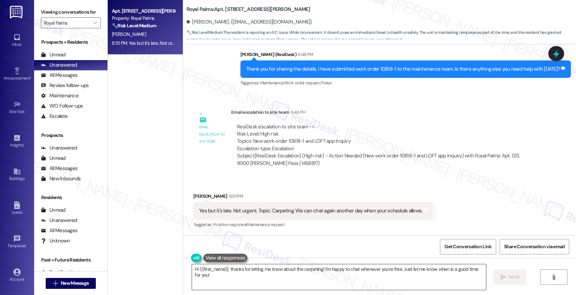
click at [236, 270] on textarea "Hi {{first_name}}, thanks for letting me know about the carpeting! I'm happy to…" at bounding box center [339, 277] width 294 height 26
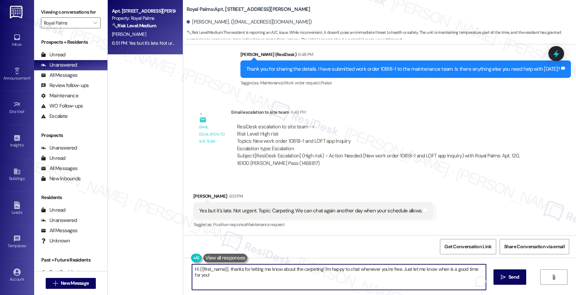
click at [236, 270] on textarea "Hi {{first_name}}, thanks for letting me know about the carpeting! I'm happy to…" at bounding box center [339, 277] width 294 height 26
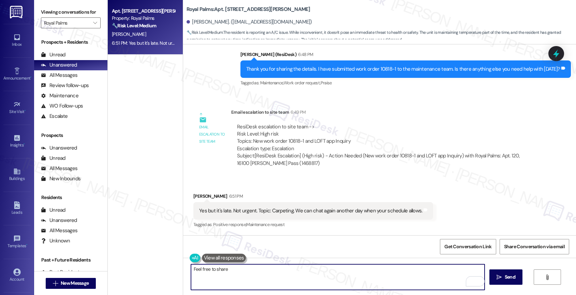
drag, startPoint x: 211, startPoint y: 268, endPoint x: 176, endPoint y: 268, distance: 34.5
click at [176, 268] on div "Apt. 120, 16100 [PERSON_NAME] Pass Property: Royal Palms 🔧 Risk Level: Medium T…" at bounding box center [342, 147] width 469 height 295
click at [271, 270] on textarea "Feel free to share" at bounding box center [338, 277] width 294 height 26
click at [191, 270] on textarea "Feel free to share" at bounding box center [338, 277] width 294 height 26
drag, startPoint x: 183, startPoint y: 270, endPoint x: 158, endPoint y: 270, distance: 25.6
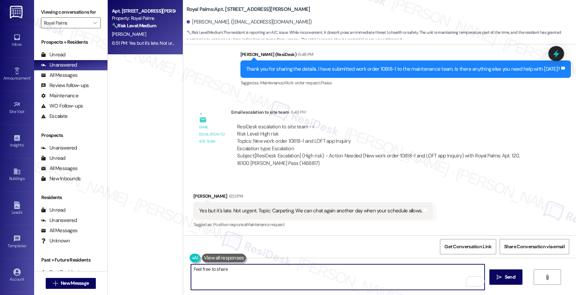
click at [158, 270] on div "Apt. 120, 16100 [PERSON_NAME] Pass Property: Royal Palms 🔧 Risk Level: Medium T…" at bounding box center [342, 147] width 469 height 295
click at [211, 270] on textarea "No worries. You can share your feedback or concern" at bounding box center [338, 277] width 294 height 26
drag, startPoint x: 334, startPoint y: 270, endPoint x: 427, endPoint y: 272, distance: 92.5
click at [422, 272] on textarea "No worries! You can share your feedback or concerns at anytime, and we'd be hap…" at bounding box center [338, 277] width 294 height 26
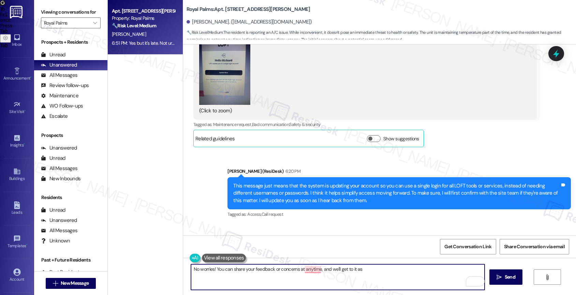
scroll to position [327, 0]
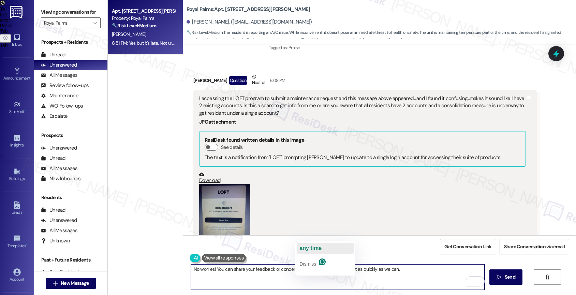
click at [320, 247] on span "any time" at bounding box center [311, 248] width 22 height 6
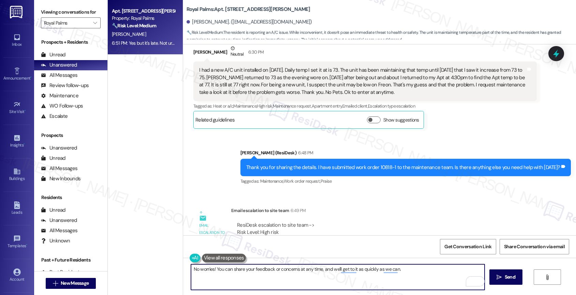
scroll to position [816, 0]
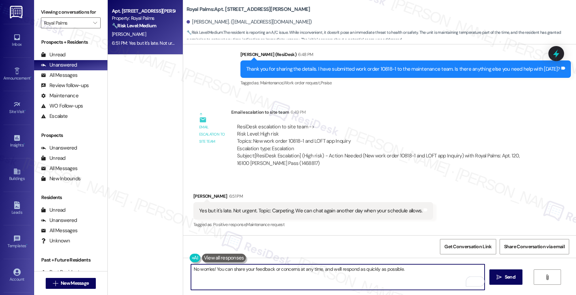
click at [421, 270] on textarea "No worries! You can share your feedback or concerns at any time, and we'll resp…" at bounding box center [338, 277] width 294 height 26
type textarea "No worries! You can share your feedback or concerns at any time, and we'll resp…"
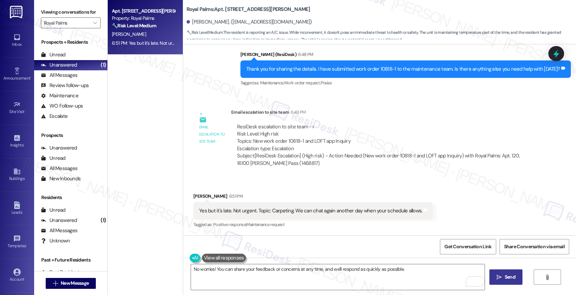
click at [509, 279] on span "Send" at bounding box center [510, 276] width 11 height 7
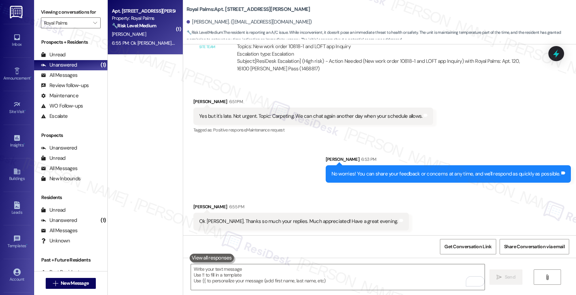
scroll to position [911, 0]
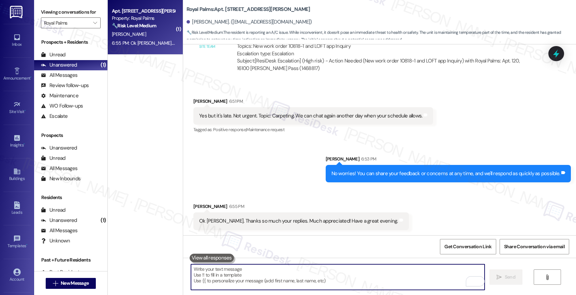
click at [235, 280] on textarea "To enrich screen reader interactions, please activate Accessibility in Grammarl…" at bounding box center [338, 277] width 294 height 26
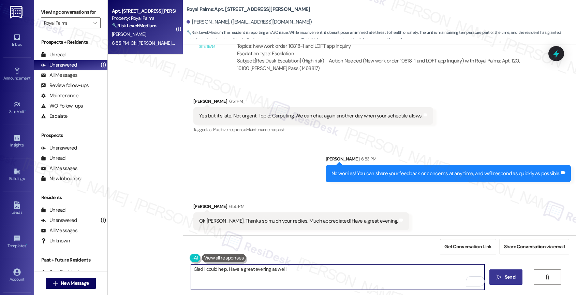
type textarea "Glad I could help. Have a great evening as well!"
click at [509, 278] on span "Send" at bounding box center [510, 276] width 11 height 7
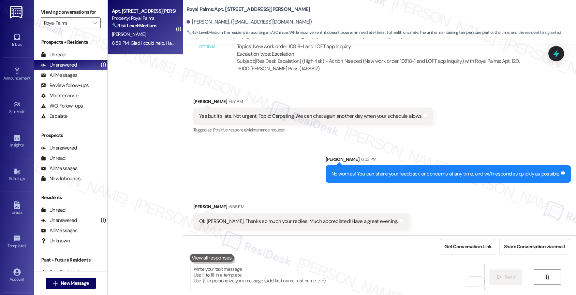
scroll to position [959, 0]
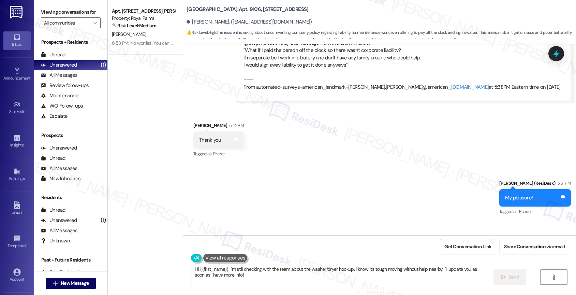
scroll to position [1037, 0]
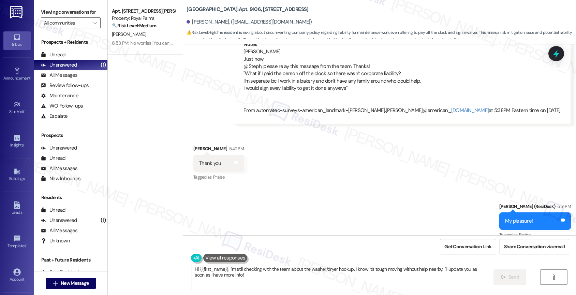
click at [225, 274] on textarea "Hi {{first_name}}, I'm still checking with the team about the washer/dryer hook…" at bounding box center [339, 277] width 294 height 26
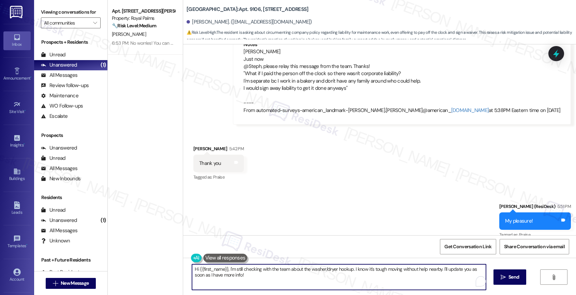
click at [225, 274] on textarea "Hi {{first_name}}, I'm still checking with the team about the washer/dryer hook…" at bounding box center [339, 277] width 294 height 26
paste textarea "I completely understand where you're coming from, and I truly wish we could hel…"
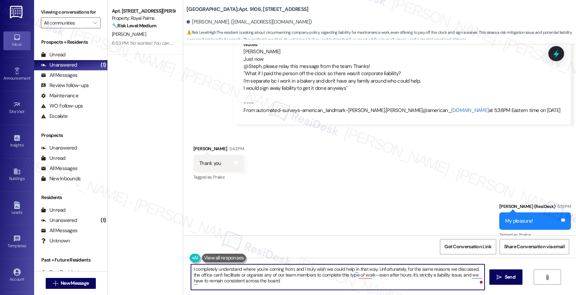
click at [191, 269] on textarea "I completely understand where you're coming from, and I truly wish we could hel…" at bounding box center [338, 277] width 294 height 26
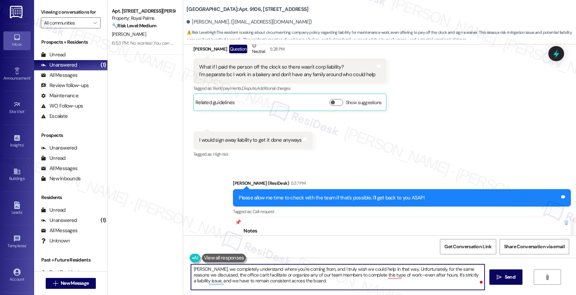
scroll to position [1109, 0]
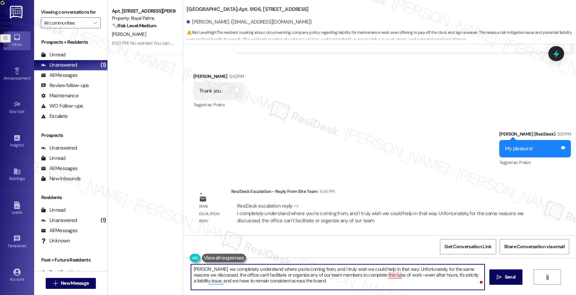
click at [191, 270] on textarea "[PERSON_NAME], we completely understand where you're coming from, and I truly w…" at bounding box center [338, 277] width 294 height 26
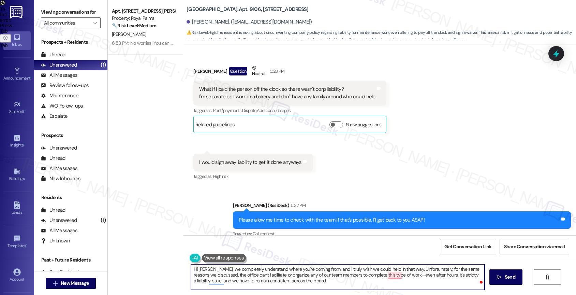
scroll to position [906, 0]
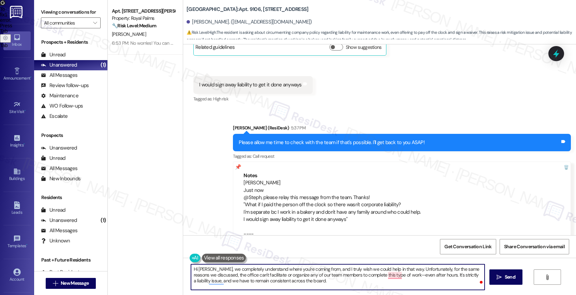
click at [210, 267] on textarea "Hi [PERSON_NAME], we completely understand where you're coming from, and I trul…" at bounding box center [338, 277] width 294 height 26
click at [384, 269] on textarea "Hi [PERSON_NAME], thanks for patiently waiting. We completely understand where …" at bounding box center [338, 277] width 294 height 26
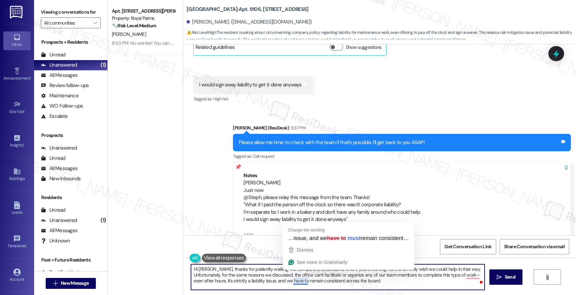
click at [254, 274] on textarea "Hi [PERSON_NAME], thanks for patiently waiting. We completely understand where …" at bounding box center [338, 277] width 294 height 26
click at [346, 285] on textarea "Hi [PERSON_NAME], thanks for patiently waiting. We completely understand where …" at bounding box center [338, 277] width 294 height 26
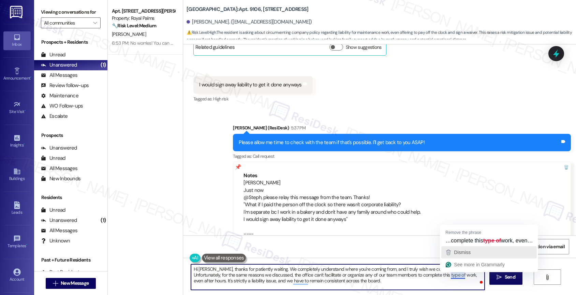
click at [460, 253] on span "Dismiss" at bounding box center [462, 251] width 17 height 5
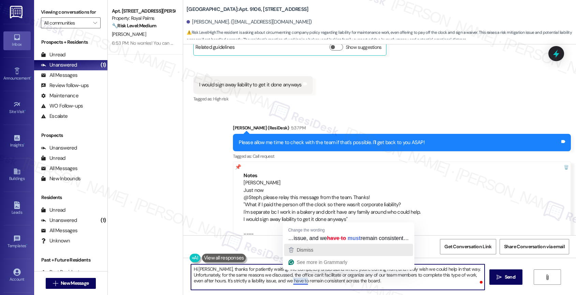
click at [308, 253] on span "Dismiss" at bounding box center [305, 249] width 17 height 5
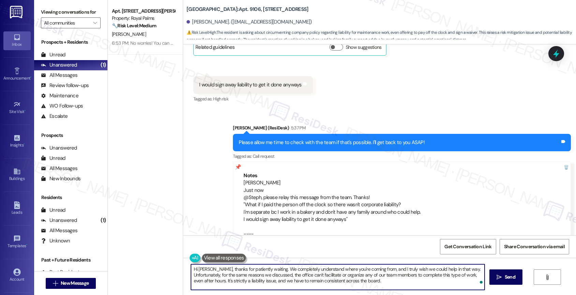
click at [389, 284] on textarea "Hi [PERSON_NAME], thanks for patiently waiting. We completely understand where …" at bounding box center [338, 277] width 294 height 26
type textarea "Hi [PERSON_NAME], thanks for patiently waiting. We completely understand where …"
click at [477, 281] on icon "Open Grammarly. 0 Suggestions." at bounding box center [475, 281] width 8 height 8
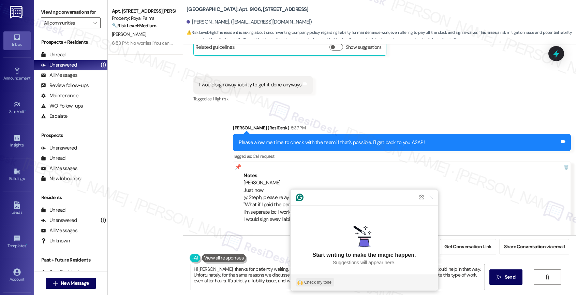
click at [315, 282] on div "Check my tone" at bounding box center [317, 282] width 27 height 6
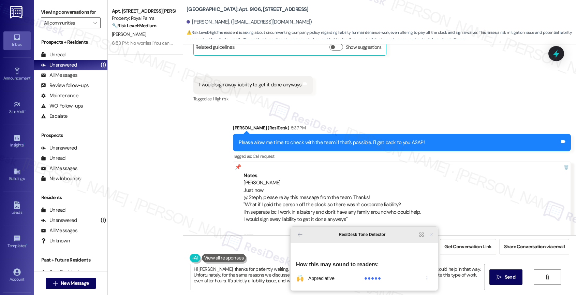
click at [432, 237] on icon "Close Grammarly Assistant" at bounding box center [431, 234] width 5 height 5
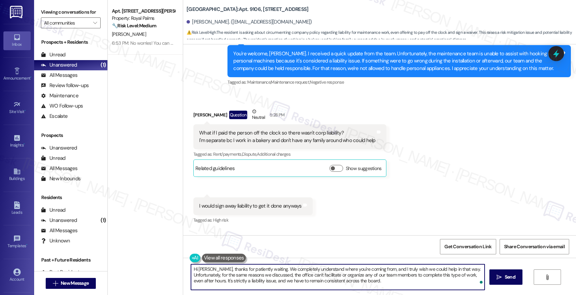
scroll to position [753, 0]
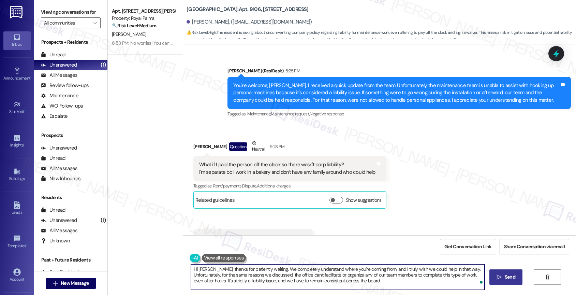
click at [502, 274] on span " Send" at bounding box center [506, 276] width 21 height 7
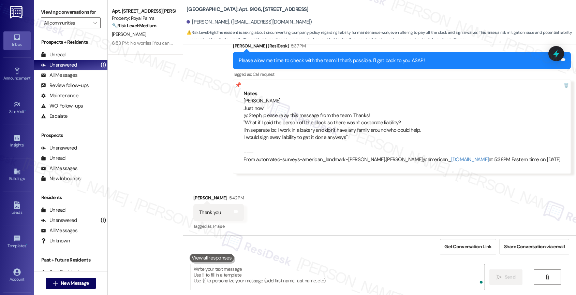
scroll to position [1172, 0]
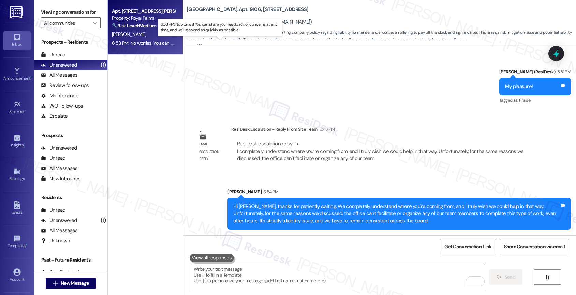
click at [144, 41] on div "6:53 PM: No worries! You can share your feedback or concerns at any time, and w…" at bounding box center [227, 43] width 230 height 6
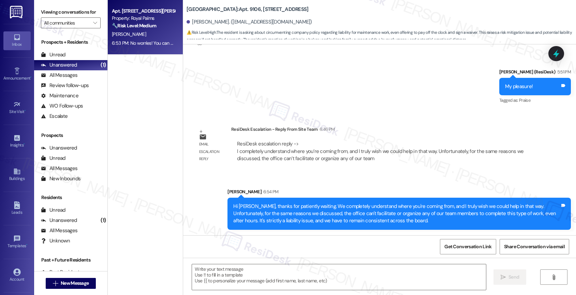
type textarea "Fetching suggested responses. Please feel free to read through the conversation…"
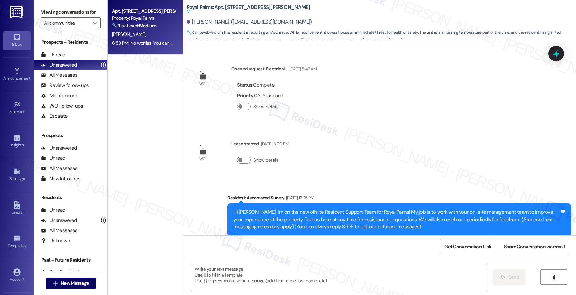
scroll to position [873, 0]
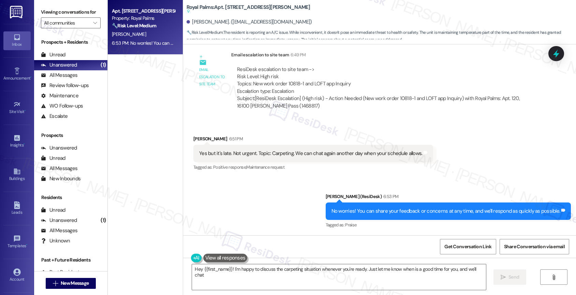
type textarea "Hey {{first_name}}! I'm happy to discuss the carpeting situation whenever you'r…"
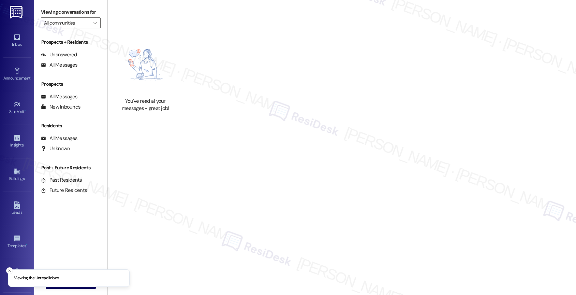
type input "The Lynx"
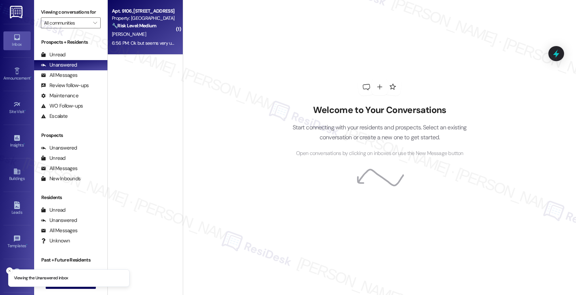
click at [133, 38] on div "[PERSON_NAME]" at bounding box center [143, 34] width 64 height 9
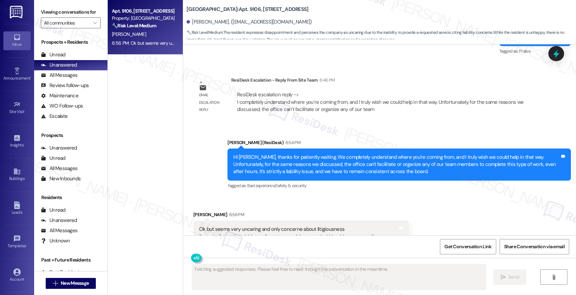
scroll to position [1382, 0]
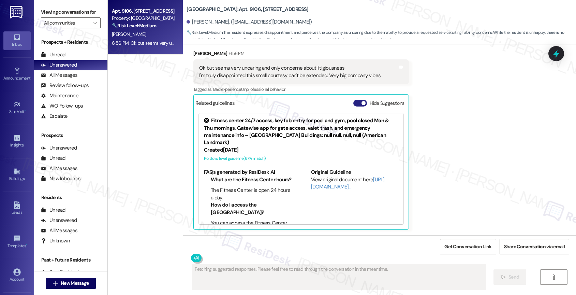
click at [354, 103] on button "Hide Suggestions" at bounding box center [361, 103] width 14 height 7
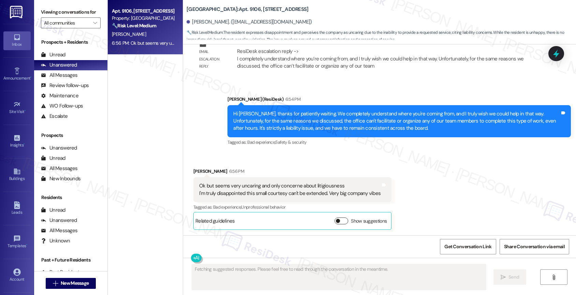
scroll to position [1264, 0]
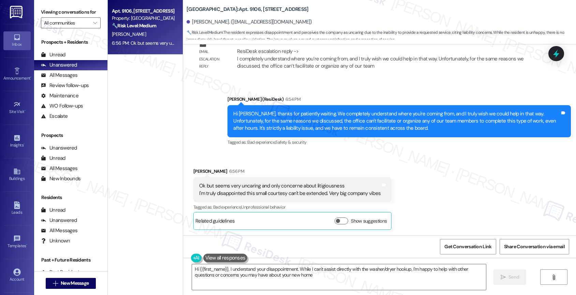
type textarea "Hi {{first_name}}, I understand your disappointment. While I can't assist direc…"
click at [254, 271] on textarea "Hi {{first_name}}, I understand your disappointment. While I can't assist direc…" at bounding box center [339, 277] width 294 height 26
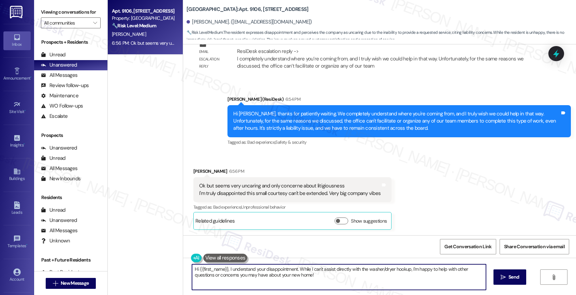
click at [254, 271] on textarea "Hi {{first_name}}, I understand your disappointment. While I can't assist direc…" at bounding box center [339, 277] width 294 height 26
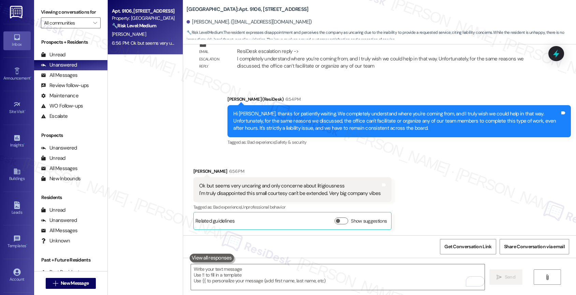
click at [278, 157] on div "Received via SMS Melinda Reedy 6:56 PM Ok but seems very uncaring and only conc…" at bounding box center [379, 193] width 393 height 83
click at [248, 278] on textarea "To enrich screen reader interactions, please activate Accessibility in Grammarl…" at bounding box center [338, 277] width 294 height 26
drag, startPoint x: 182, startPoint y: 10, endPoint x: 211, endPoint y: 11, distance: 29.4
click at [211, 11] on b "Clear Springs: Apt. 9106, 1767 S. State Hwy 46" at bounding box center [248, 9] width 122 height 7
copy b "Clear Springs"
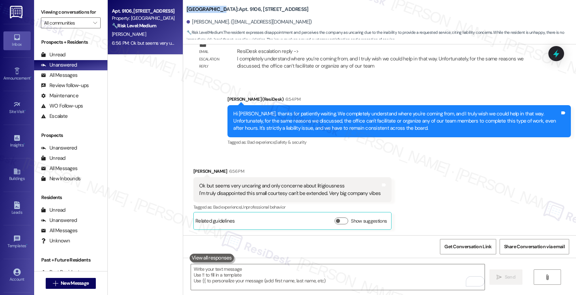
drag, startPoint x: 287, startPoint y: 6, endPoint x: 185, endPoint y: 4, distance: 102.1
click at [187, 4] on div "Clear Springs: Apt. 9106, 1767 S. State Hwy 46 Melinda Reedy. (melinda_reedy@ho…" at bounding box center [382, 21] width 390 height 38
copy b "Clear Springs: Apt. 9106, 1767 S. State Hwy 46"
click at [228, 267] on textarea "To enrich screen reader interactions, please activate Accessibility in Grammarl…" at bounding box center [338, 277] width 294 height 26
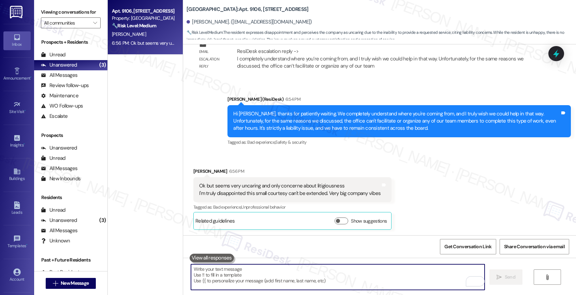
click at [219, 270] on textarea "To enrich screen reader interactions, please activate Accessibility in Grammarl…" at bounding box center [338, 277] width 294 height 26
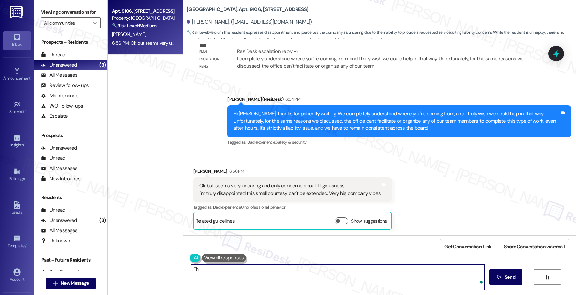
type textarea "T"
drag, startPoint x: 291, startPoint y: 269, endPoint x: 386, endPoint y: 273, distance: 95.0
click at [386, 273] on textarea "I also don't have authority to go beyond this policy. I hope this information h…" at bounding box center [338, 277] width 294 height 26
paste textarea "| Business | What They Can Do / Notes | Contact Info | | ----------------------…"
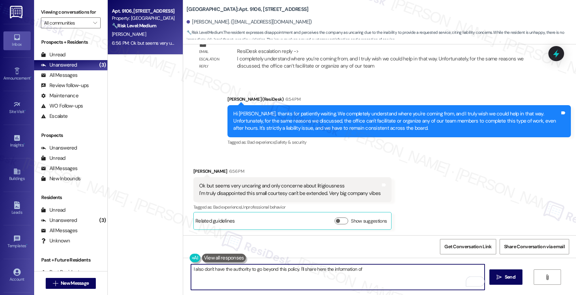
drag, startPoint x: 323, startPoint y: 267, endPoint x: 394, endPoint y: 274, distance: 71.7
click at [394, 274] on textarea "I also don't have the authority to go beyond this policy. I'll share here the i…" at bounding box center [338, 277] width 294 height 26
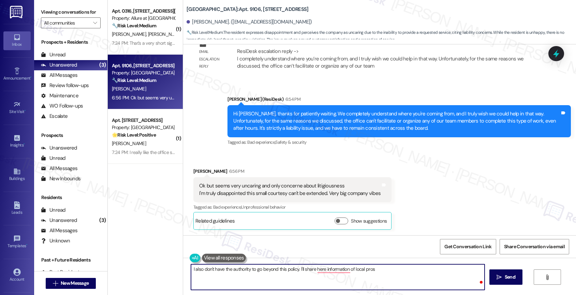
paste textarea "ho Can Do Washer/Dryer Hookup"
click at [370, 268] on textarea "I also don't have the authority to go beyond this policy. I'll share here infor…" at bounding box center [338, 277] width 294 height 26
drag, startPoint x: 392, startPoint y: 268, endPoint x: 372, endPoint y: 268, distance: 20.1
click at [372, 268] on textarea "I also don't have the authority to go beyond this policy. I'll share here infor…" at bounding box center [338, 277] width 294 height 26
click at [447, 269] on textarea "I also don't have the authority to go beyond this policy. I'll share here infor…" at bounding box center [338, 277] width 294 height 26
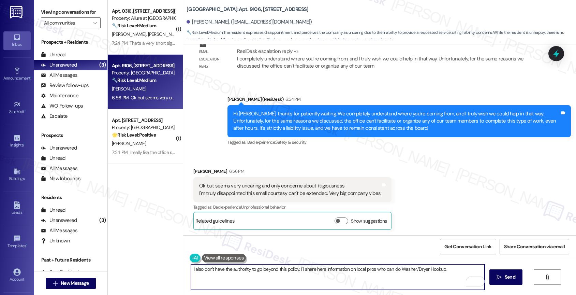
click at [454, 269] on textarea "I also don't have the authority to go beyond this policy. I'll share here infor…" at bounding box center [338, 277] width 294 height 26
click at [200, 285] on textarea "I also don't have the authority to go beyond this policy. I'll share here infor…" at bounding box center [338, 277] width 294 height 26
drag, startPoint x: 198, startPoint y: 284, endPoint x: 187, endPoint y: 278, distance: 12.2
click at [191, 278] on textarea "I also don't have the authority to go beyond this policy. I'll share here infor…" at bounding box center [338, 277] width 294 height 26
click at [191, 268] on textarea "I also don't have the authority to go beyond this policy. I'll share here infor…" at bounding box center [338, 277] width 294 height 26
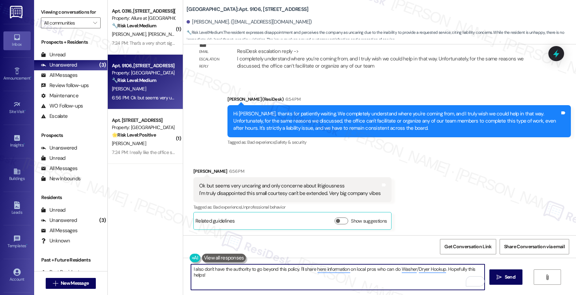
drag, startPoint x: 298, startPoint y: 271, endPoint x: 298, endPoint y: 280, distance: 9.2
click at [298, 280] on textarea "I also don't have the authority to go beyond this policy. I'll share here infor…" at bounding box center [338, 277] width 294 height 26
drag, startPoint x: 296, startPoint y: 268, endPoint x: 297, endPoint y: 279, distance: 11.3
click at [297, 279] on textarea "I also don't have the authority to go beyond this policy. I'll share here infor…" at bounding box center [338, 277] width 294 height 26
click at [317, 271] on textarea "I also don't have the authority to go beyond this policy." at bounding box center [338, 277] width 294 height 26
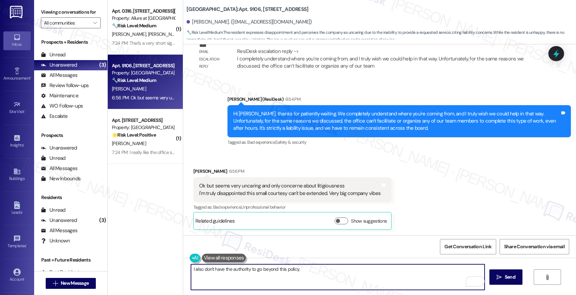
click at [191, 269] on textarea "I also don't have the authority to go beyond this policy." at bounding box center [338, 277] width 294 height 26
click at [350, 271] on textarea "I'm sorry. I also don't have the authority to go beyond this policy." at bounding box center [338, 277] width 294 height 26
drag, startPoint x: 419, startPoint y: 267, endPoint x: 464, endPoint y: 270, distance: 45.5
click at [464, 270] on textarea "I'm sorry. I also don't have the authority to go beyond this policy. I advise c…" at bounding box center [338, 277] width 294 height 26
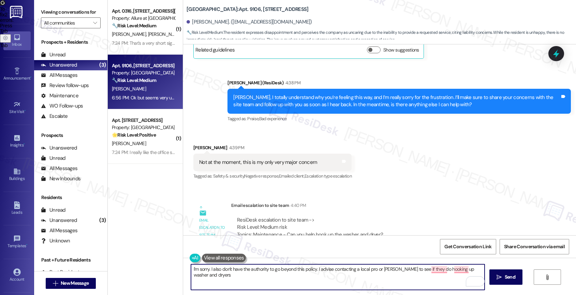
scroll to position [398, 0]
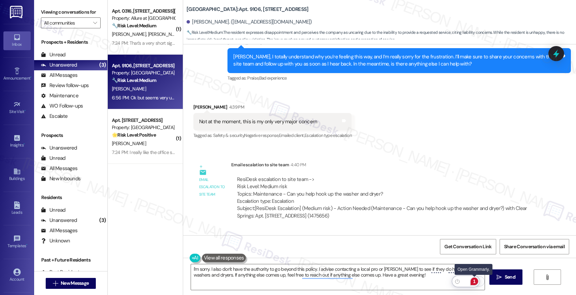
click at [476, 280] on div "1" at bounding box center [475, 281] width 8 height 8
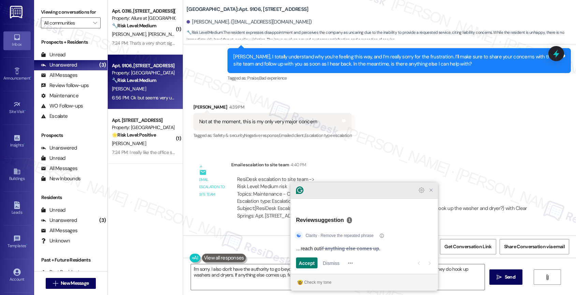
click at [433, 193] on icon "Close Grammarly Assistant" at bounding box center [431, 189] width 5 height 5
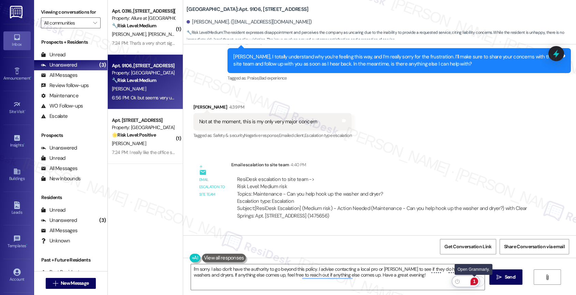
click at [476, 280] on div "1" at bounding box center [475, 281] width 8 height 8
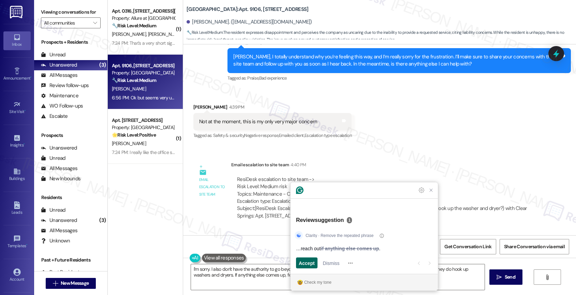
click at [307, 263] on span "Accept" at bounding box center [307, 262] width 16 height 7
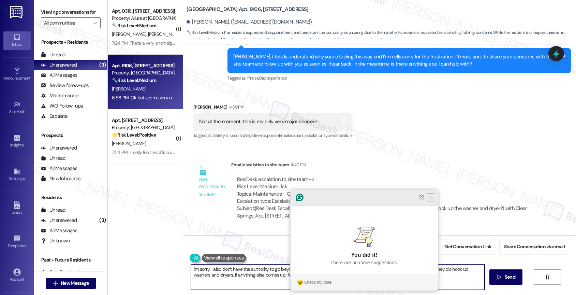
type textarea "I'm sorry. I also don't have the authority to go beyond this policy. I advise c…"
click at [430, 200] on icon "Close Grammarly Assistant" at bounding box center [431, 197] width 5 height 5
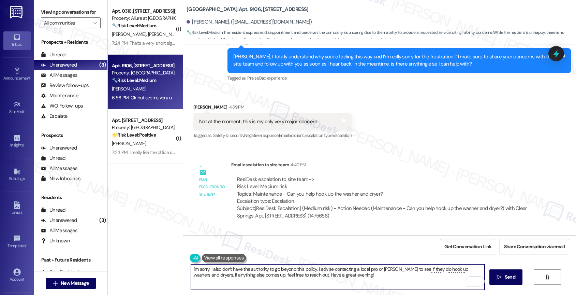
click at [369, 278] on textarea "I'm sorry. I also don't have the authority to go beyond this policy. I advise c…" at bounding box center [338, 277] width 294 height 26
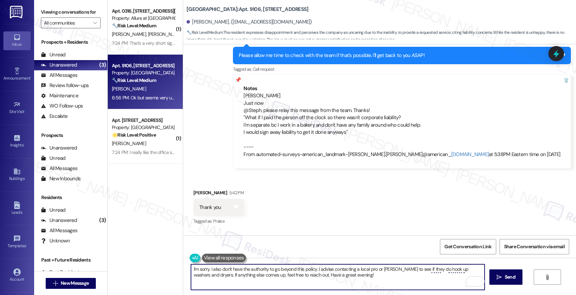
scroll to position [1264, 0]
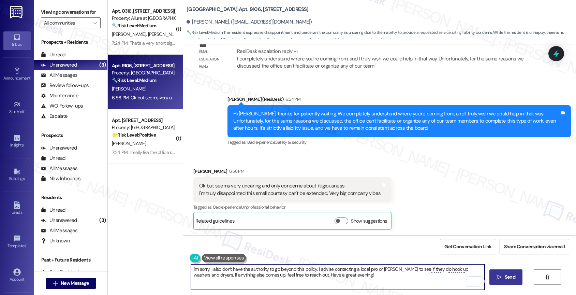
click at [501, 277] on icon "" at bounding box center [499, 276] width 5 height 5
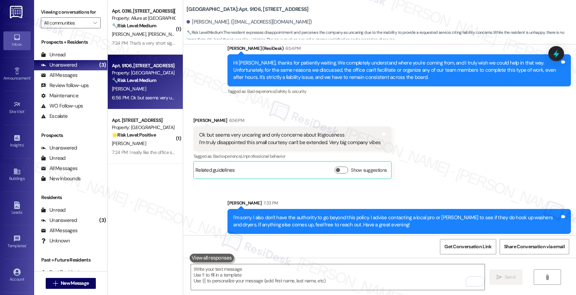
scroll to position [1319, 0]
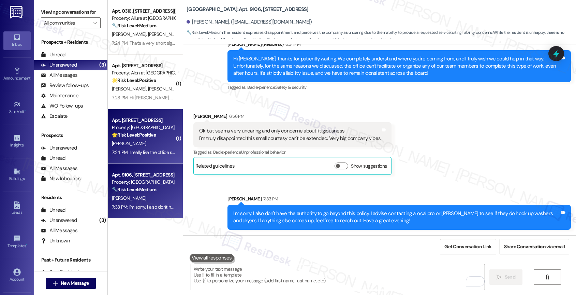
click at [154, 136] on div "🌟 Risk Level: Positive The resident is expressing a preference for communicatin…" at bounding box center [143, 134] width 63 height 7
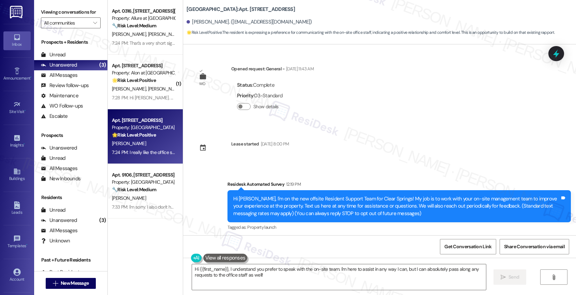
scroll to position [60, 0]
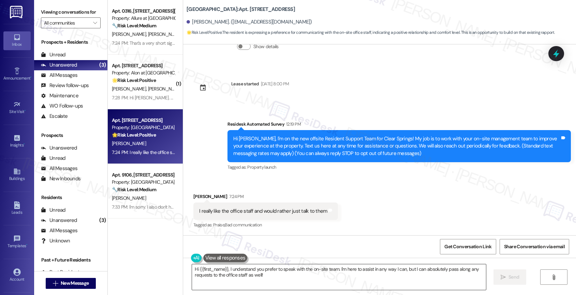
click at [225, 268] on textarea "Hi {{first_name}}, I understand you prefer to speak with the on-site team. I'm …" at bounding box center [339, 277] width 294 height 26
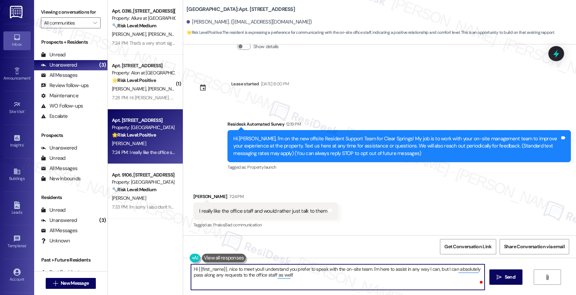
type textarea "Hi {{first_name}}, nice to meet you! I understand you prefer to speak with the …"
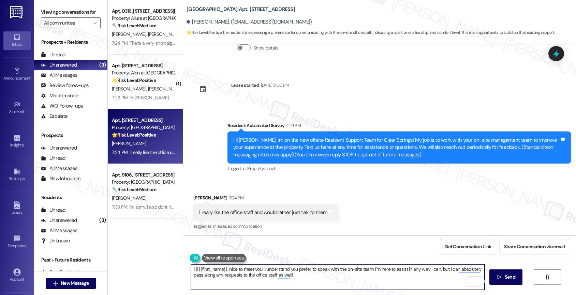
scroll to position [60, 0]
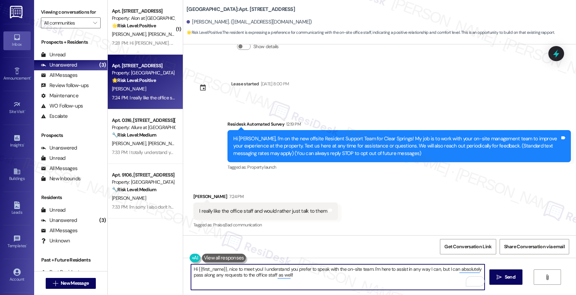
click at [305, 277] on textarea "Hi {{first_name}}, nice to meet you! I understand you prefer to speak with the …" at bounding box center [338, 277] width 294 height 26
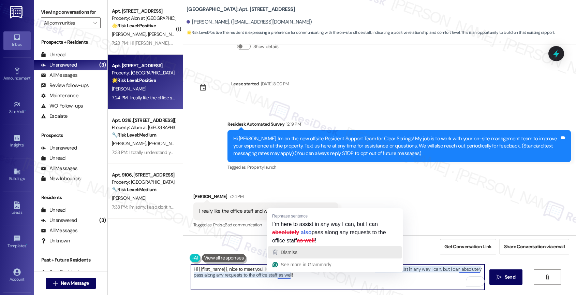
click at [296, 250] on span "Dismiss" at bounding box center [289, 251] width 17 height 5
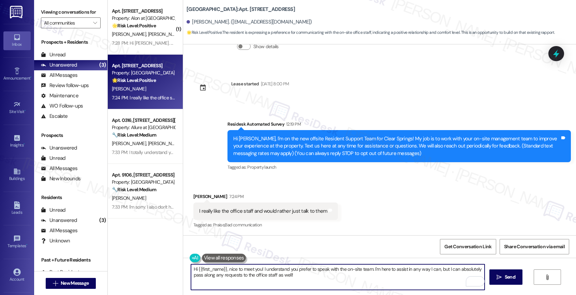
type textarea "Hi {{first_name}}, nice to meet you! I understand you prefer to speak with the …"
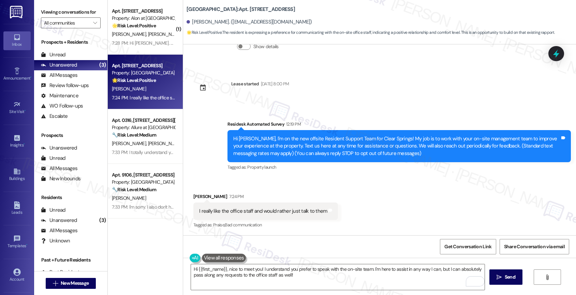
click at [214, 256] on button at bounding box center [224, 258] width 44 height 9
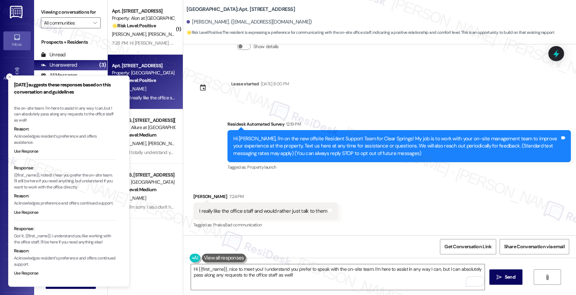
scroll to position [21, 0]
click at [8, 76] on icon "Close toast" at bounding box center [10, 77] width 4 height 4
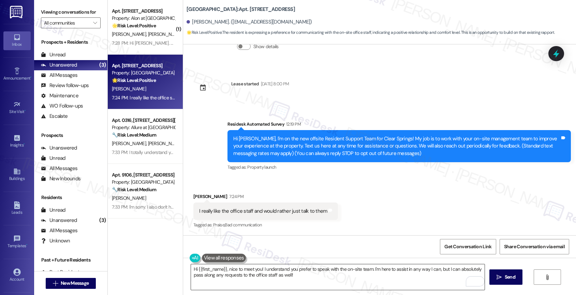
click at [334, 281] on textarea "Hi {{first_name}}, nice to meet you! I understand you prefer to speak with the …" at bounding box center [338, 277] width 294 height 26
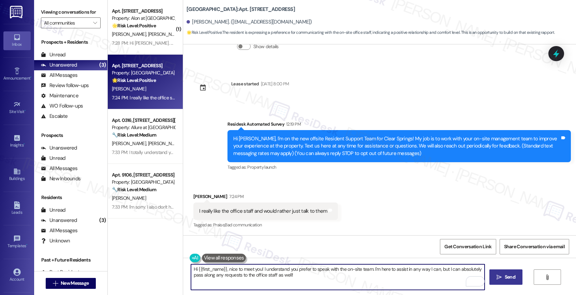
click at [505, 276] on span "Send" at bounding box center [510, 276] width 11 height 7
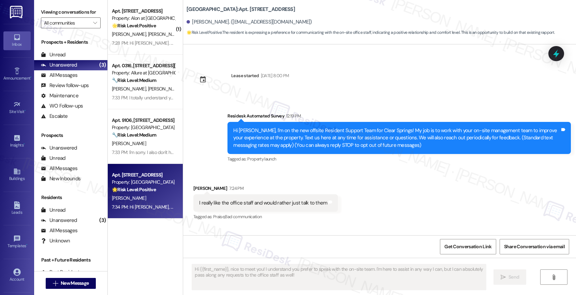
scroll to position [115, 0]
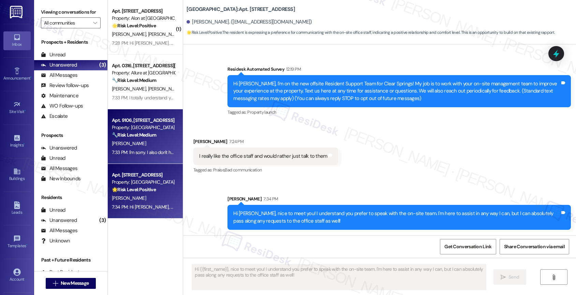
click at [134, 134] on strong "🔧 Risk Level: Medium" at bounding box center [134, 135] width 44 height 6
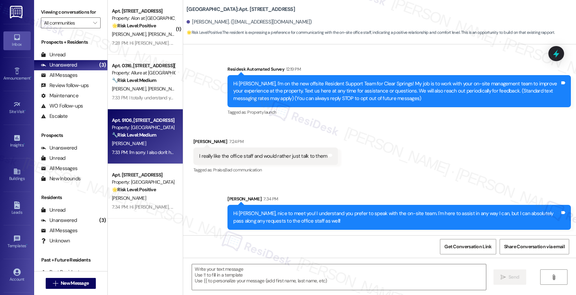
type textarea "Fetching suggested responses. Please feel free to read through the conversation…"
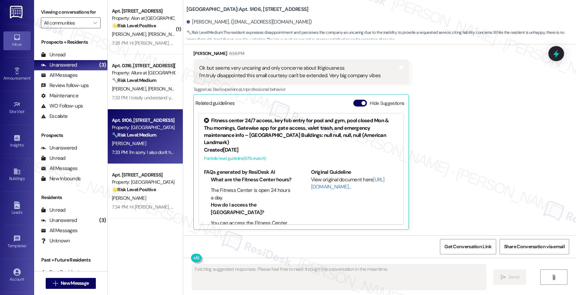
scroll to position [42, 0]
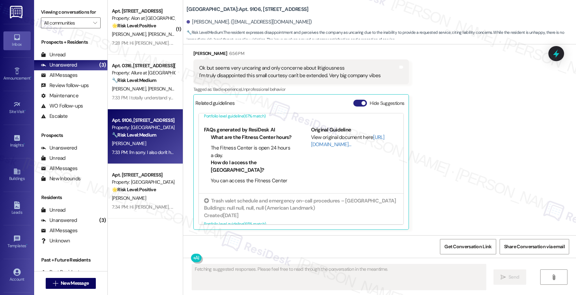
click at [354, 103] on button "Hide Suggestions" at bounding box center [361, 103] width 14 height 7
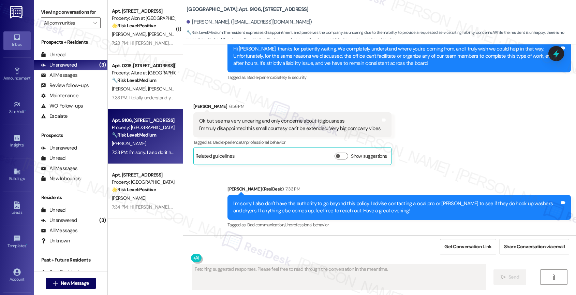
scroll to position [1329, 0]
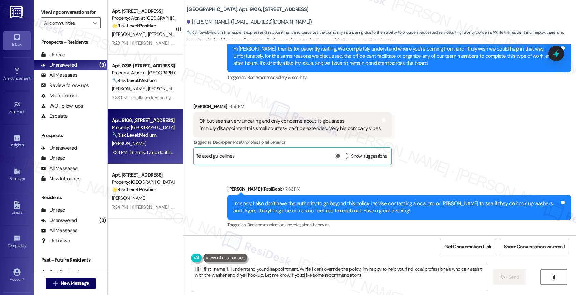
type textarea "Hi {{first_name}}, I understand your disappointment. While I can't override the…"
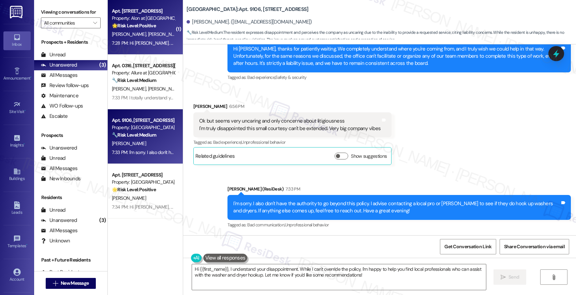
click at [137, 22] on div "Property: Alon at [GEOGRAPHIC_DATA]" at bounding box center [143, 18] width 63 height 7
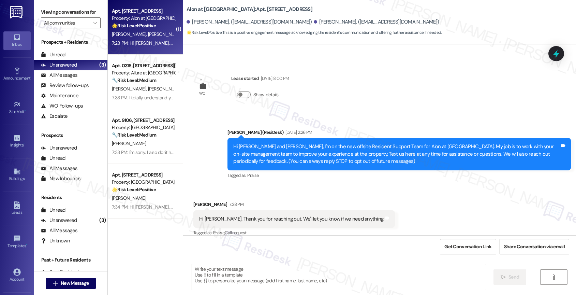
type textarea "Fetching suggested responses. Please feel free to read through the conversation…"
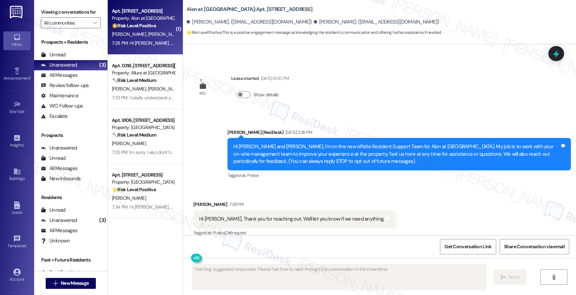
scroll to position [73, 0]
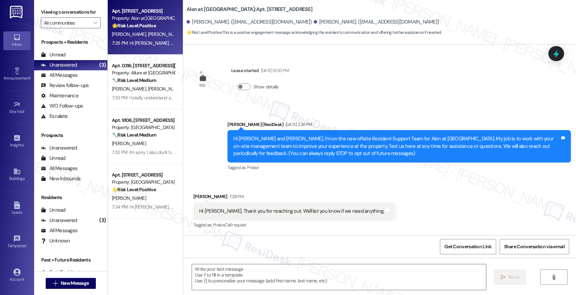
click at [335, 181] on div "Received via SMS Alice Aguillon 7:28 PM Hi Sarah. Thank you for reaching out. W…" at bounding box center [379, 206] width 393 height 58
click at [262, 272] on textarea at bounding box center [339, 277] width 294 height 26
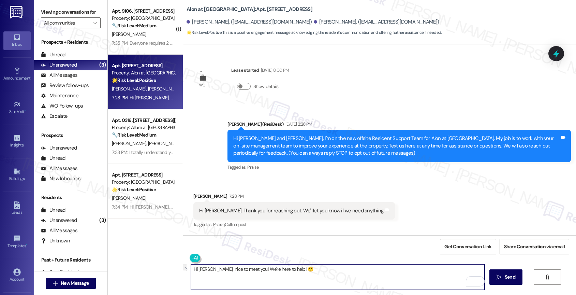
drag, startPoint x: 240, startPoint y: 268, endPoint x: 275, endPoint y: 270, distance: 35.2
click at [275, 270] on textarea "Hi Alice, nice to meet you! We're here to help! 🙂" at bounding box center [338, 277] width 294 height 26
click at [311, 275] on textarea "Hi Alice, nice to meet you! We're here to help! 🙂" at bounding box center [338, 277] width 294 height 26
click at [240, 267] on textarea "Hi Alice, nice to meet you! We're here to help! 🙂" at bounding box center [338, 277] width 294 height 26
drag, startPoint x: 276, startPoint y: 269, endPoint x: 263, endPoint y: 268, distance: 12.3
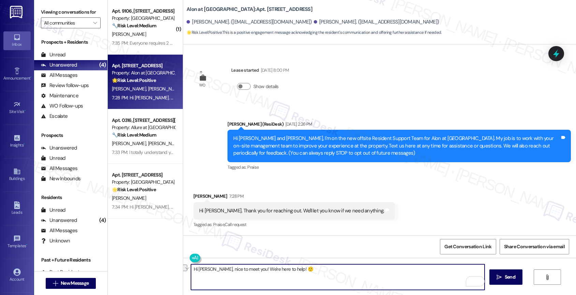
click at [242, 267] on textarea "Hi Alice, nice to meet you! We're here to help! 🙂" at bounding box center [338, 277] width 294 height 26
click at [370, 269] on textarea "Hi Alice, nice to meet you! Happy to help! 🙂" at bounding box center [338, 277] width 294 height 26
type textarea "Hi Alice, nice to meet you! Happy to help! 🙂"
click at [475, 282] on icon "Open Grammarly. 0 Suggestions." at bounding box center [475, 281] width 8 height 8
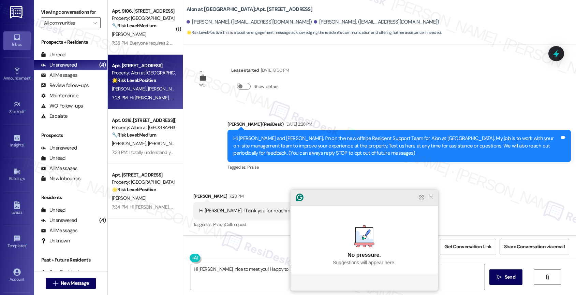
click at [433, 200] on icon "Close Grammarly Assistant" at bounding box center [431, 197] width 5 height 5
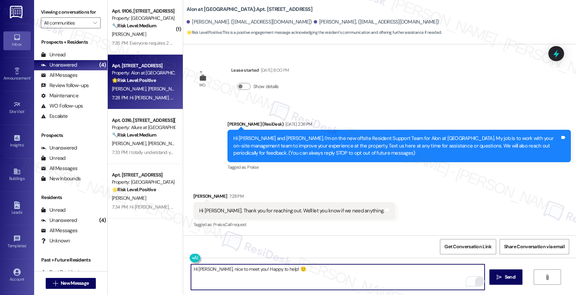
scroll to position [73, 0]
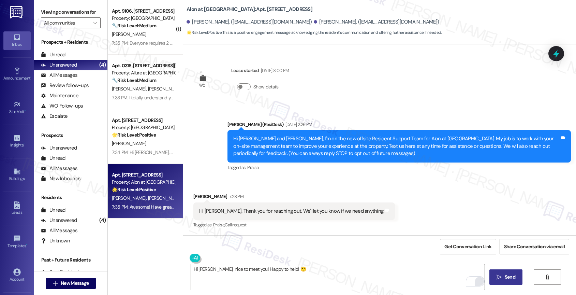
click at [510, 281] on button " Send" at bounding box center [506, 276] width 33 height 15
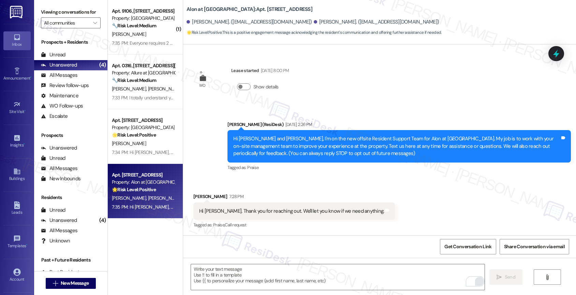
scroll to position [169, 0]
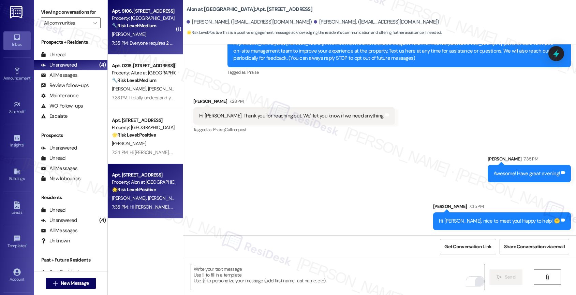
click at [150, 38] on div "[PERSON_NAME]" at bounding box center [143, 34] width 64 height 9
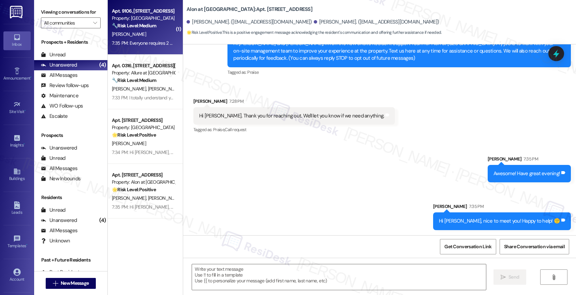
type textarea "Fetching suggested responses. Please feel free to read through the conversation…"
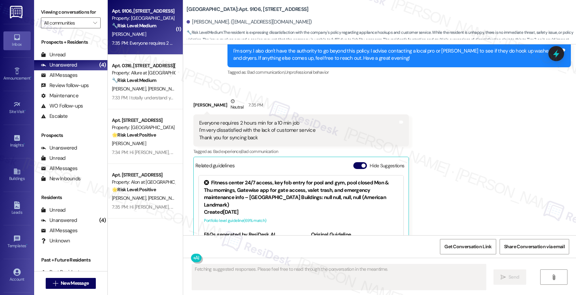
scroll to position [1544, 0]
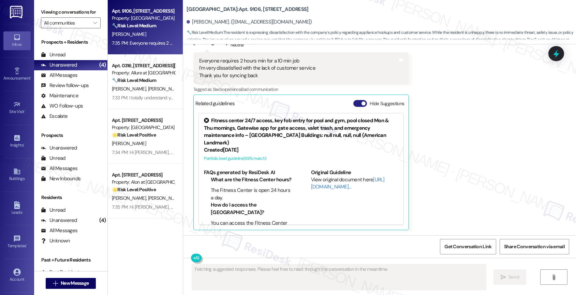
click at [354, 100] on button "Hide Suggestions" at bounding box center [361, 103] width 14 height 7
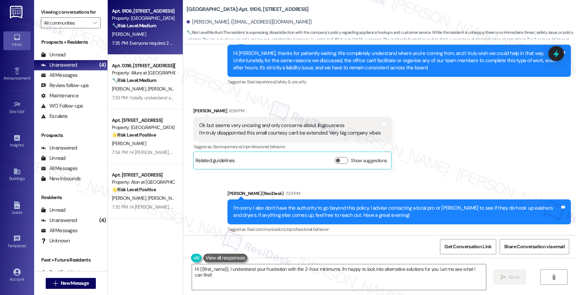
scroll to position [1426, 0]
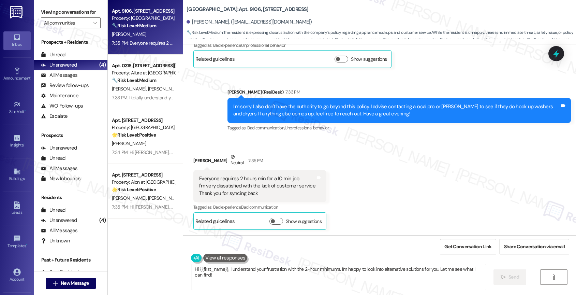
click at [229, 276] on textarea "Hi {{first_name}}, I understand your frustration with the 2-hour minimums. I'm …" at bounding box center [339, 277] width 294 height 26
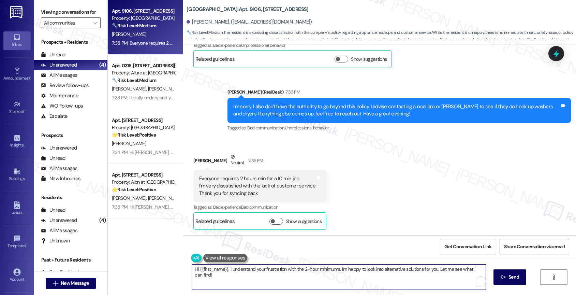
click at [229, 276] on textarea "Hi {{first_name}}, I understand your frustration with the 2-hour minimums. I'm …" at bounding box center [339, 277] width 294 height 26
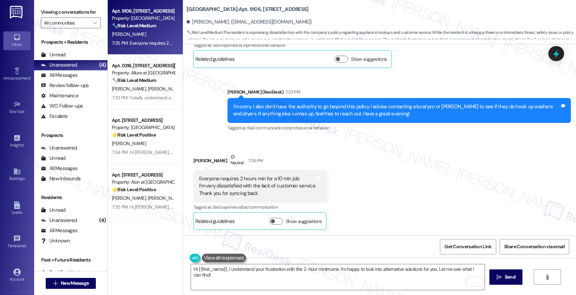
click at [358, 173] on div "Received via SMS Melinda Reedy Neutral 7:35 PM Everyone requires 2 hours min fo…" at bounding box center [379, 186] width 393 height 97
click at [232, 276] on textarea "Hi {{first_name}}, I understand your frustration with the 2-hour minimums. I'm …" at bounding box center [338, 277] width 294 height 26
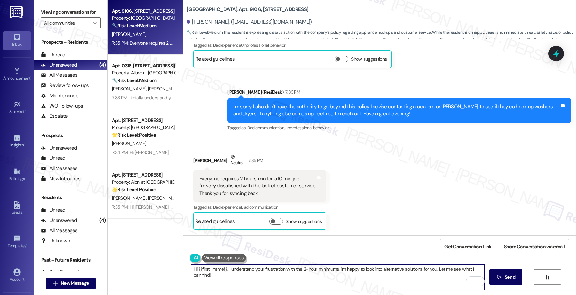
click at [232, 276] on textarea "Hi {{first_name}}, I understand your frustration with the 2-hour minimums. I'm …" at bounding box center [338, 277] width 294 height 26
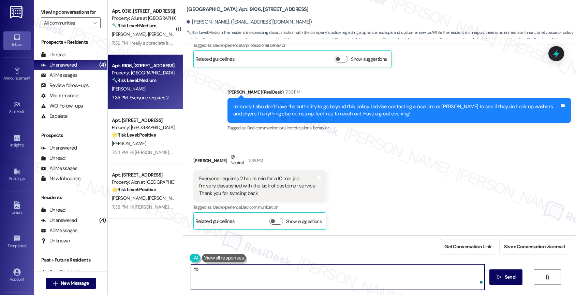
type textarea "Y"
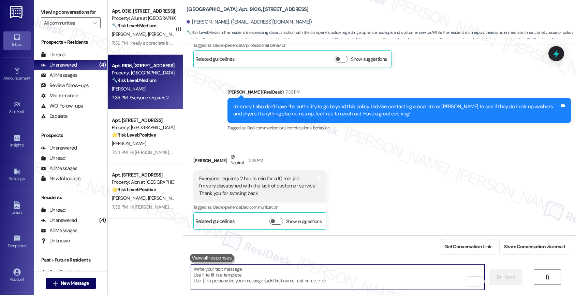
click at [214, 275] on textarea "To enrich screen reader interactions, please activate Accessibility in Grammarl…" at bounding box center [338, 277] width 294 height 26
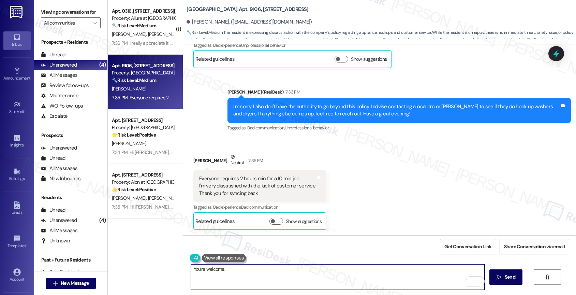
click at [234, 274] on textarea "You're welcome." at bounding box center [338, 277] width 294 height 26
click at [191, 269] on textarea "You're welcome." at bounding box center [338, 277] width 294 height 26
click at [237, 272] on textarea "You're welcome." at bounding box center [338, 277] width 294 height 26
click at [236, 270] on textarea "You're welcome!" at bounding box center [338, 277] width 294 height 26
click at [219, 270] on textarea "You're welcome!" at bounding box center [338, 277] width 294 height 26
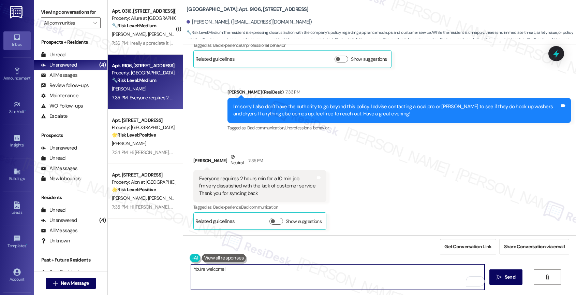
click at [252, 273] on textarea "You're welcome!" at bounding box center [338, 277] width 294 height 26
click at [244, 275] on textarea "You're welcome!" at bounding box center [338, 277] width 294 height 26
drag, startPoint x: 201, startPoint y: 269, endPoint x: 189, endPoint y: 268, distance: 12.7
click at [185, 268] on div "You're welcome  Send " at bounding box center [379, 283] width 393 height 51
click at [213, 271] on textarea "You're welcome" at bounding box center [338, 277] width 294 height 26
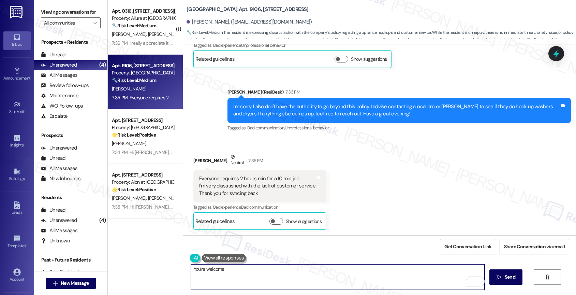
drag, startPoint x: 202, startPoint y: 269, endPoint x: 218, endPoint y: 270, distance: 16.7
click at [202, 269] on textarea "You're welcome" at bounding box center [338, 277] width 294 height 26
drag, startPoint x: 231, startPoint y: 271, endPoint x: 202, endPoint y: 270, distance: 29.4
click at [205, 269] on textarea "You're welcome" at bounding box center [338, 277] width 294 height 26
click at [201, 270] on textarea "You're welcome" at bounding box center [338, 277] width 294 height 26
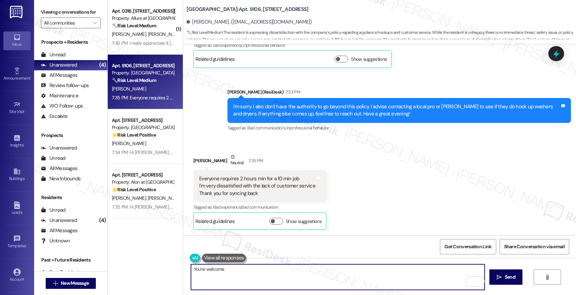
click at [228, 270] on textarea "You're welcome" at bounding box center [338, 277] width 294 height 26
click at [256, 269] on textarea "You're welcome, [PERSON_NAME]." at bounding box center [338, 277] width 294 height 26
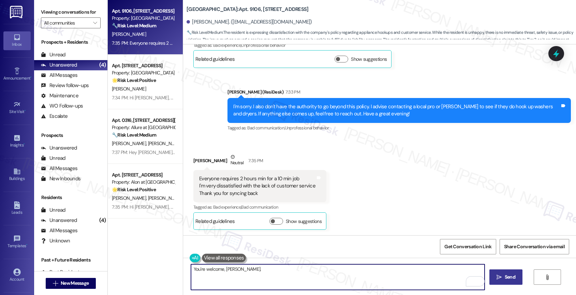
type textarea "You're welcome, [PERSON_NAME]."
click at [511, 277] on span "Send" at bounding box center [510, 276] width 11 height 7
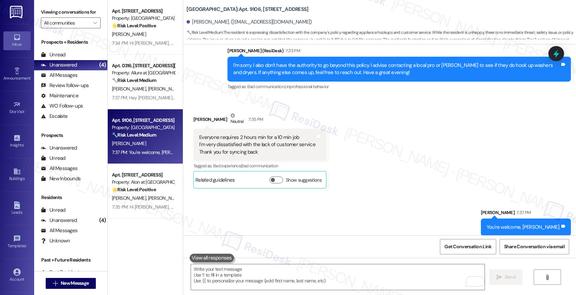
scroll to position [1474, 0]
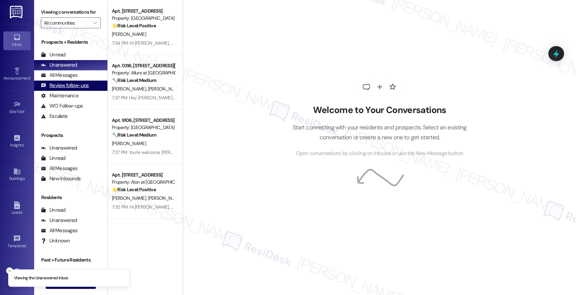
click at [74, 89] on div "Review follow-ups" at bounding box center [65, 85] width 48 height 7
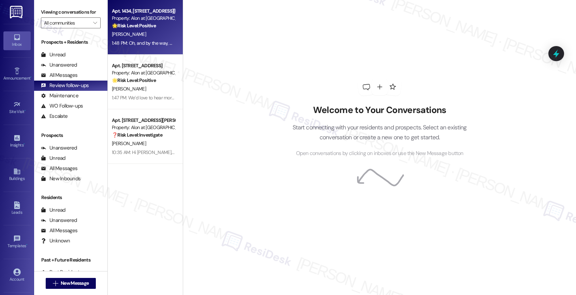
click at [137, 31] on div "[PERSON_NAME]" at bounding box center [143, 34] width 64 height 9
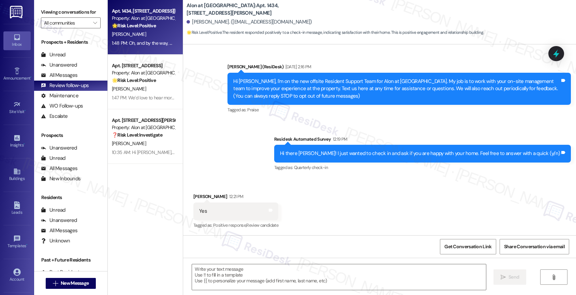
type textarea "Fetching suggested responses. Please feel free to read through the conversation…"
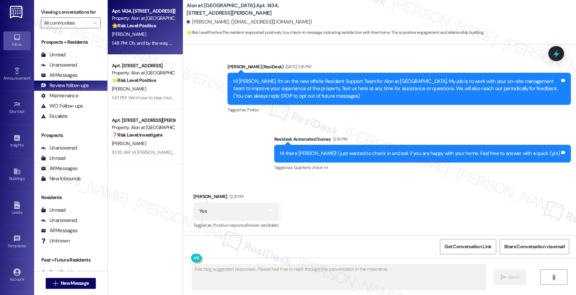
scroll to position [156, 0]
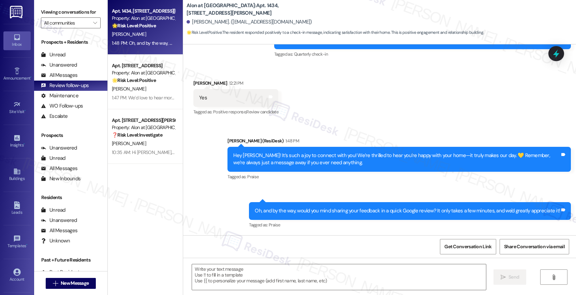
click at [329, 85] on div "Received via SMS [PERSON_NAME] 12:21 PM Yes Tags and notes Tagged as: Positive …" at bounding box center [379, 93] width 393 height 58
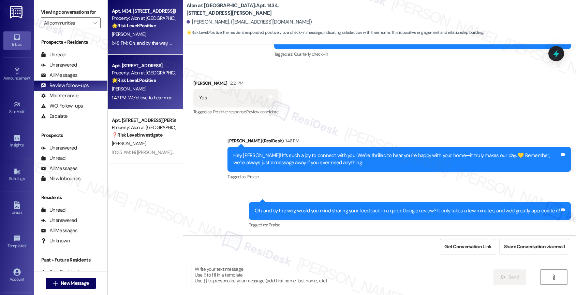
click at [130, 83] on strong "🌟 Risk Level: Positive" at bounding box center [134, 80] width 44 height 6
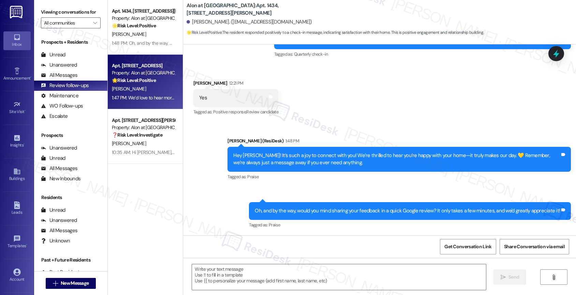
type textarea "Fetching suggested responses. Please feel free to read through the conversation…"
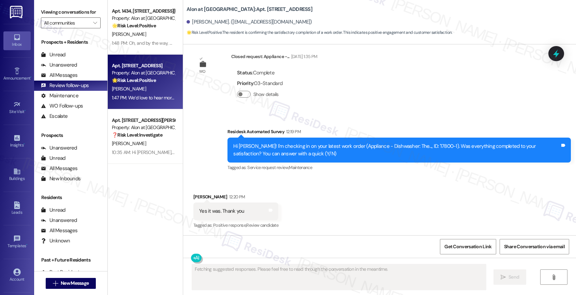
scroll to position [319, 0]
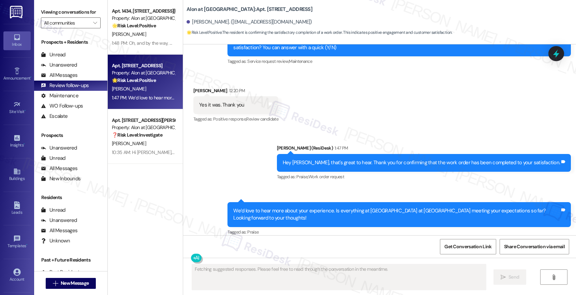
click at [254, 159] on div "Sent via SMS [PERSON_NAME] (ResiDesk) 1:47 PM Hey [PERSON_NAME], that's great t…" at bounding box center [379, 185] width 393 height 113
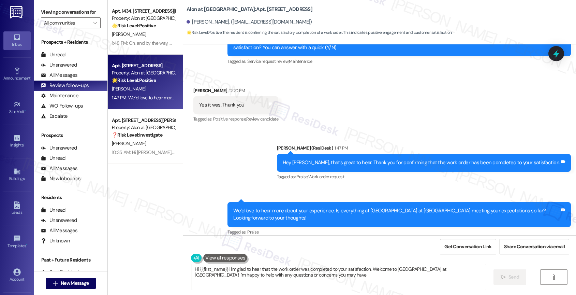
type textarea "Hi {{first_name}}! I'm glad to hear that the work order was completed to your s…"
click at [267, 100] on div "Yes it was. Thank you Tags and notes" at bounding box center [235, 104] width 85 height 17
click at [269, 103] on icon at bounding box center [271, 104] width 4 height 3
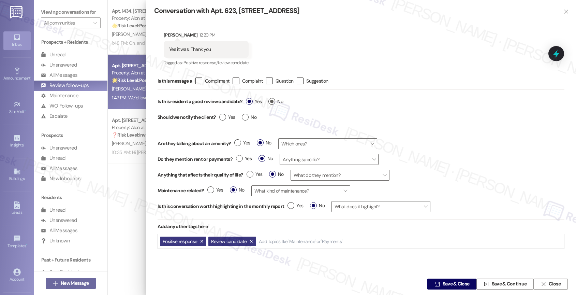
click at [273, 100] on label "No" at bounding box center [276, 101] width 15 height 7
click at [273, 100] on input "No" at bounding box center [276, 102] width 15 height 9
radio input "true"
click at [445, 281] on span "Save & Close" at bounding box center [456, 284] width 27 height 7
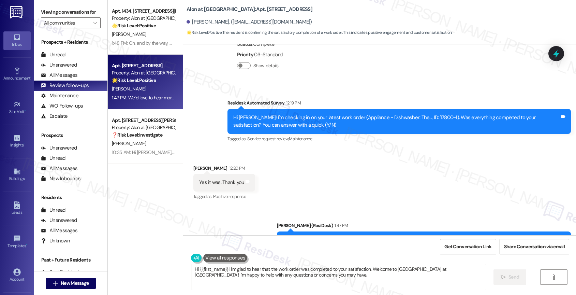
scroll to position [213, 0]
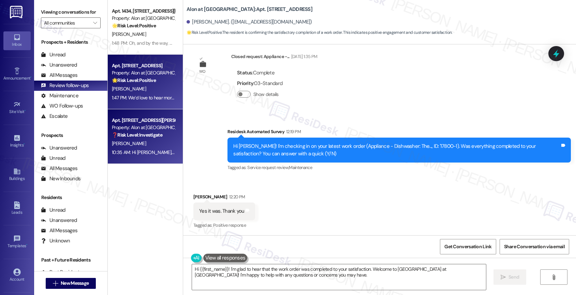
click at [138, 131] on div "Property: Alon at [GEOGRAPHIC_DATA]" at bounding box center [143, 127] width 63 height 7
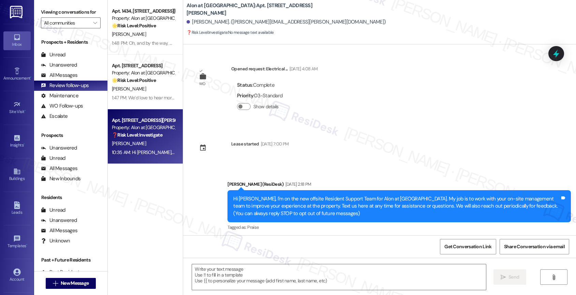
type textarea "Fetching suggested responses. Please feel free to read through the conversation…"
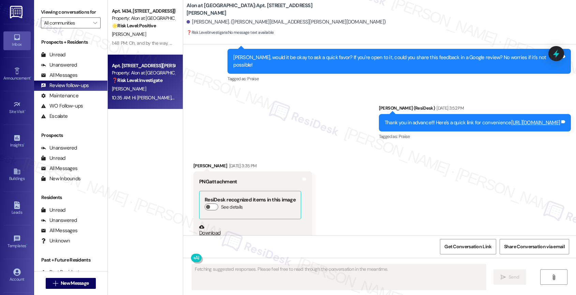
scroll to position [696, 0]
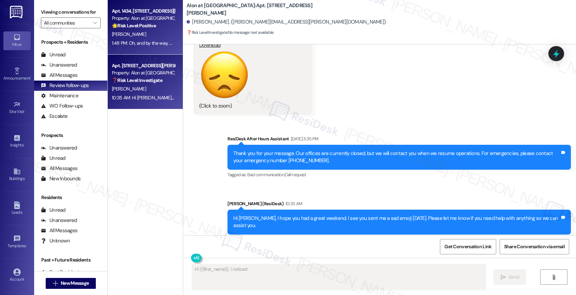
click at [148, 27] on strong "🌟 Risk Level: Positive" at bounding box center [134, 26] width 44 height 6
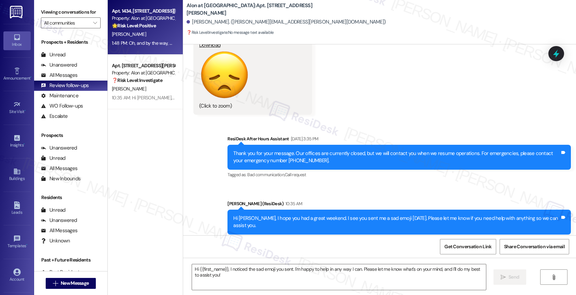
type textarea "Fetching suggested responses. Please feel free to read through the conversation…"
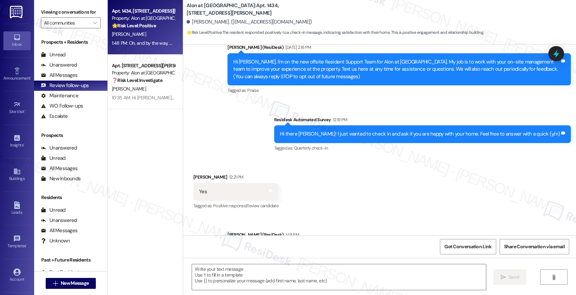
scroll to position [156, 0]
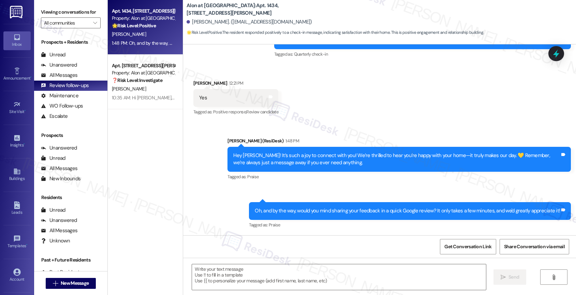
click at [370, 105] on div "Received via SMS [PERSON_NAME] 12:21 PM Yes Tags and notes Tagged as: Positive …" at bounding box center [379, 93] width 393 height 58
click at [359, 105] on div "Received via SMS [PERSON_NAME] 12:21 PM Yes Tags and notes Tagged as: Positive …" at bounding box center [379, 93] width 393 height 58
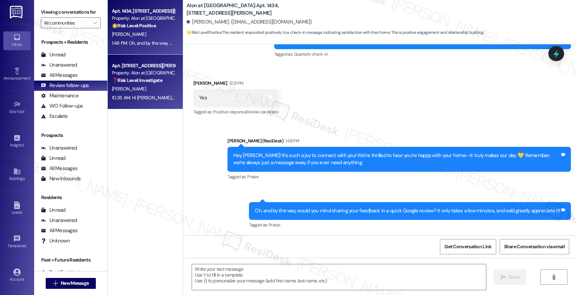
click at [126, 84] on div "Apt. 1218, [STREET_ADDRESS] Property: Alon at [GEOGRAPHIC_DATA] ❓ Risk Level: I…" at bounding box center [143, 72] width 64 height 23
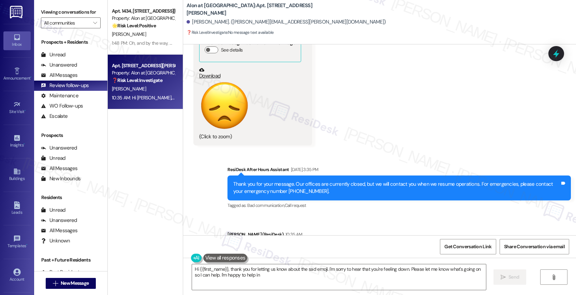
scroll to position [696, 0]
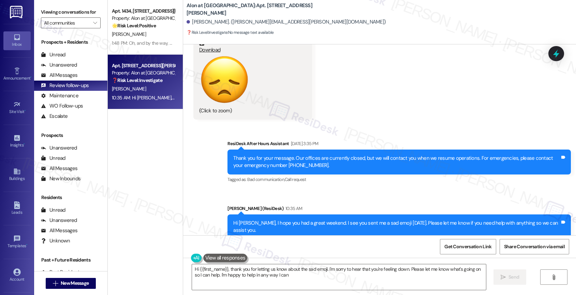
type textarea "Hi {{first_name}}, thank you for letting us know about the sad emoji. I'm sorry…"
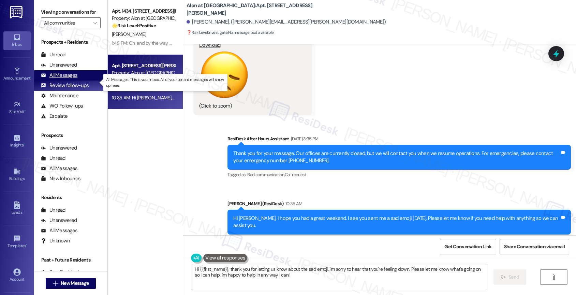
click at [69, 79] on div "All Messages" at bounding box center [59, 75] width 37 height 7
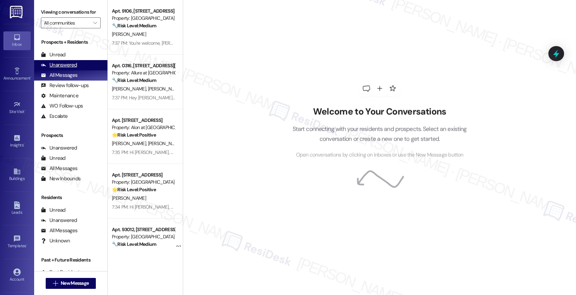
click at [70, 69] on div "Unanswered" at bounding box center [59, 64] width 36 height 7
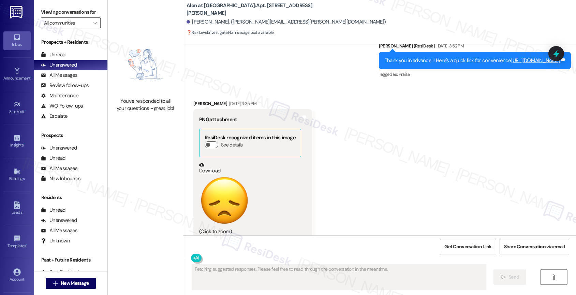
scroll to position [566, 0]
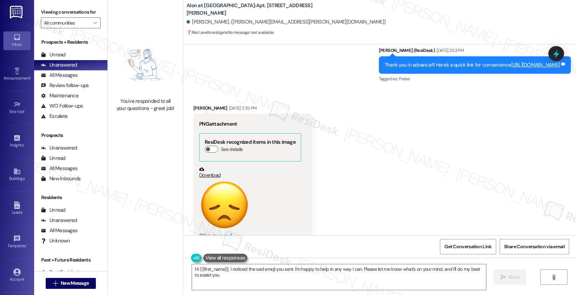
type textarea "Hi {{first_name}}, I noticed the sad emoji you sent. I'm happy to help in any w…"
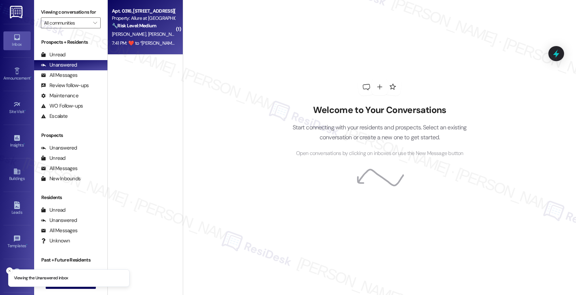
click at [135, 28] on strong "🔧 Risk Level: Medium" at bounding box center [134, 26] width 44 height 6
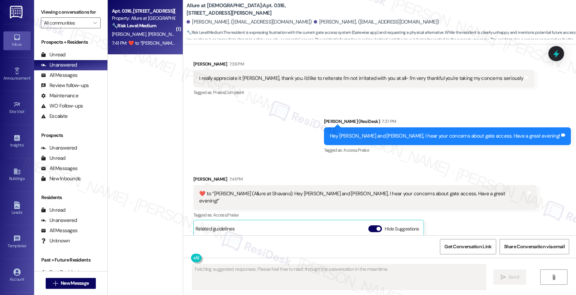
scroll to position [885, 0]
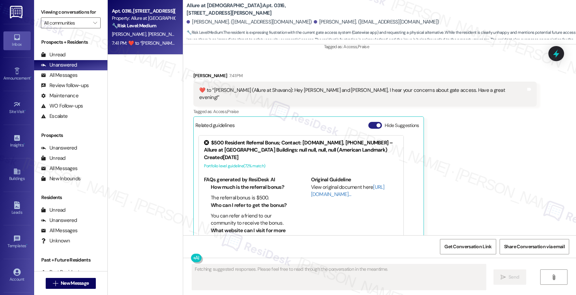
click at [369, 122] on button "Hide Suggestions" at bounding box center [376, 125] width 14 height 7
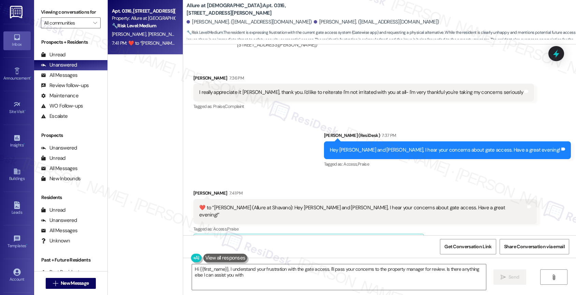
type textarea "Hi {{first_name}}, I understand your frustration with the gate access. I'll pas…"
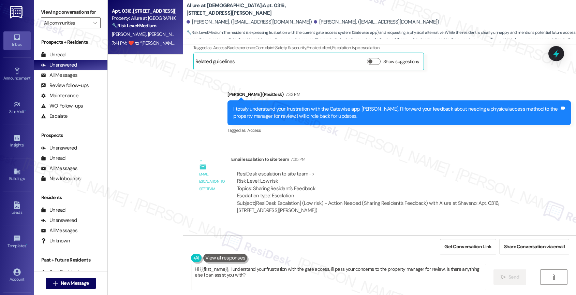
scroll to position [586, 0]
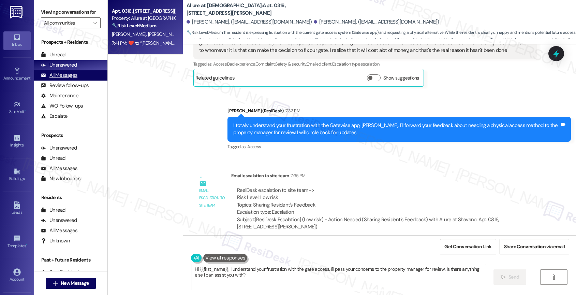
click at [70, 79] on div "All Messages" at bounding box center [59, 75] width 37 height 7
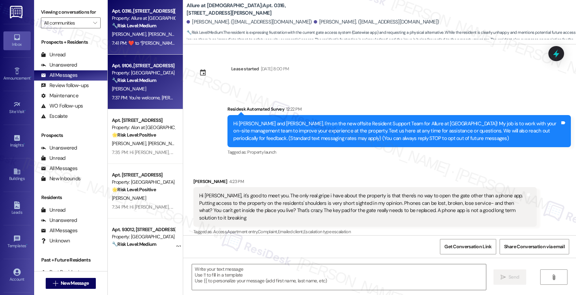
click at [144, 81] on strong "🔧 Risk Level: Medium" at bounding box center [134, 80] width 44 height 6
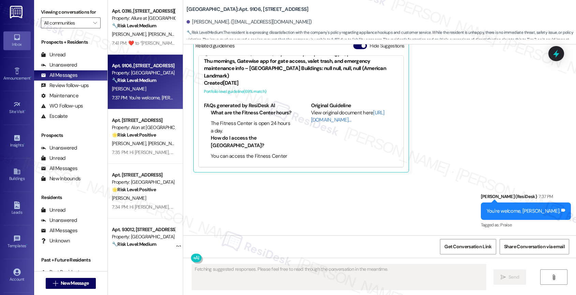
scroll to position [0, 0]
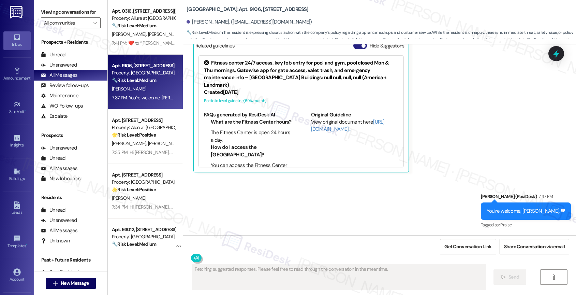
click at [354, 46] on button "Hide Suggestions" at bounding box center [361, 45] width 14 height 7
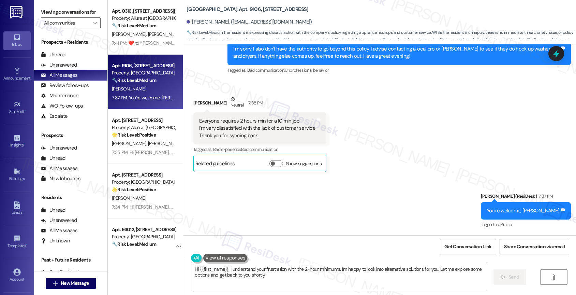
type textarea "Hi {{first_name}}, I understand your frustration with the 2-hour minimums. I'm …"
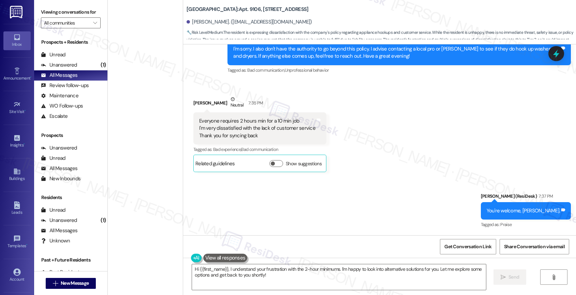
scroll to position [1243, 0]
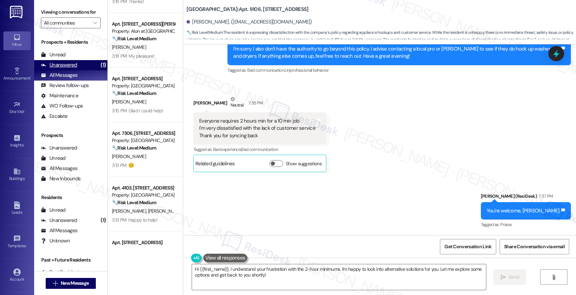
click at [70, 69] on div "Unanswered" at bounding box center [59, 64] width 36 height 7
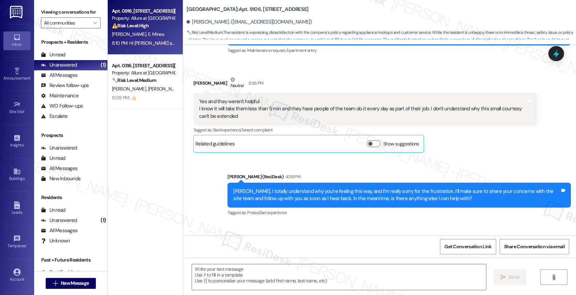
type textarea "Fetching suggested responses. Please feel free to read through the conversation…"
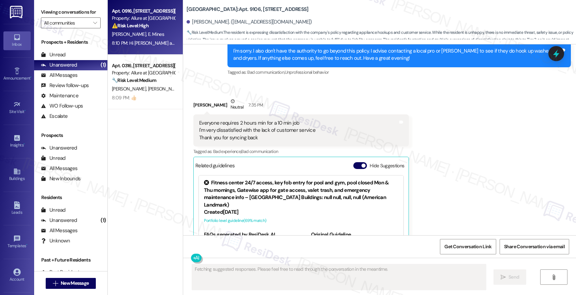
scroll to position [1544, 0]
